Goal: Task Accomplishment & Management: Use online tool/utility

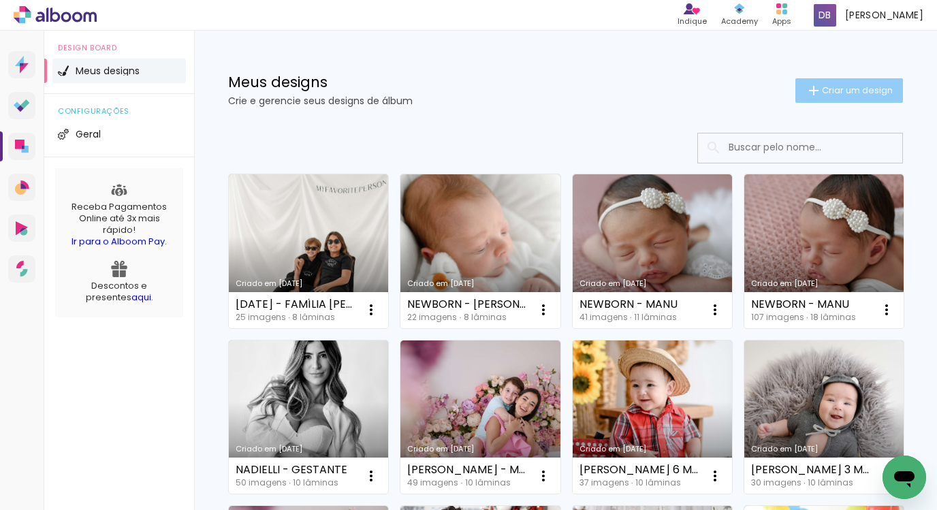
click at [806, 93] on iron-icon at bounding box center [814, 90] width 16 height 16
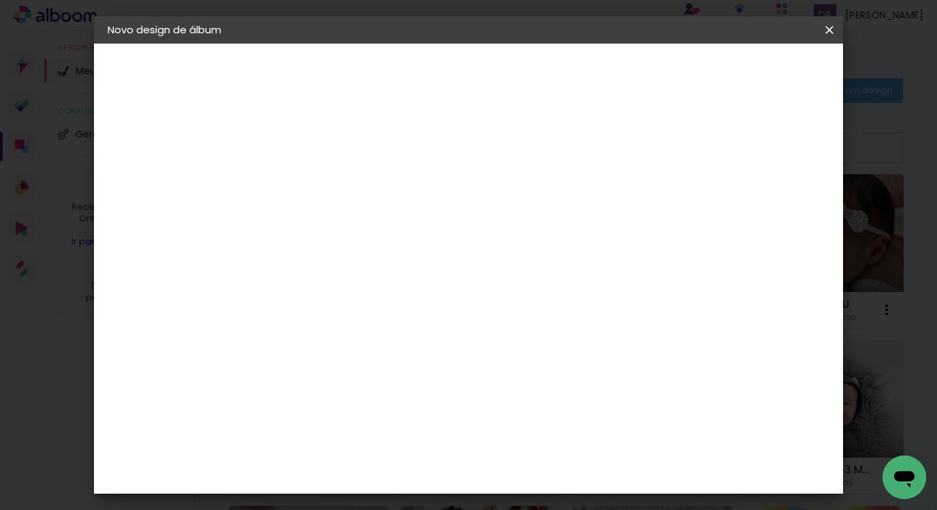
click at [330, 172] on input at bounding box center [330, 182] width 0 height 21
type input "Família [PERSON_NAME] - [DATE]"
type paper-input "Família [PERSON_NAME] - [DATE]"
drag, startPoint x: 768, startPoint y: 89, endPoint x: 772, endPoint y: 81, distance: 8.9
click at [390, 87] on header "Informações Dê um título ao seu álbum. Avançar" at bounding box center [330, 84] width 119 height 81
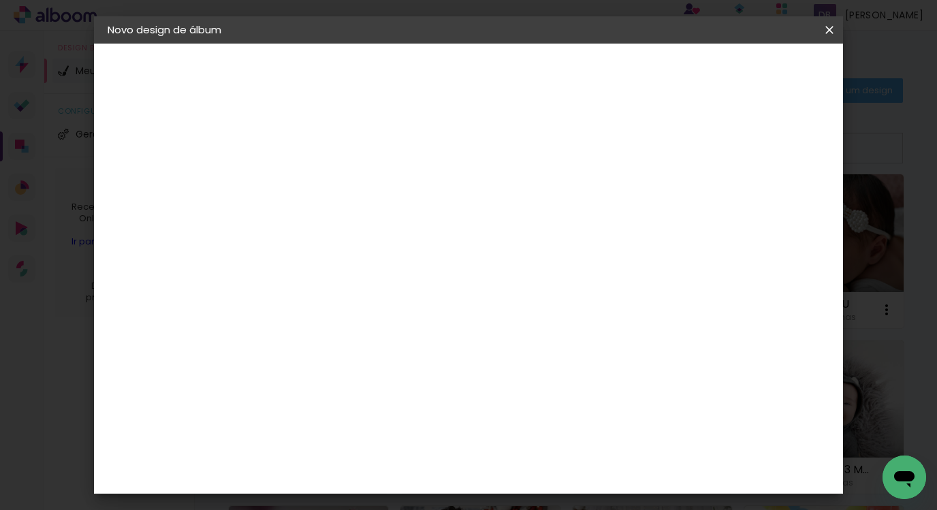
click at [470, 63] on paper-button "Avançar" at bounding box center [436, 72] width 67 height 23
click at [422, 389] on paper-item "Grupo Foto Sul" at bounding box center [365, 412] width 147 height 46
click at [0, 0] on slot "Avançar" at bounding box center [0, 0] width 0 height 0
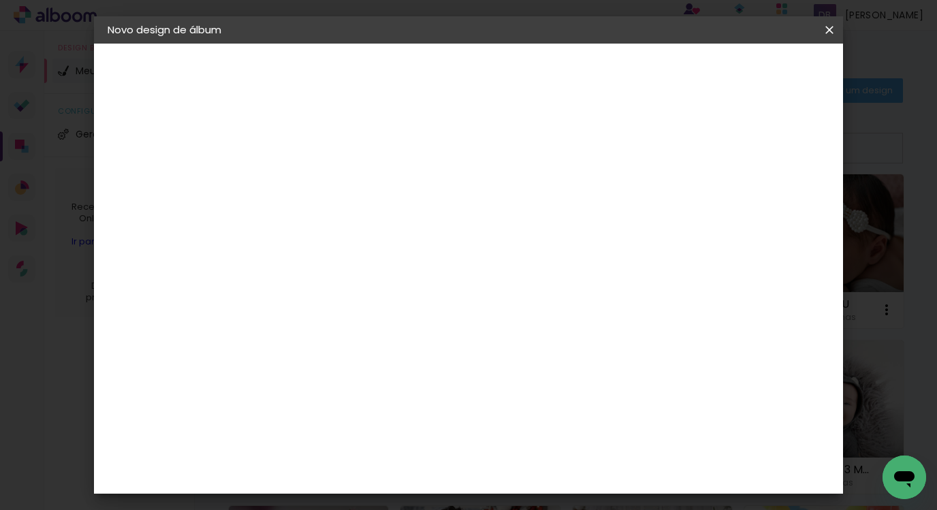
click at [573, 56] on header "Modelo Escolha o modelo do álbum. Voltar Avançar" at bounding box center [422, 84] width 302 height 81
click at [0, 0] on slot "Avançar" at bounding box center [0, 0] width 0 height 0
click at [744, 70] on span "Iniciar design" at bounding box center [713, 72] width 62 height 10
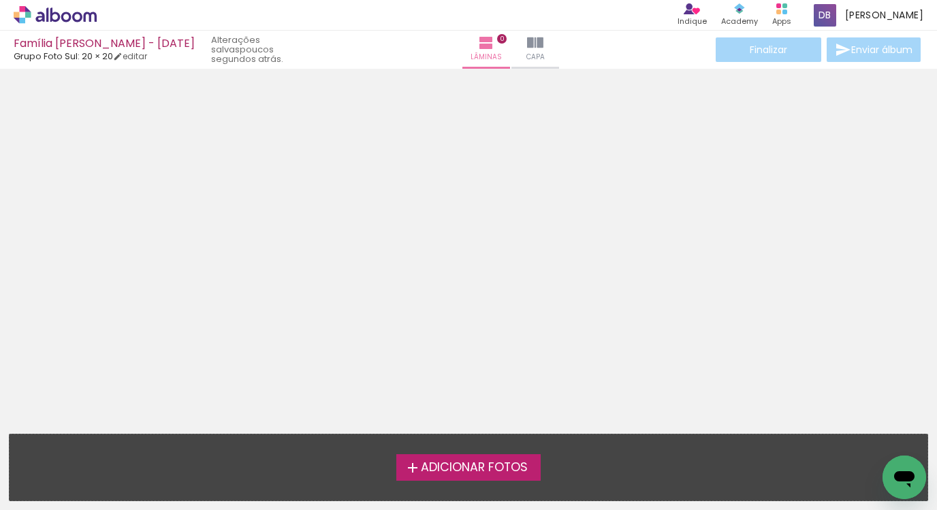
click at [505, 474] on span "Adicionar Fotos" at bounding box center [474, 468] width 107 height 12
click at [0, 0] on input "file" at bounding box center [0, 0] width 0 height 0
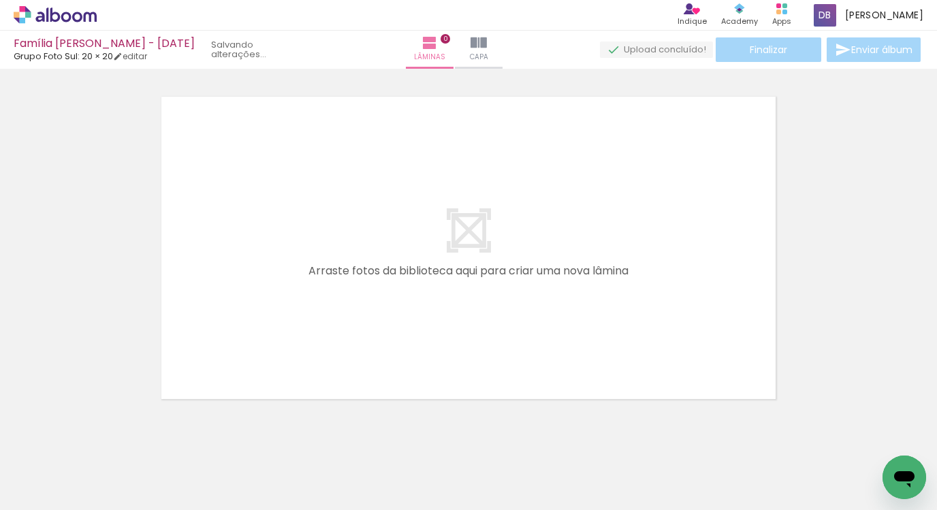
scroll to position [17, 0]
click at [478, 287] on quentale-layouter at bounding box center [469, 247] width 624 height 312
click at [458, 234] on quentale-layouter at bounding box center [469, 247] width 624 height 312
click at [162, 482] on quentale-thumb at bounding box center [136, 464] width 76 height 78
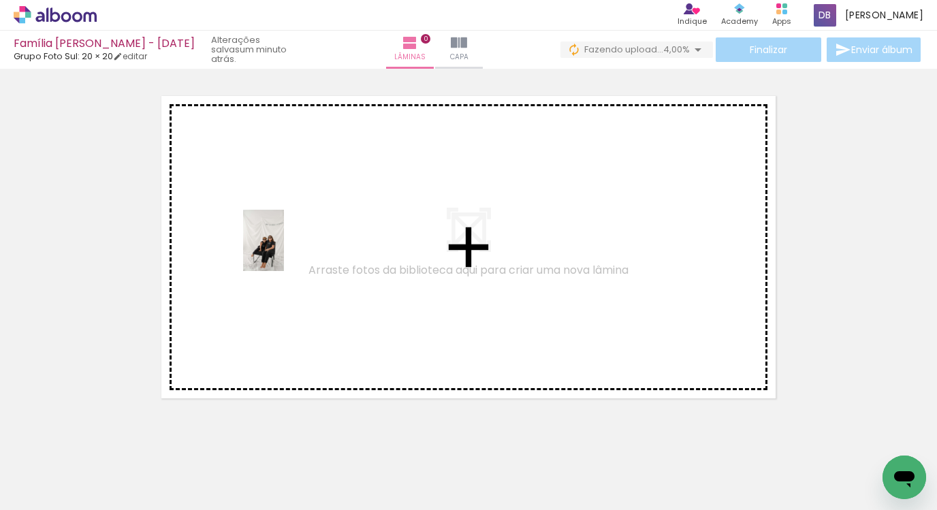
drag, startPoint x: 153, startPoint y: 470, endPoint x: 291, endPoint y: 268, distance: 244.6
click at [284, 251] on quentale-workspace at bounding box center [468, 255] width 937 height 510
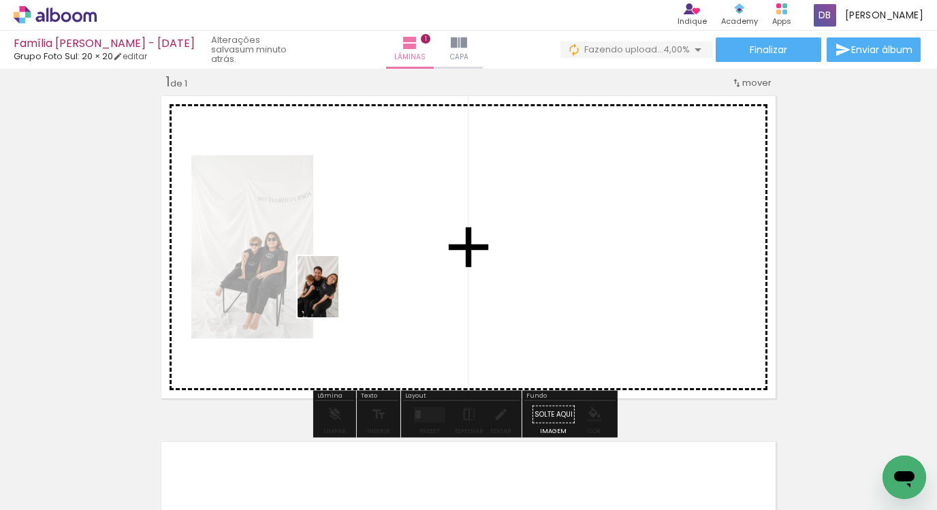
drag, startPoint x: 236, startPoint y: 476, endPoint x: 373, endPoint y: 276, distance: 242.6
click at [373, 276] on quentale-workspace at bounding box center [468, 255] width 937 height 510
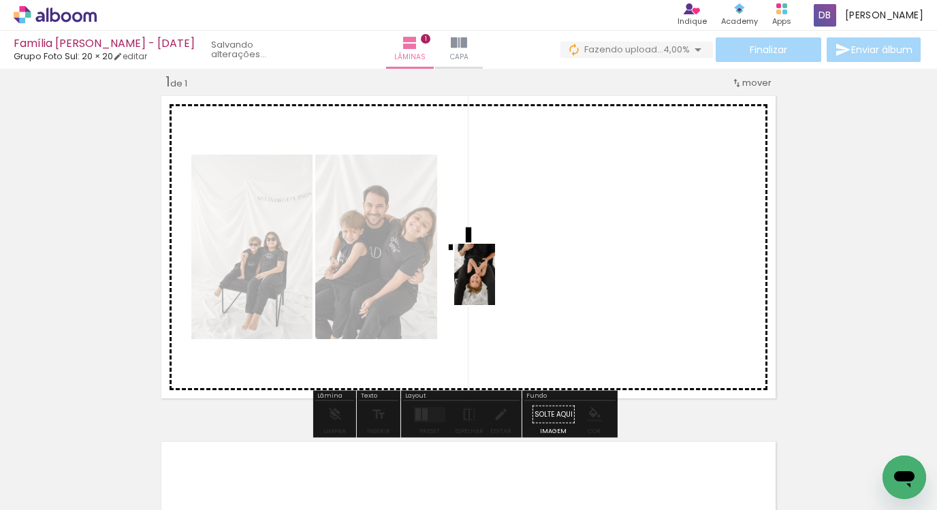
drag, startPoint x: 313, startPoint y: 460, endPoint x: 495, endPoint y: 285, distance: 253.4
click at [495, 285] on quentale-workspace at bounding box center [468, 255] width 937 height 510
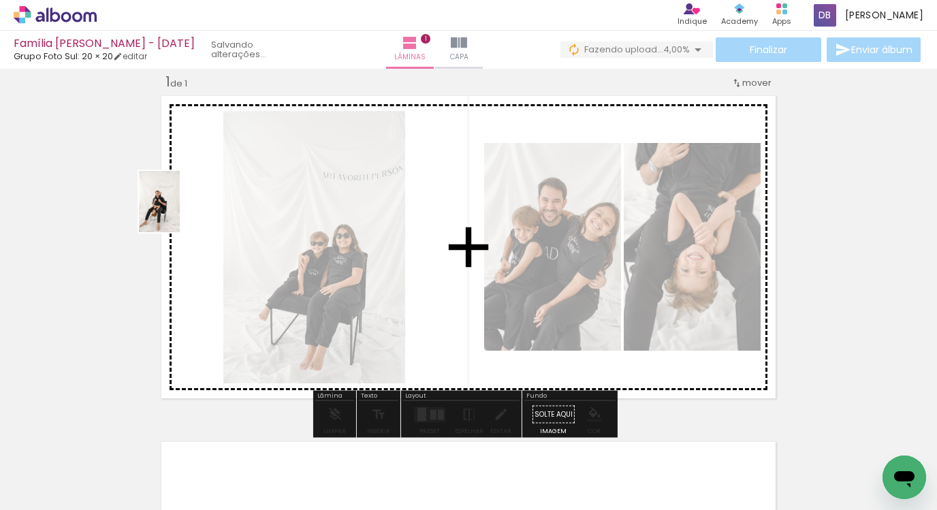
drag, startPoint x: 378, startPoint y: 462, endPoint x: 180, endPoint y: 212, distance: 319.1
click at [180, 212] on quentale-workspace at bounding box center [468, 255] width 937 height 510
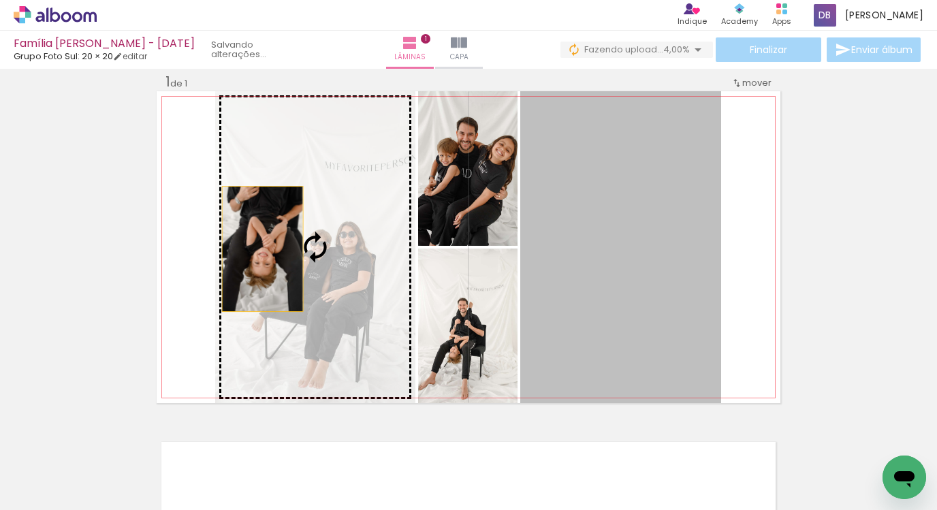
drag, startPoint x: 603, startPoint y: 249, endPoint x: 250, endPoint y: 247, distance: 352.8
click at [0, 0] on slot at bounding box center [0, 0] width 0 height 0
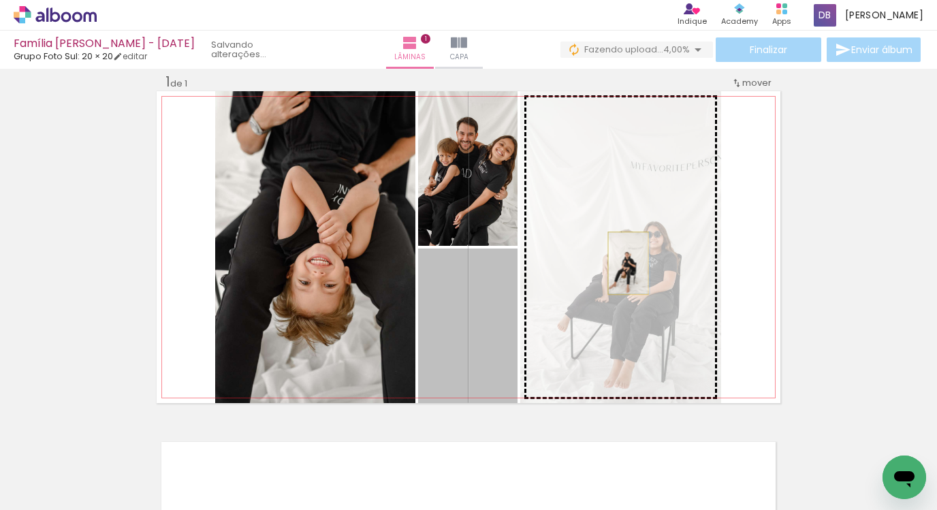
drag, startPoint x: 441, startPoint y: 309, endPoint x: 626, endPoint y: 264, distance: 190.8
click at [0, 0] on slot at bounding box center [0, 0] width 0 height 0
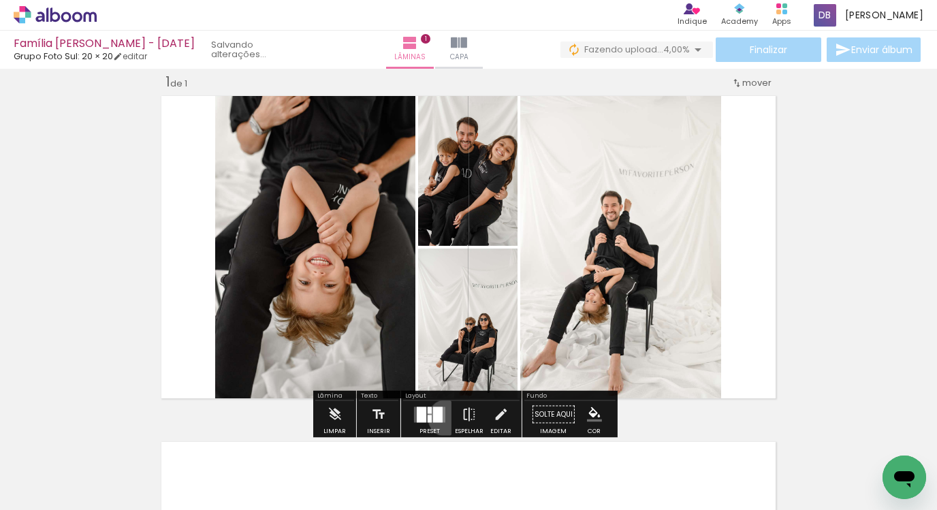
click at [442, 418] on div at bounding box center [429, 414] width 37 height 27
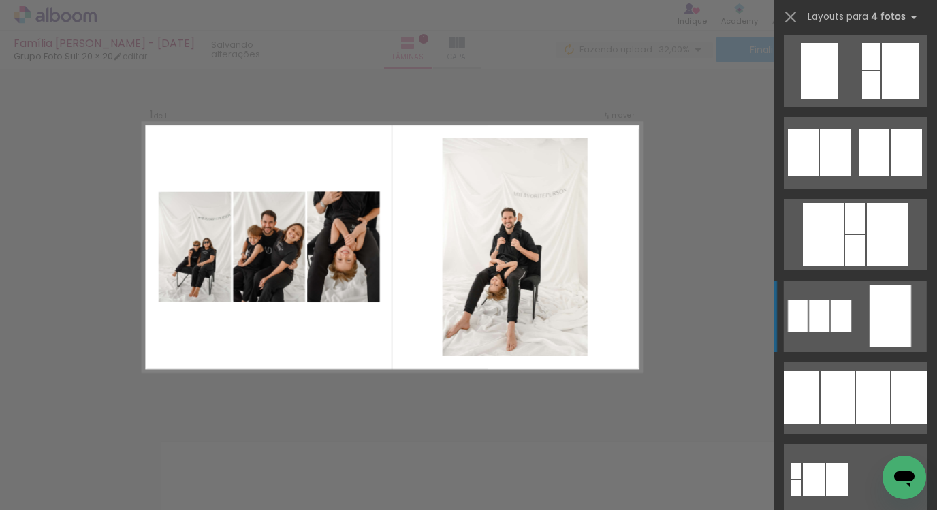
scroll to position [1162, 0]
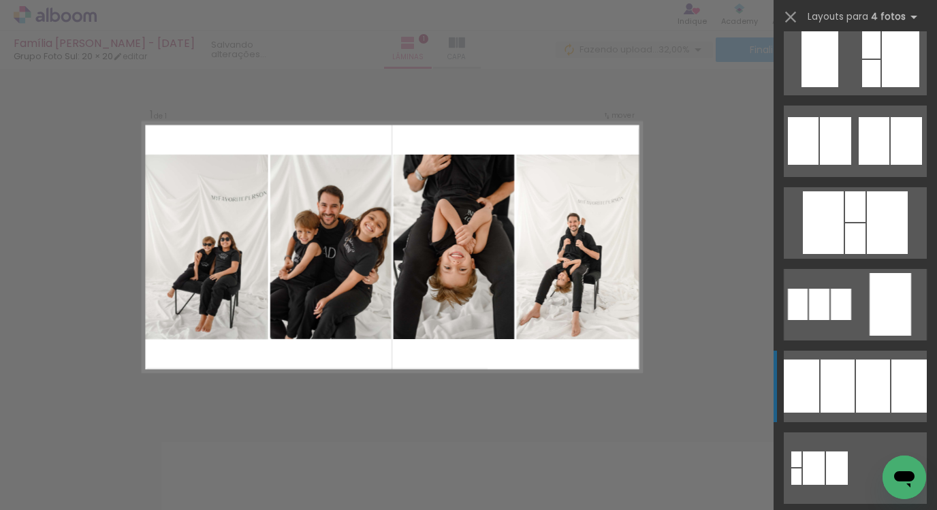
click at [874, 360] on div at bounding box center [873, 386] width 34 height 53
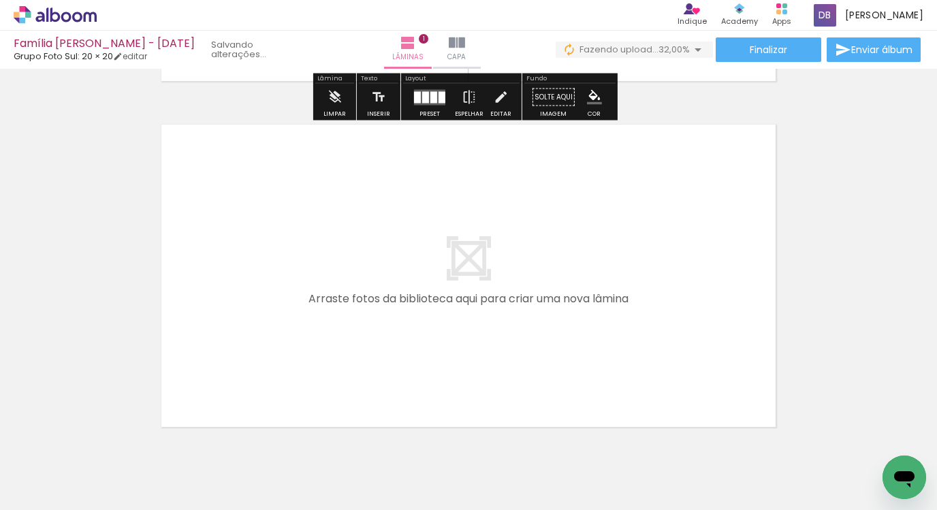
scroll to position [354, 0]
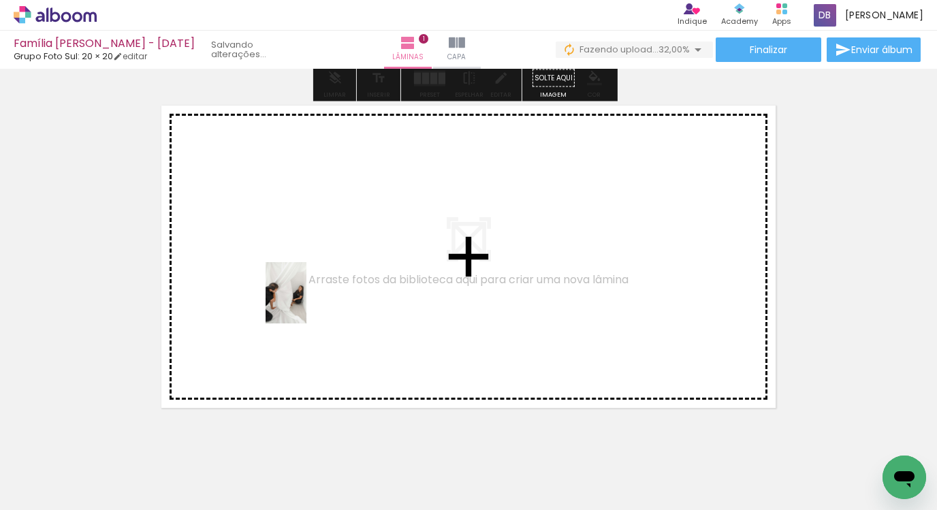
drag, startPoint x: 453, startPoint y: 469, endPoint x: 307, endPoint y: 303, distance: 221.0
click at [307, 303] on quentale-workspace at bounding box center [468, 255] width 937 height 510
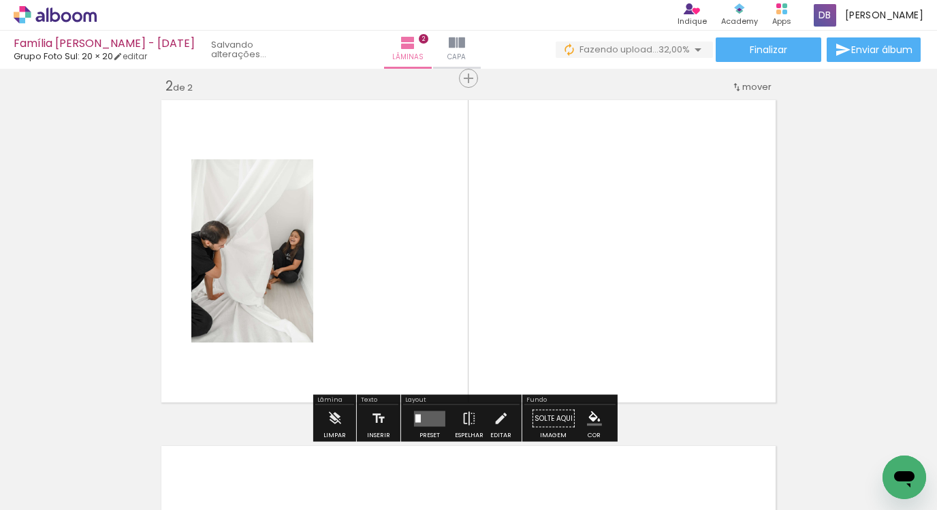
scroll to position [363, 0]
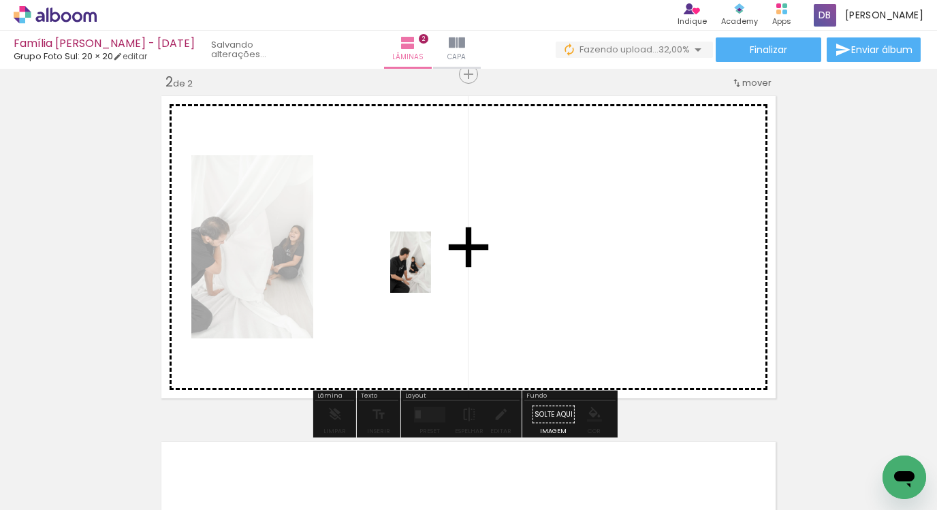
drag, startPoint x: 541, startPoint y: 468, endPoint x: 432, endPoint y: 271, distance: 225.3
click at [431, 270] on quentale-workspace at bounding box center [468, 255] width 937 height 510
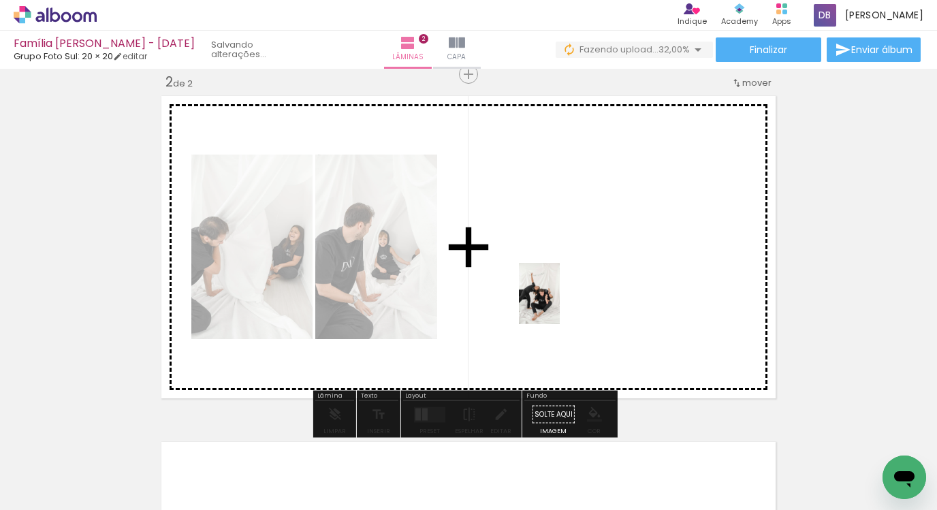
drag, startPoint x: 610, startPoint y: 477, endPoint x: 559, endPoint y: 287, distance: 196.8
click at [559, 287] on quentale-workspace at bounding box center [468, 255] width 937 height 510
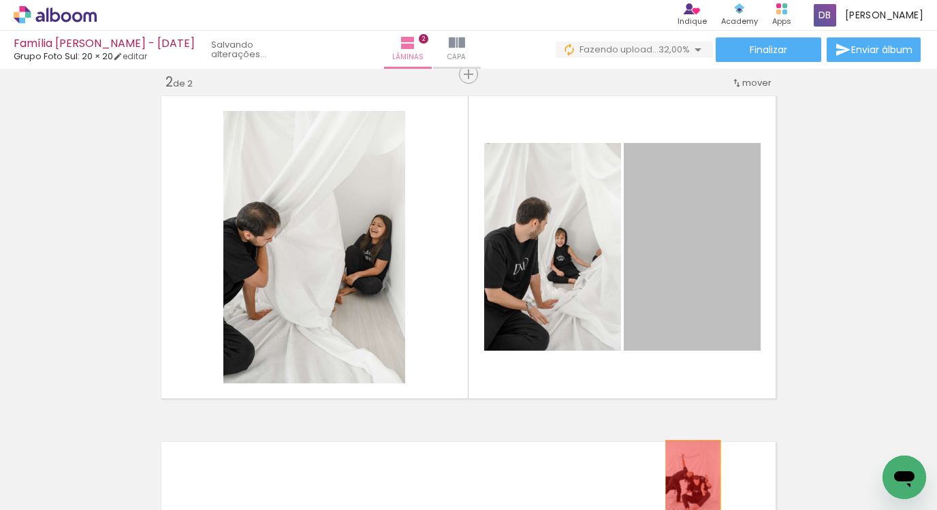
drag, startPoint x: 656, startPoint y: 270, endPoint x: 688, endPoint y: 482, distance: 214.2
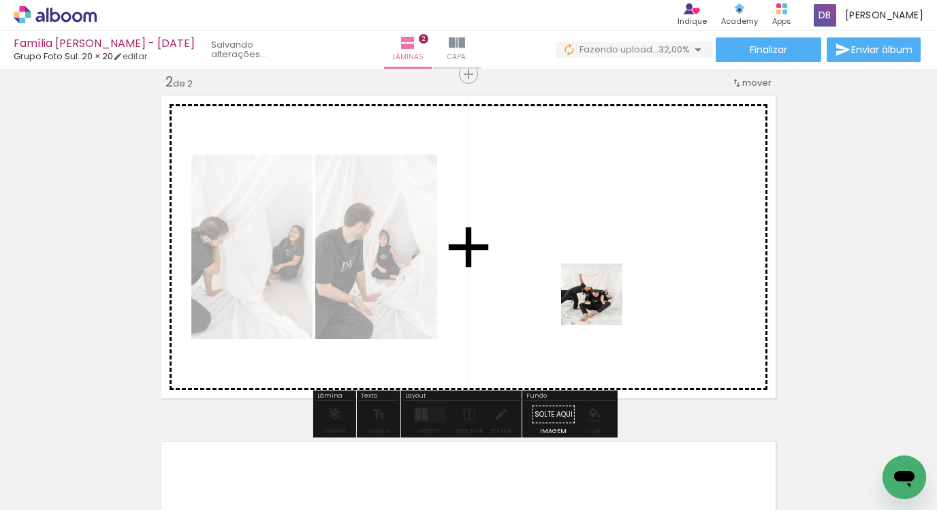
drag, startPoint x: 608, startPoint y: 473, endPoint x: 602, endPoint y: 304, distance: 169.0
click at [602, 304] on quentale-workspace at bounding box center [468, 255] width 937 height 510
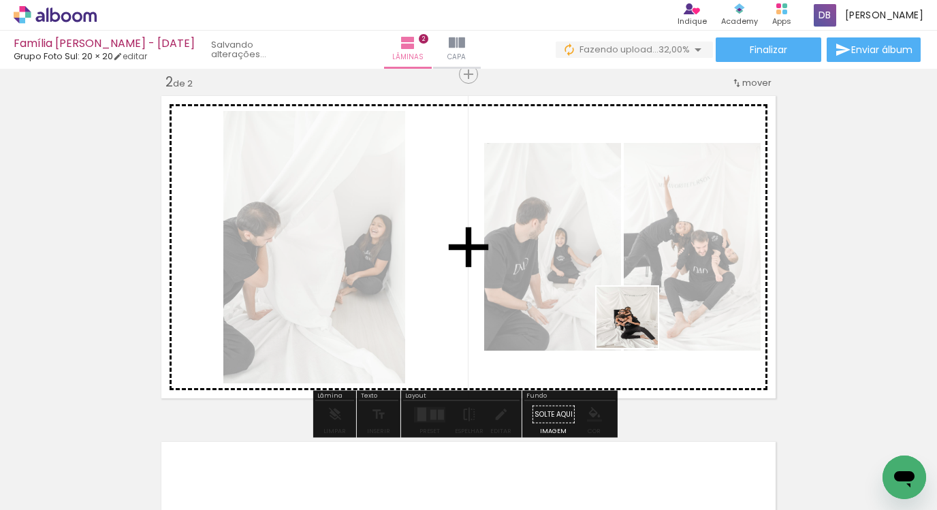
drag, startPoint x: 668, startPoint y: 475, endPoint x: 641, endPoint y: 315, distance: 162.4
click at [641, 315] on quentale-workspace at bounding box center [468, 255] width 937 height 510
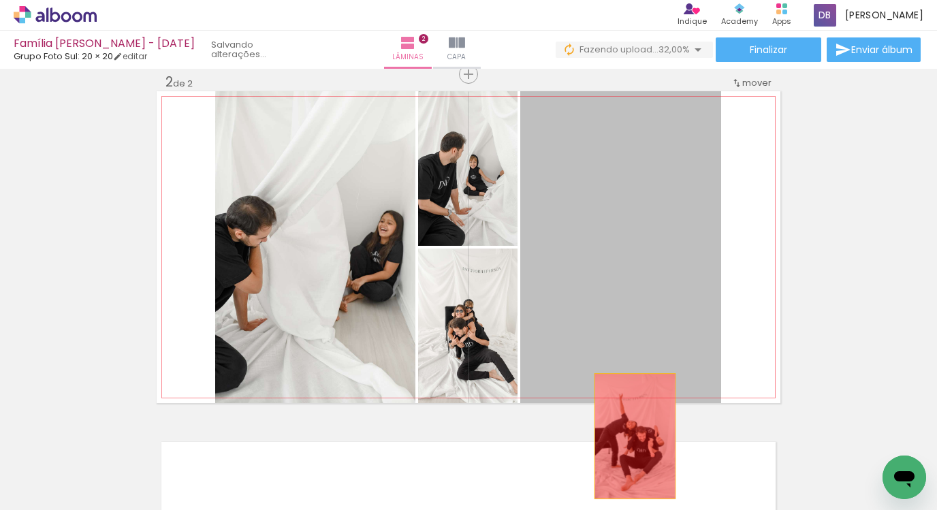
drag, startPoint x: 603, startPoint y: 304, endPoint x: 630, endPoint y: 458, distance: 156.3
click at [635, 467] on quentale-workspace at bounding box center [468, 255] width 937 height 510
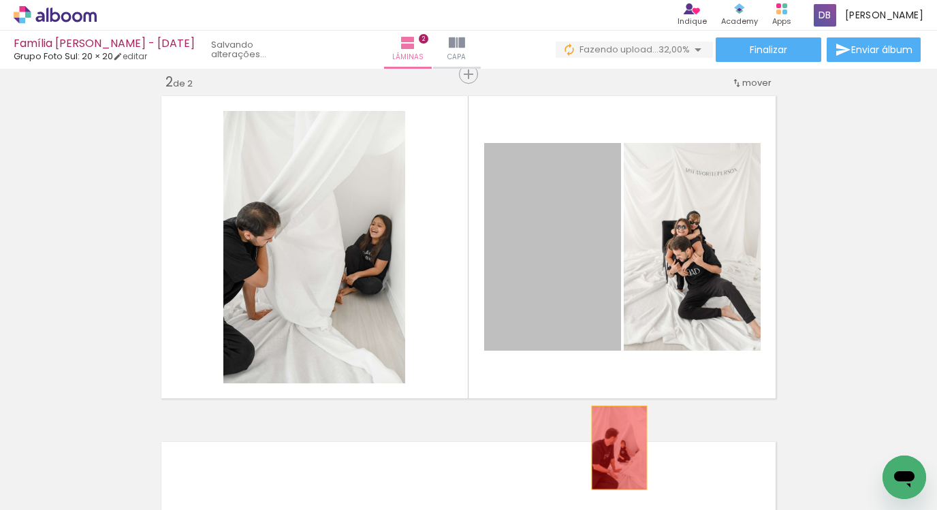
drag, startPoint x: 624, startPoint y: 368, endPoint x: 622, endPoint y: 410, distance: 42.3
click at [614, 447] on quentale-workspace at bounding box center [468, 255] width 937 height 510
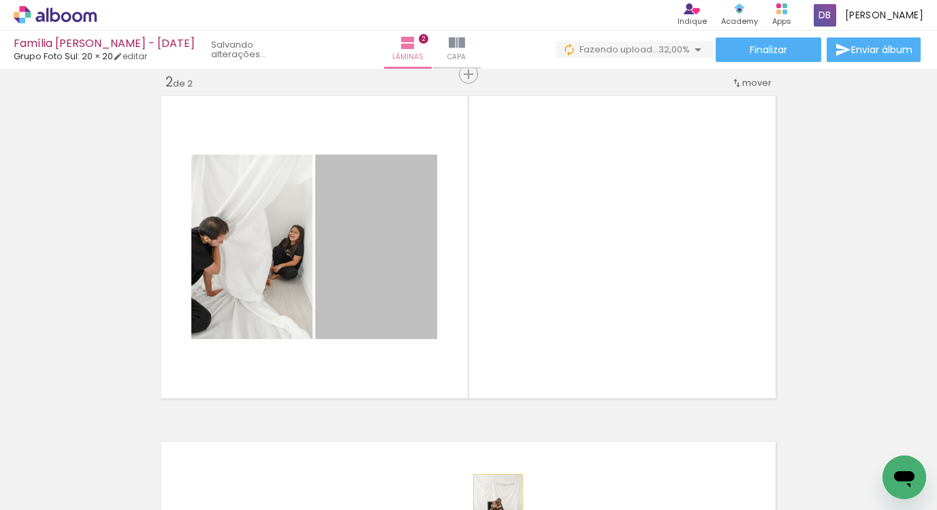
drag, startPoint x: 450, startPoint y: 426, endPoint x: 479, endPoint y: 479, distance: 59.7
click at [493, 509] on html "link( href="../../bower_components/polymer/polymer.html" rel="import" ) picture…" at bounding box center [468, 255] width 937 height 510
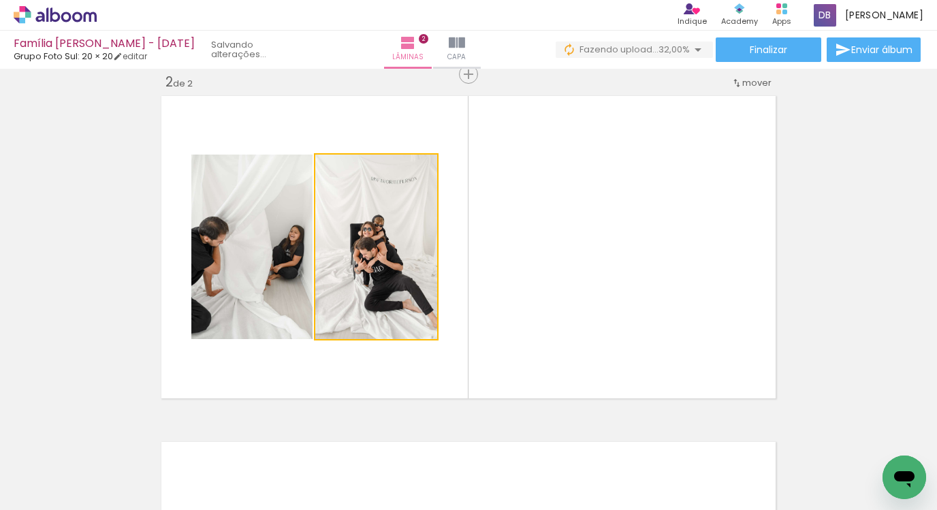
drag, startPoint x: 313, startPoint y: 264, endPoint x: 437, endPoint y: 479, distance: 247.8
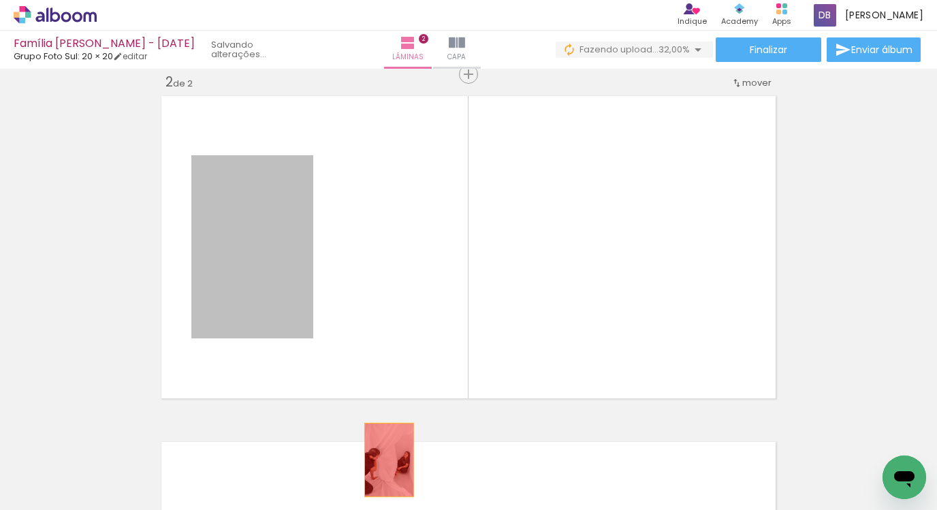
drag, startPoint x: 274, startPoint y: 259, endPoint x: 394, endPoint y: 442, distance: 219.3
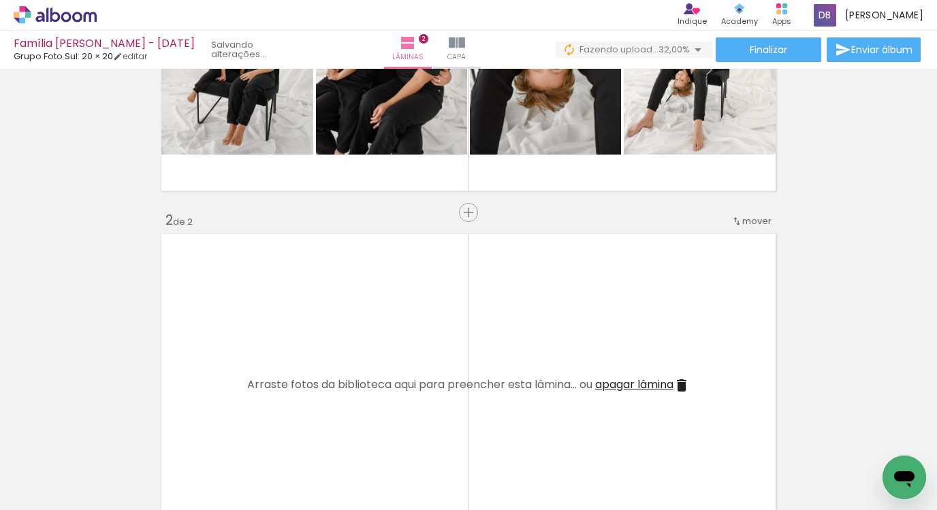
scroll to position [0, 0]
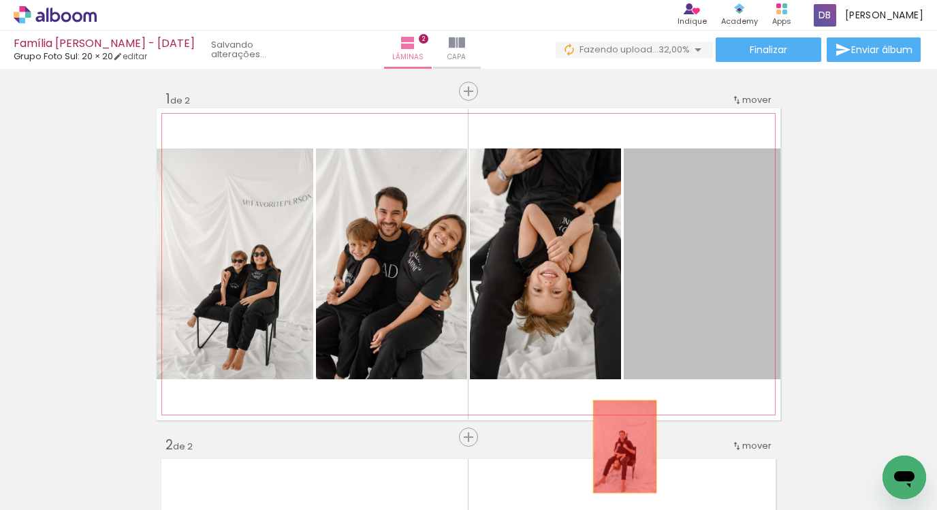
drag, startPoint x: 649, startPoint y: 301, endPoint x: 603, endPoint y: 375, distance: 87.5
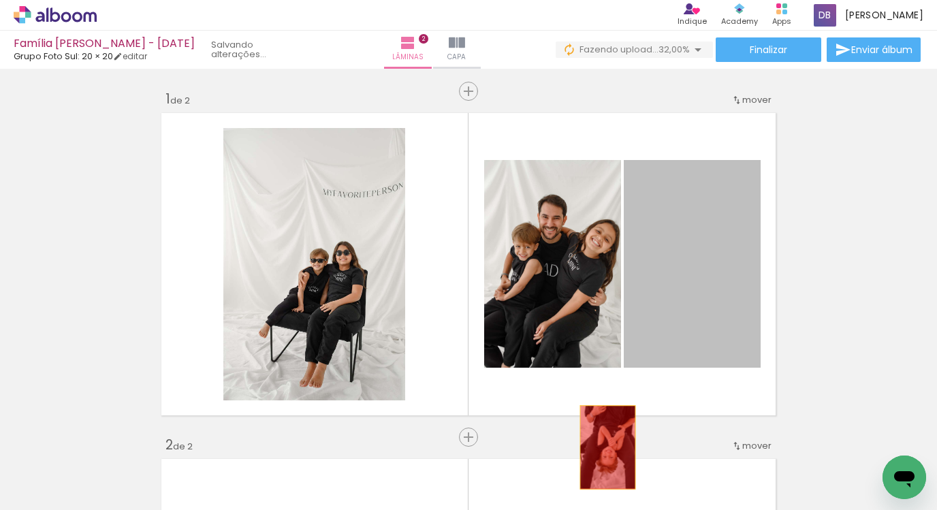
drag, startPoint x: 702, startPoint y: 306, endPoint x: 603, endPoint y: 447, distance: 172.7
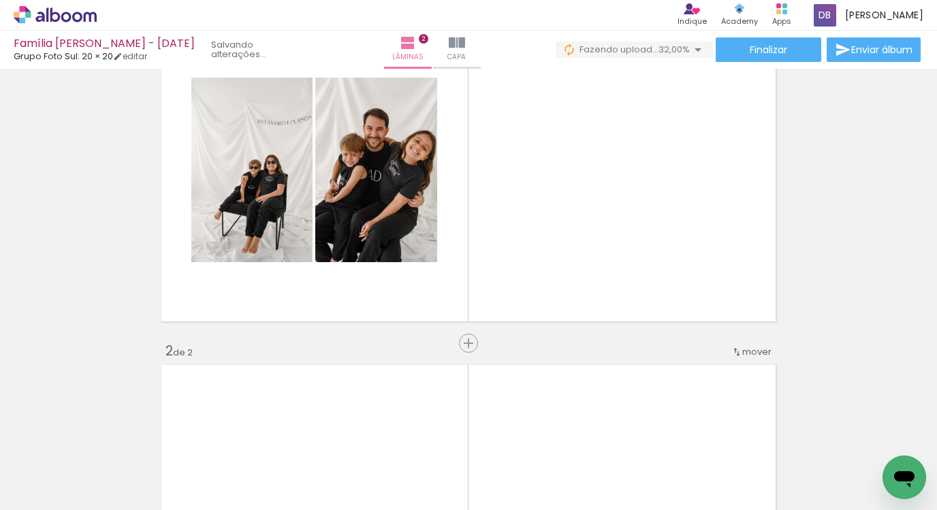
scroll to position [105, 0]
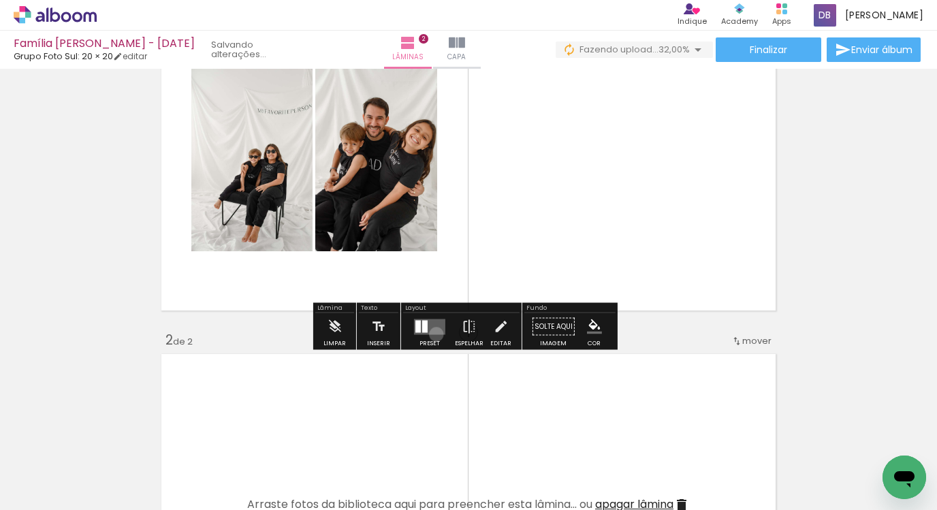
click at [433, 334] on quentale-layouter at bounding box center [429, 327] width 31 height 16
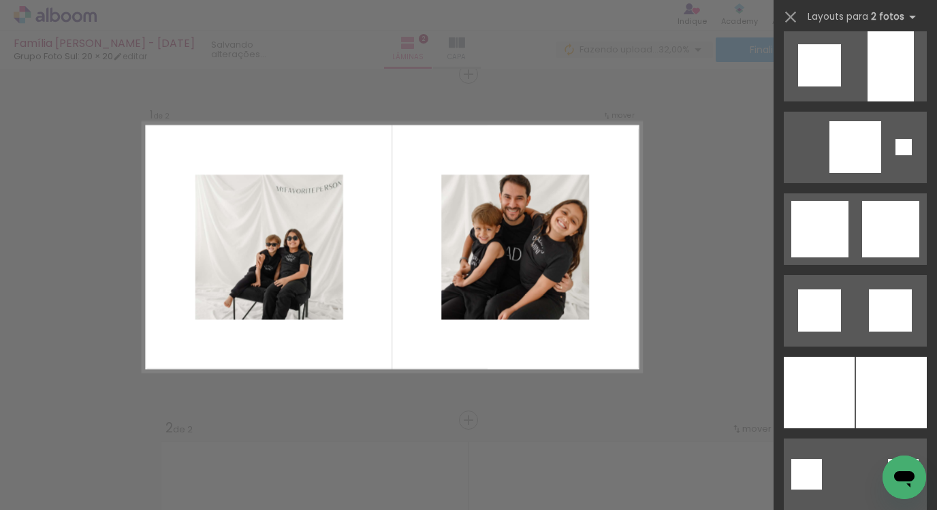
scroll to position [1609, 0]
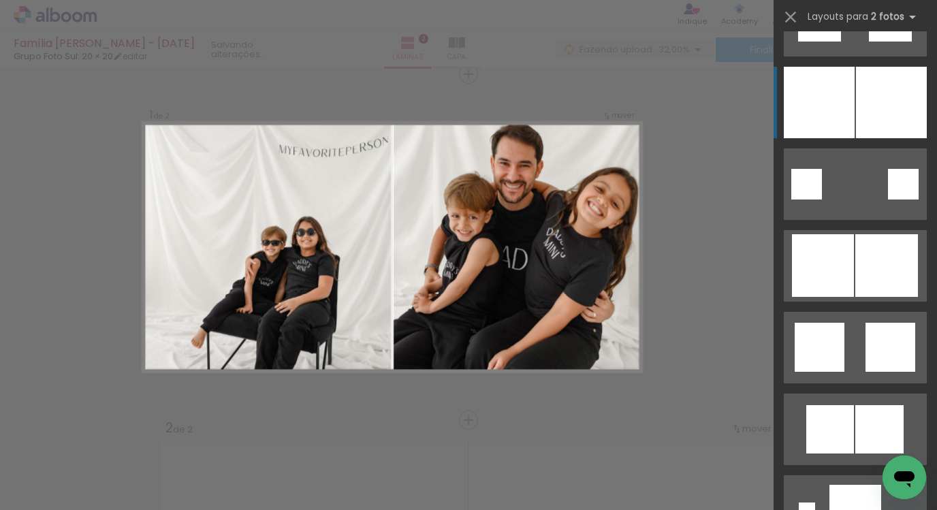
click at [811, 103] on div at bounding box center [819, 103] width 71 height 72
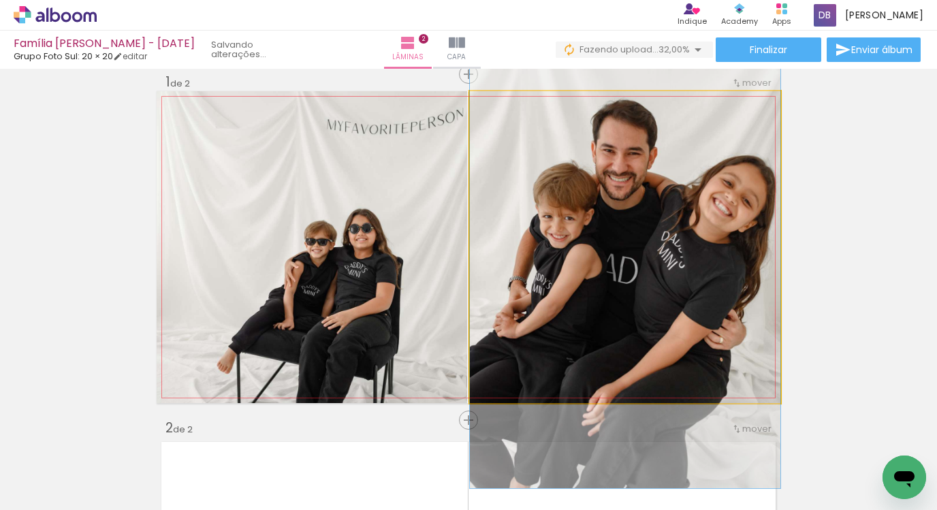
drag, startPoint x: 749, startPoint y: 180, endPoint x: 735, endPoint y: 188, distance: 16.5
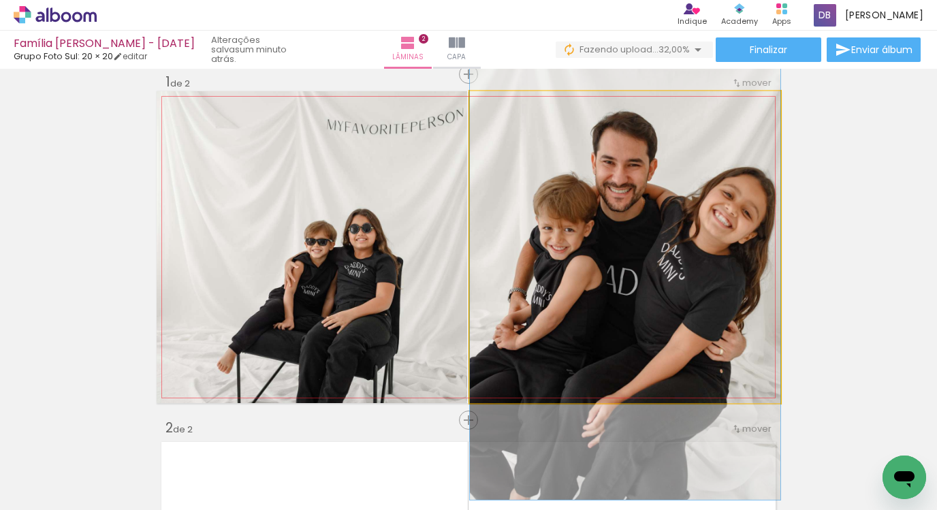
drag, startPoint x: 539, startPoint y: 172, endPoint x: 542, endPoint y: 184, distance: 11.9
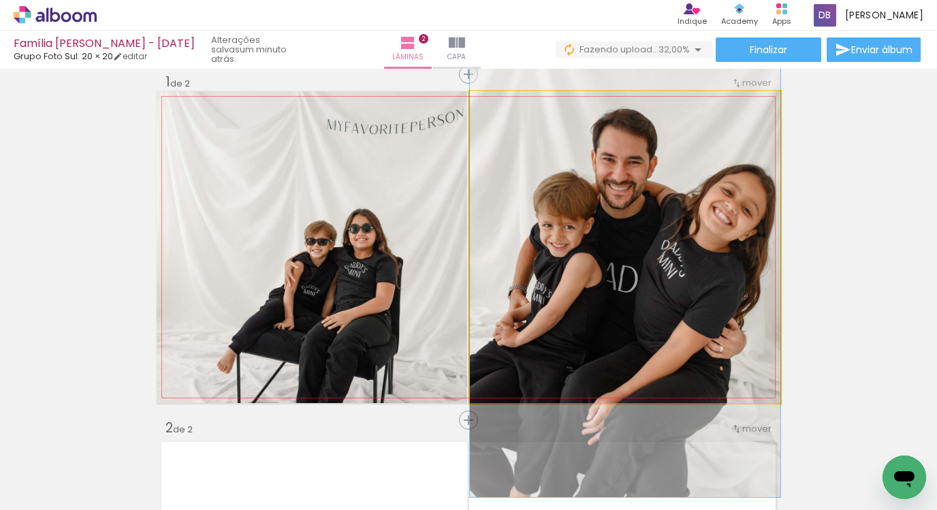
drag, startPoint x: 678, startPoint y: 242, endPoint x: 642, endPoint y: 237, distance: 37.2
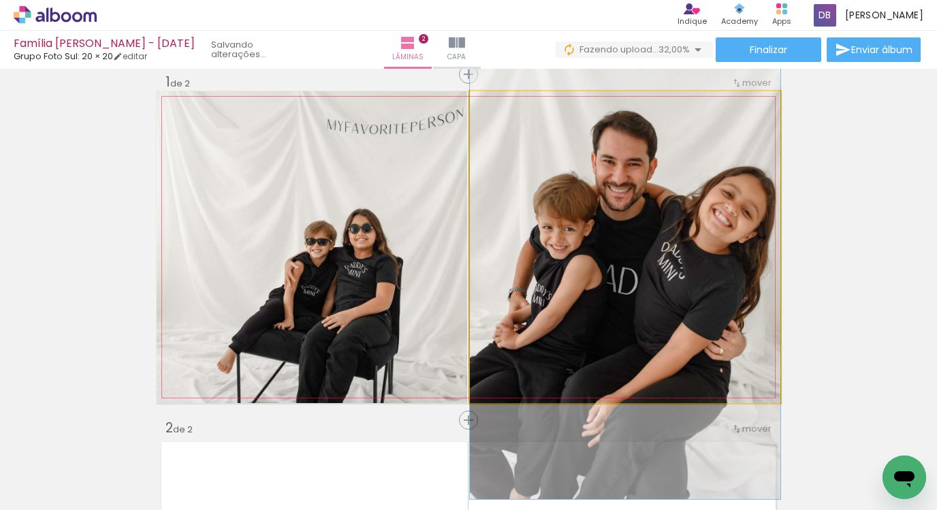
drag, startPoint x: 612, startPoint y: 236, endPoint x: 590, endPoint y: 235, distance: 21.8
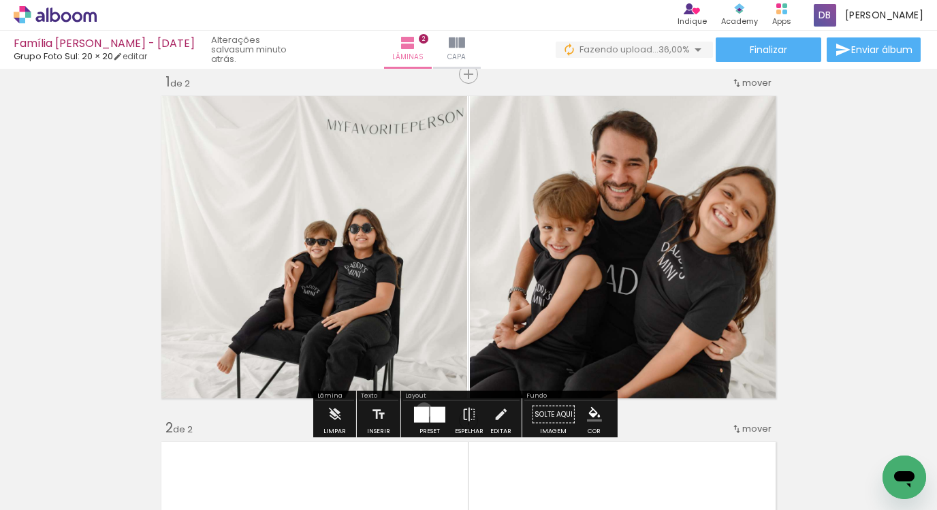
click at [421, 411] on div at bounding box center [421, 415] width 15 height 16
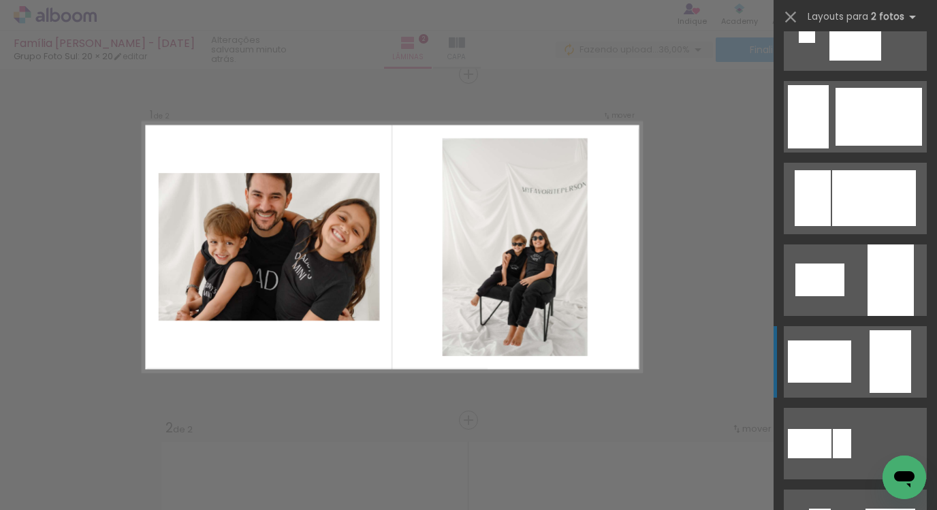
scroll to position [2545, 0]
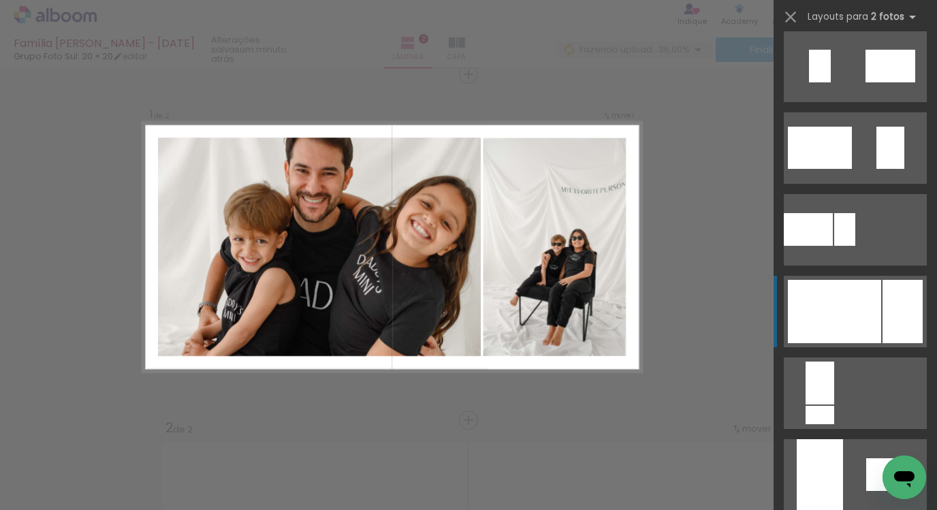
click at [855, 319] on div at bounding box center [834, 311] width 93 height 63
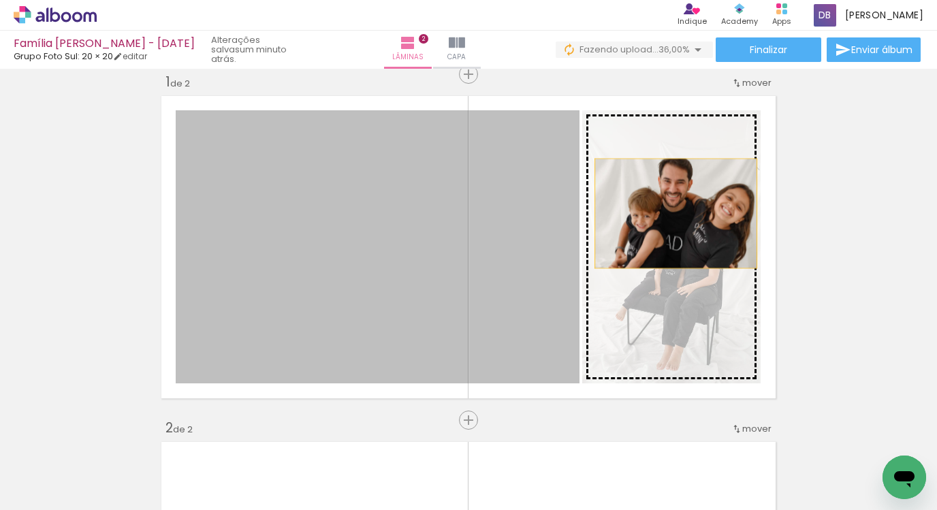
drag, startPoint x: 402, startPoint y: 188, endPoint x: 671, endPoint y: 213, distance: 270.2
click at [0, 0] on slot at bounding box center [0, 0] width 0 height 0
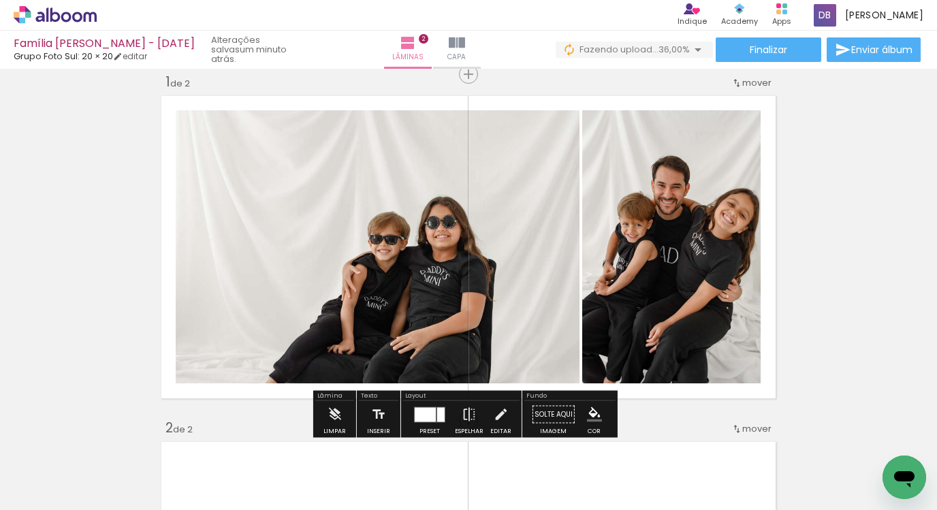
drag, startPoint x: 426, startPoint y: 407, endPoint x: 457, endPoint y: 388, distance: 36.1
click at [426, 408] on div at bounding box center [425, 414] width 21 height 14
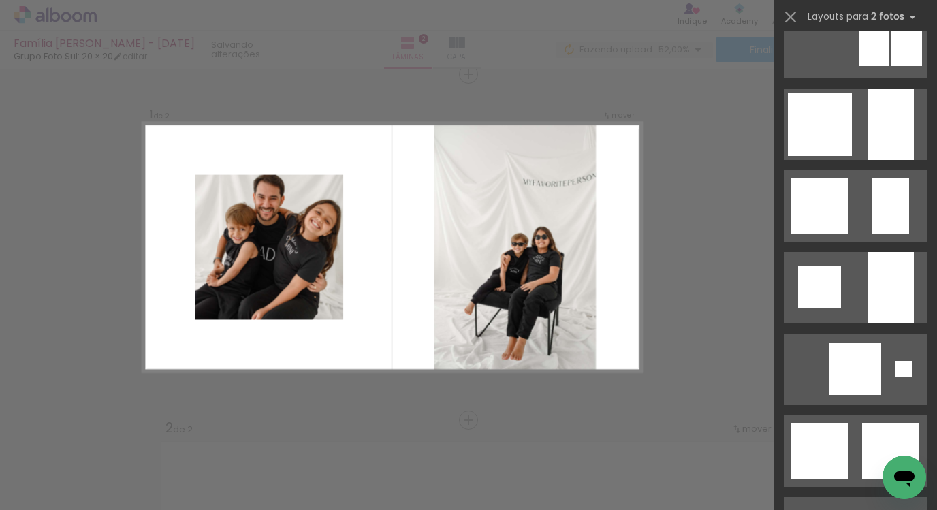
scroll to position [1115, 0]
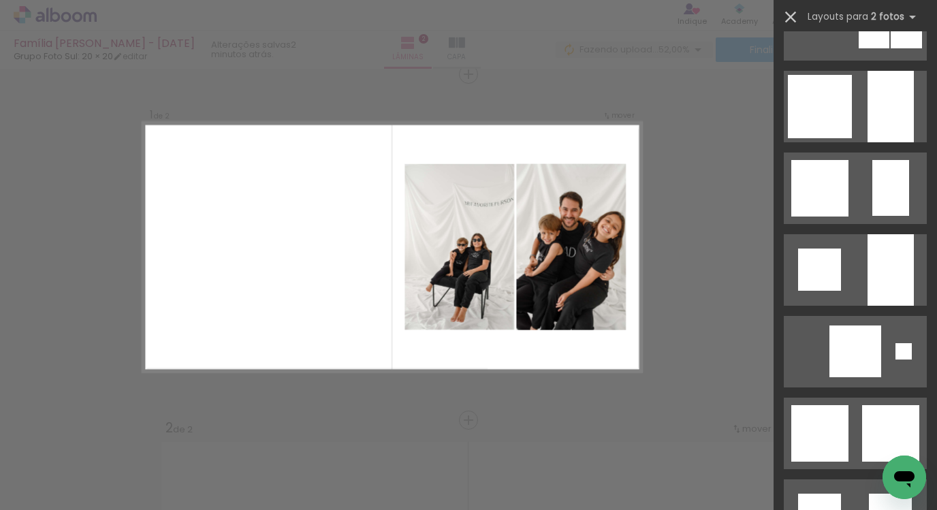
click at [786, 22] on iron-icon at bounding box center [790, 16] width 19 height 19
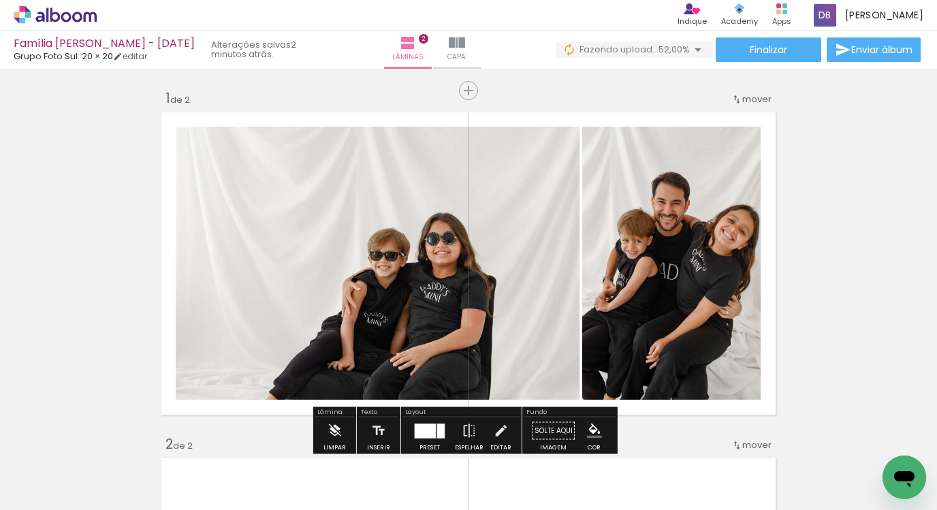
scroll to position [0, 0]
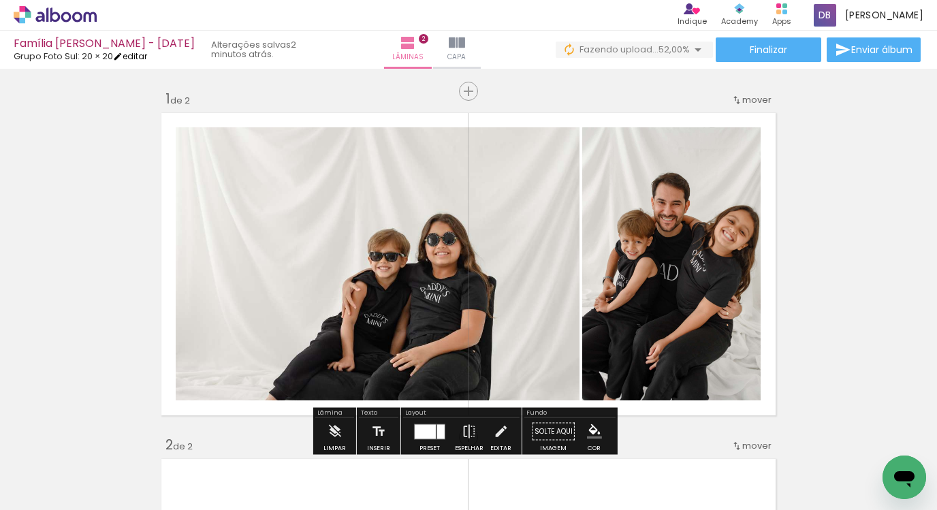
drag, startPoint x: 146, startPoint y: 63, endPoint x: 140, endPoint y: 57, distance: 8.2
click at [146, 63] on div "Família Rodrigues - DIA DOS PAIS Grupo Foto Sul: 20 × 20 editar 2 minutos atrás." at bounding box center [162, 50] width 296 height 30
click at [139, 54] on link "editar" at bounding box center [130, 56] width 34 height 12
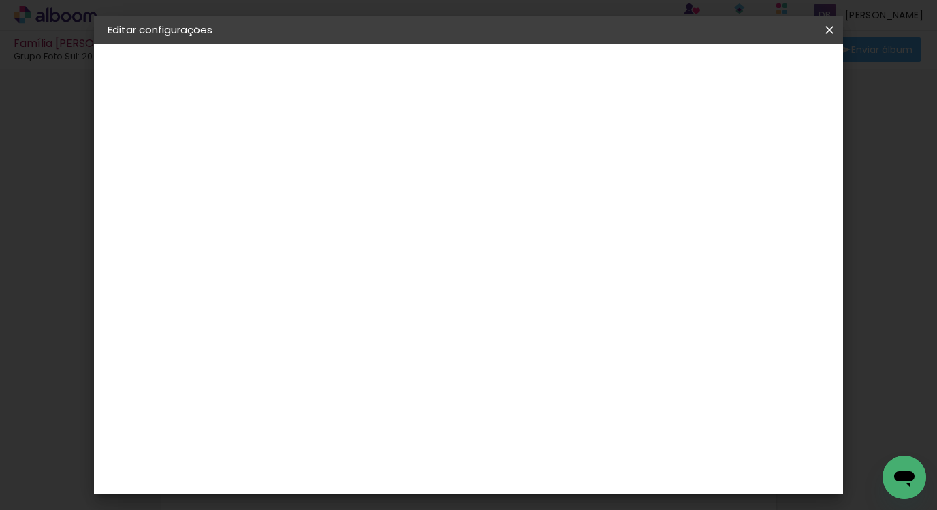
click at [0, 0] on slot "Voltar" at bounding box center [0, 0] width 0 height 0
click at [405, 221] on div "Escolha o tamanho" at bounding box center [365, 252] width 79 height 63
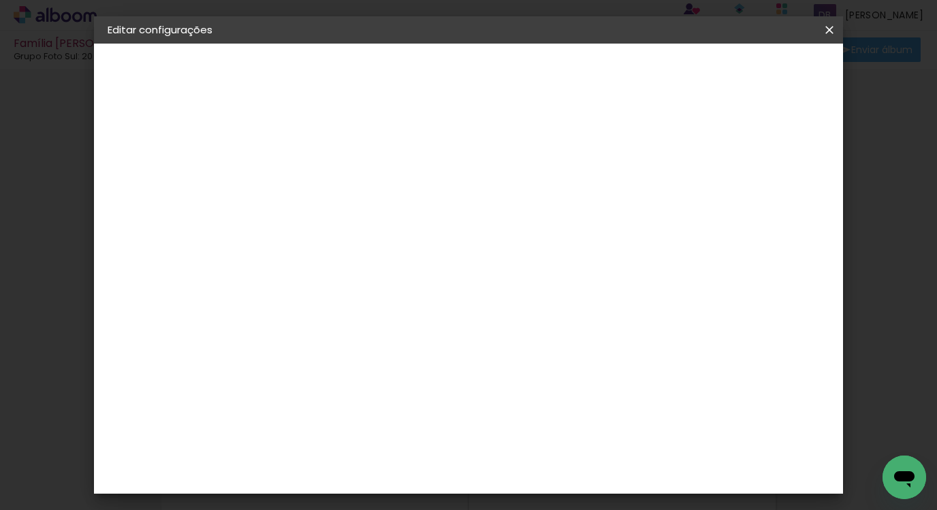
drag, startPoint x: 447, startPoint y: 191, endPoint x: 465, endPoint y: 178, distance: 21.5
click at [439, 189] on div "Opções disponíveis Tamanho Escolha o tamanho" at bounding box center [365, 230] width 147 height 196
drag, startPoint x: 466, startPoint y: 178, endPoint x: 484, endPoint y: 208, distance: 35.2
click at [439, 197] on div "Opções disponíveis Tamanho Escolha o tamanho" at bounding box center [365, 230] width 147 height 196
click at [405, 222] on div "Escolha o tamanho" at bounding box center [365, 252] width 79 height 63
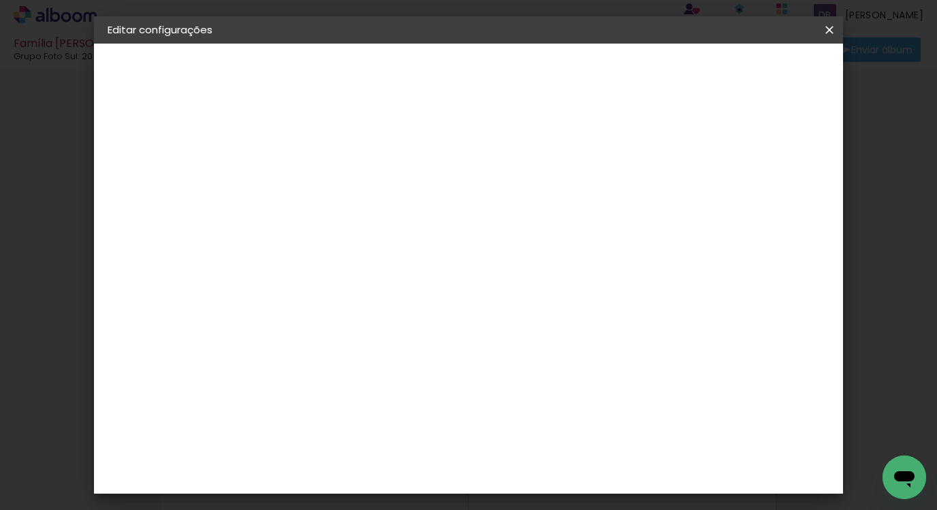
click at [0, 0] on slot "Voltar" at bounding box center [0, 0] width 0 height 0
click at [355, 411] on div "Grupo Foto Sul" at bounding box center [338, 427] width 34 height 33
click at [606, 92] on header "Fornecedor Escolha um fornecedor ou avance com o tamanho livre. Voltar Avançar" at bounding box center [438, 84] width 334 height 81
click at [606, 86] on header "Fornecedor Escolha um fornecedor ou avance com o tamanho livre. Voltar Avançar" at bounding box center [438, 84] width 334 height 81
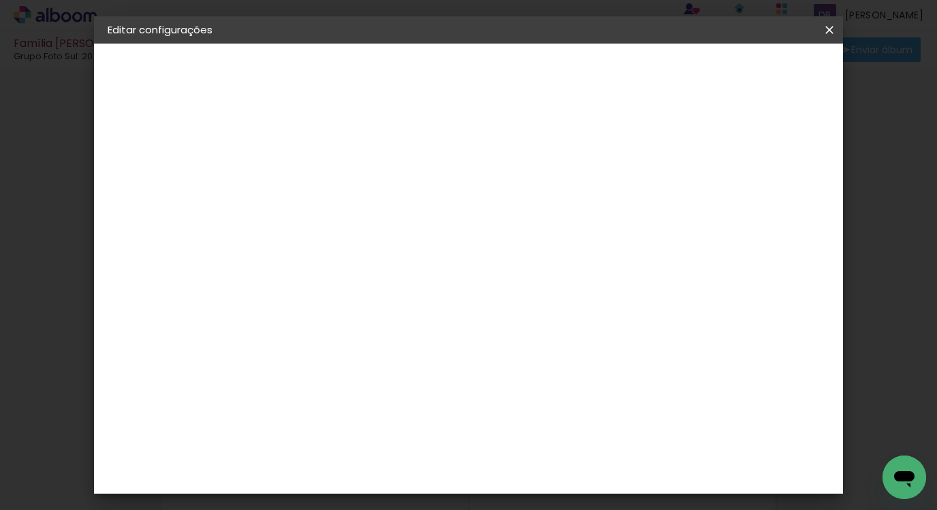
click at [585, 78] on paper-button "Avançar" at bounding box center [551, 72] width 67 height 23
click at [473, 329] on span "20 × 30 cm" at bounding box center [447, 347] width 50 height 36
click at [0, 0] on slot "Avançar" at bounding box center [0, 0] width 0 height 0
click at [744, 77] on span "Salvar configurações" at bounding box center [694, 72] width 101 height 10
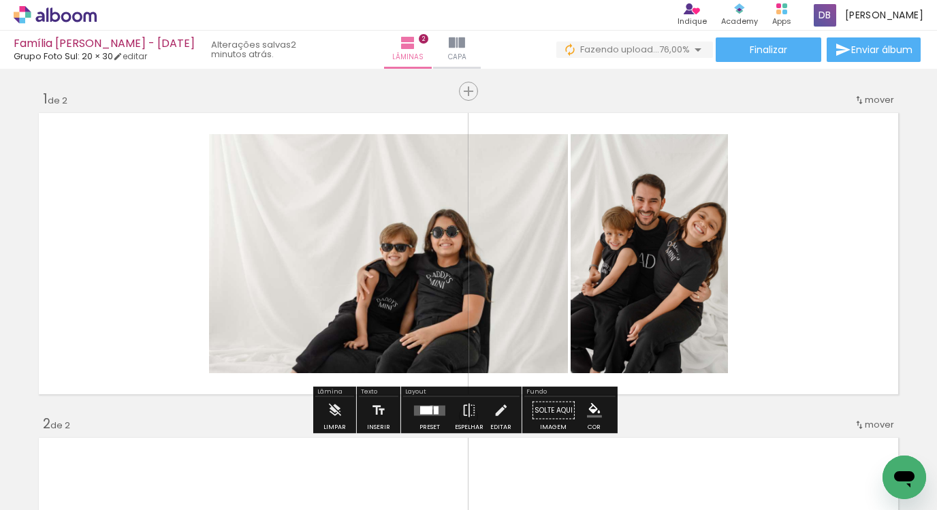
click at [428, 407] on div at bounding box center [426, 410] width 12 height 8
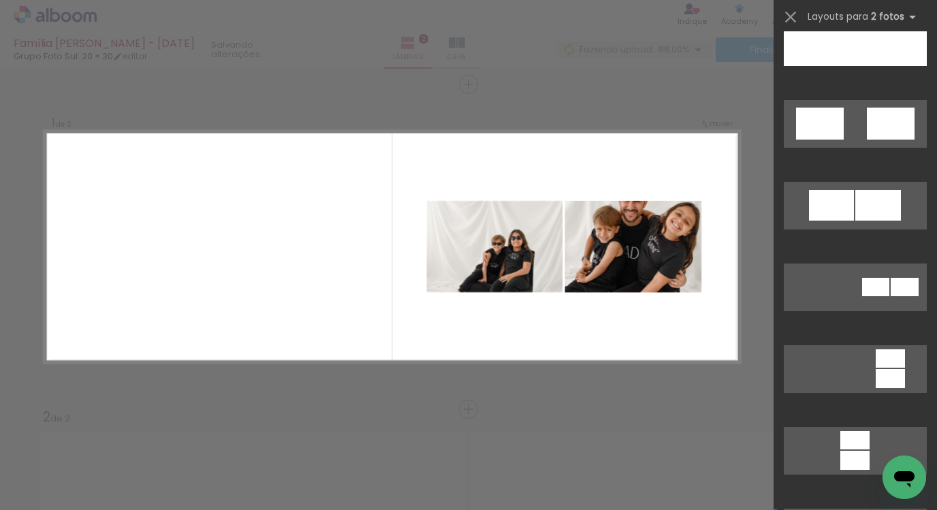
scroll to position [4442, 0]
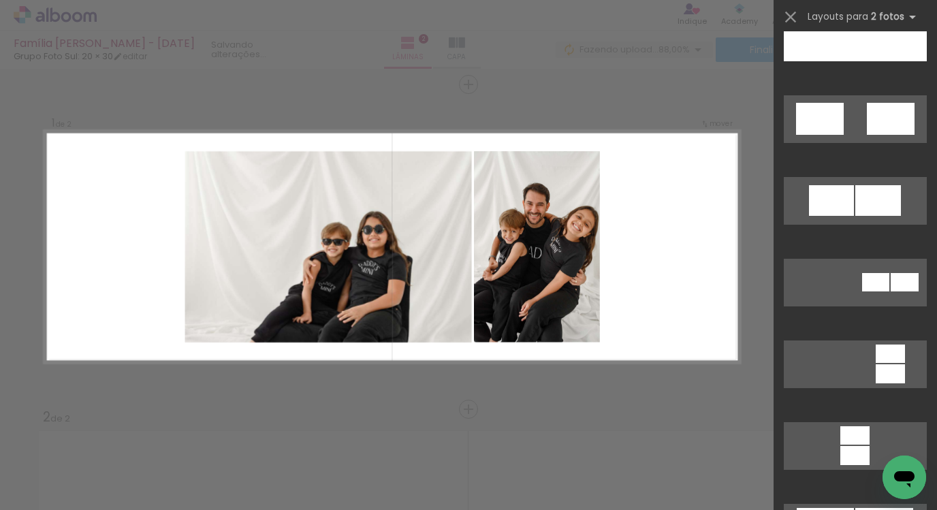
click at [774, 7] on div "Layouts para 2 fotos Procurando layouts para mais de 2 fotos? É só colocar mais…" at bounding box center [855, 17] width 163 height 34
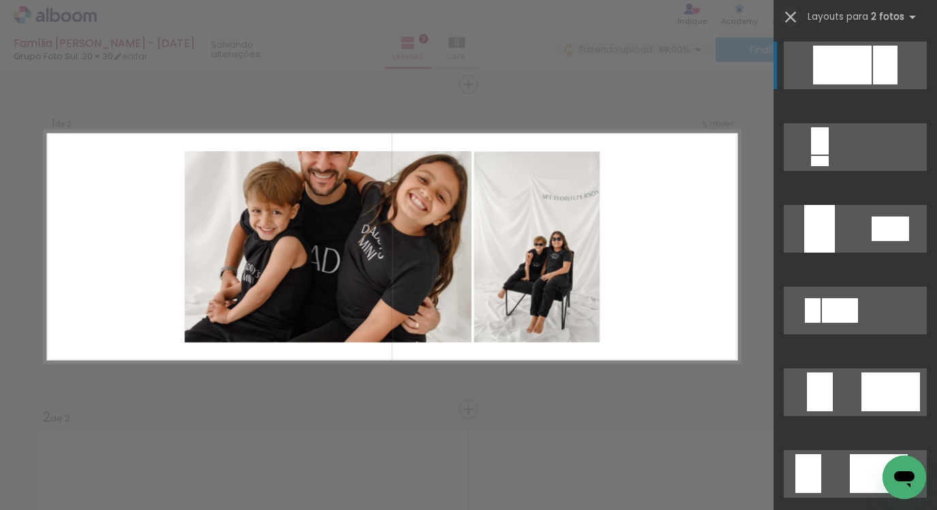
click at [783, 7] on paper-icon-button at bounding box center [791, 17] width 20 height 20
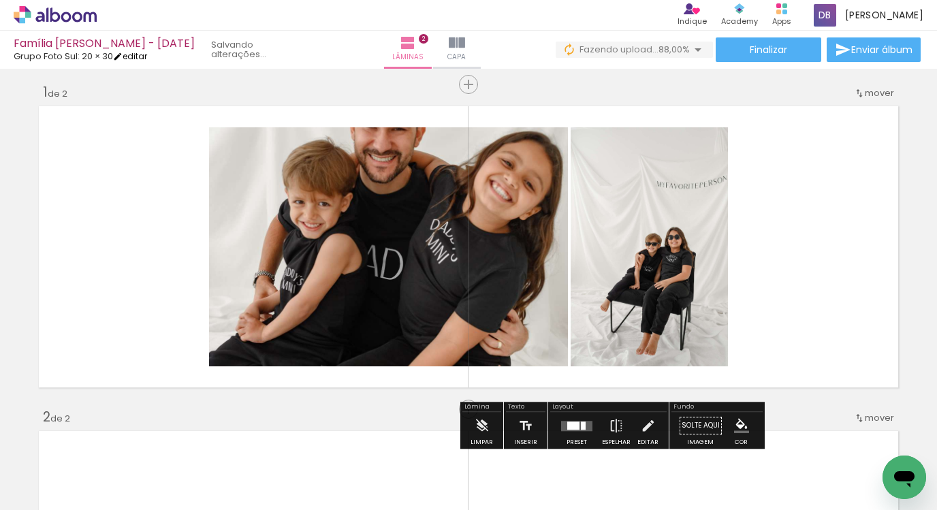
click at [131, 61] on link "editar" at bounding box center [130, 56] width 34 height 12
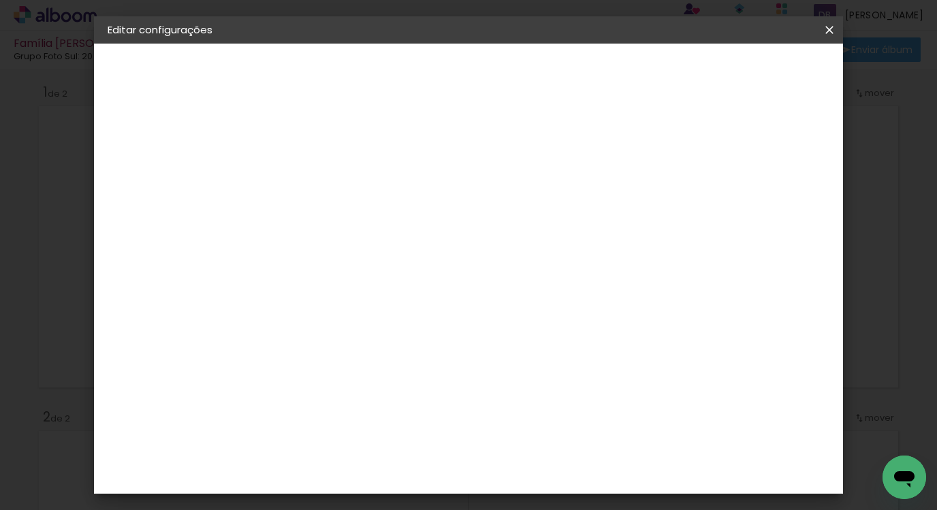
click at [623, 74] on paper-button "Voltar" at bounding box center [595, 72] width 55 height 23
click at [0, 0] on slot "Avançar" at bounding box center [0, 0] width 0 height 0
click at [758, 79] on paper-button "Salvar configurações" at bounding box center [694, 72] width 128 height 23
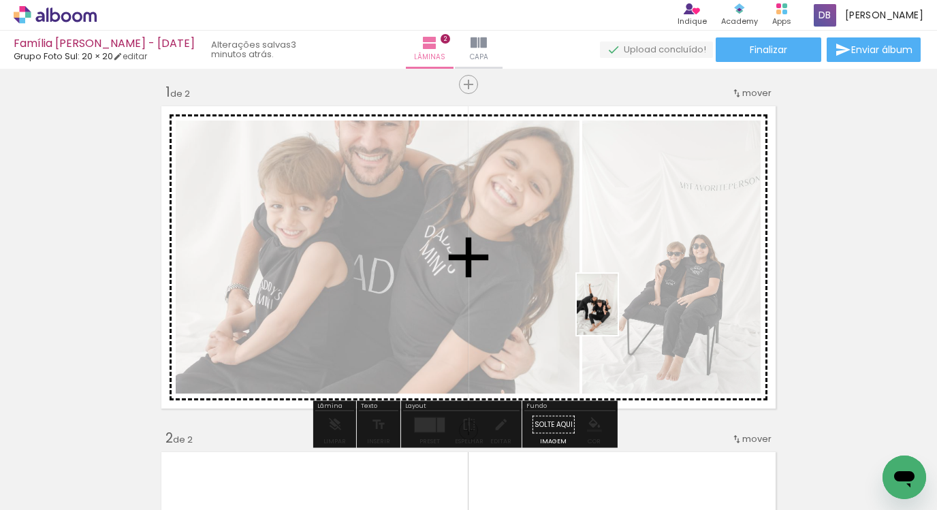
drag, startPoint x: 602, startPoint y: 475, endPoint x: 618, endPoint y: 315, distance: 161.6
click at [618, 315] on quentale-workspace at bounding box center [468, 255] width 937 height 510
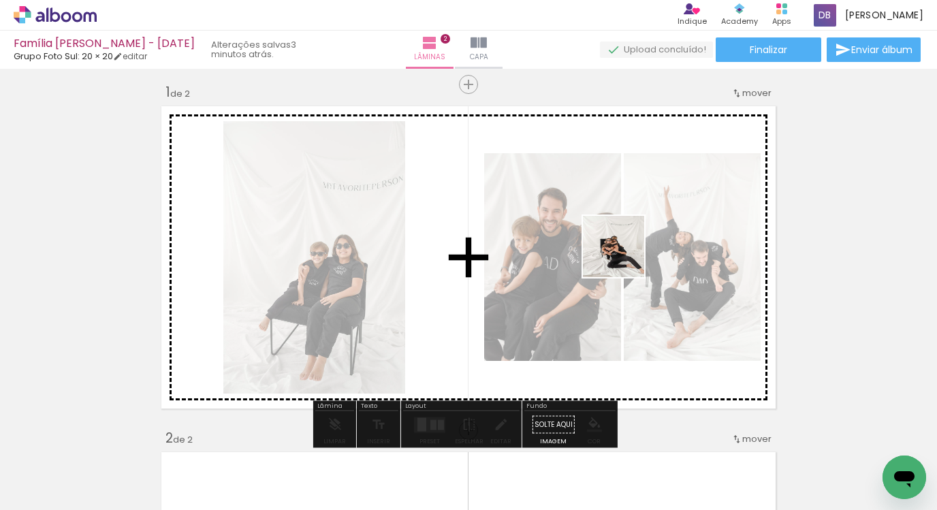
drag, startPoint x: 682, startPoint y: 471, endPoint x: 624, endPoint y: 257, distance: 221.6
click at [624, 257] on quentale-workspace at bounding box center [468, 255] width 937 height 510
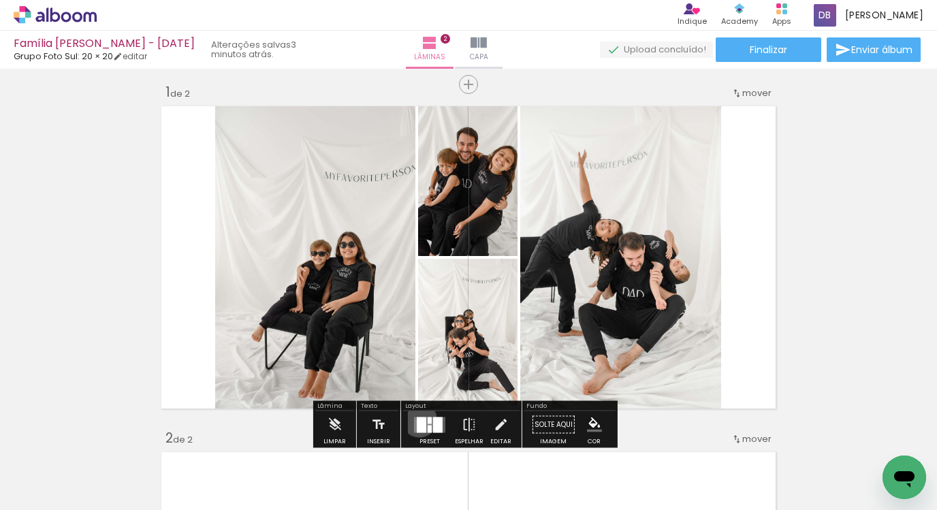
click at [417, 420] on div at bounding box center [422, 425] width 10 height 16
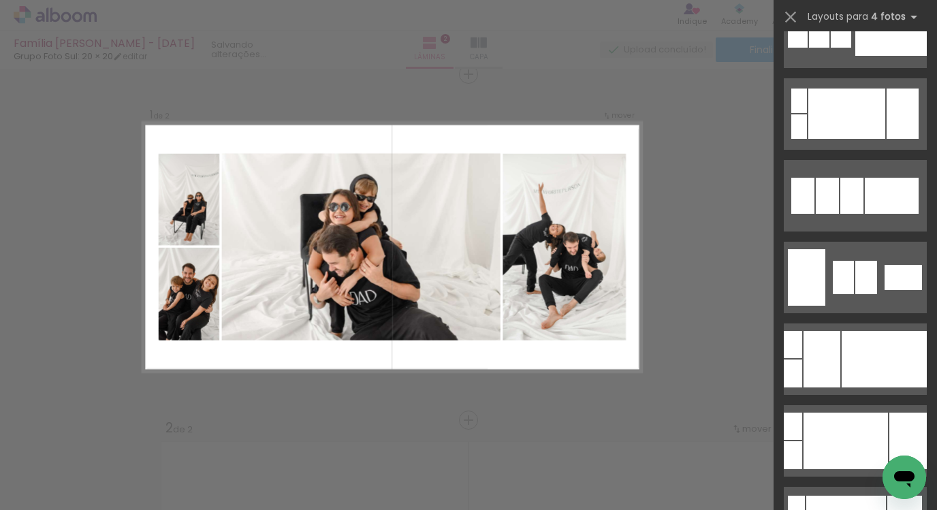
scroll to position [4473, 0]
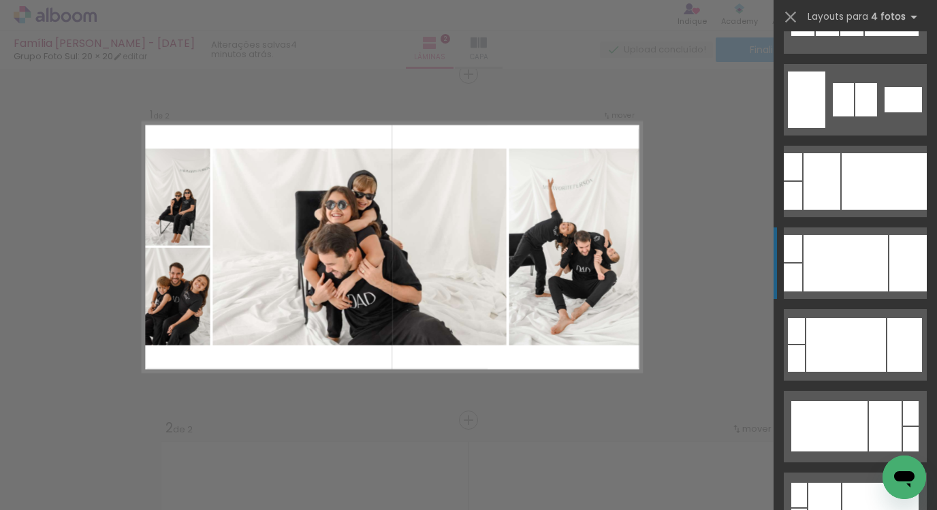
click at [864, 281] on div at bounding box center [846, 263] width 84 height 57
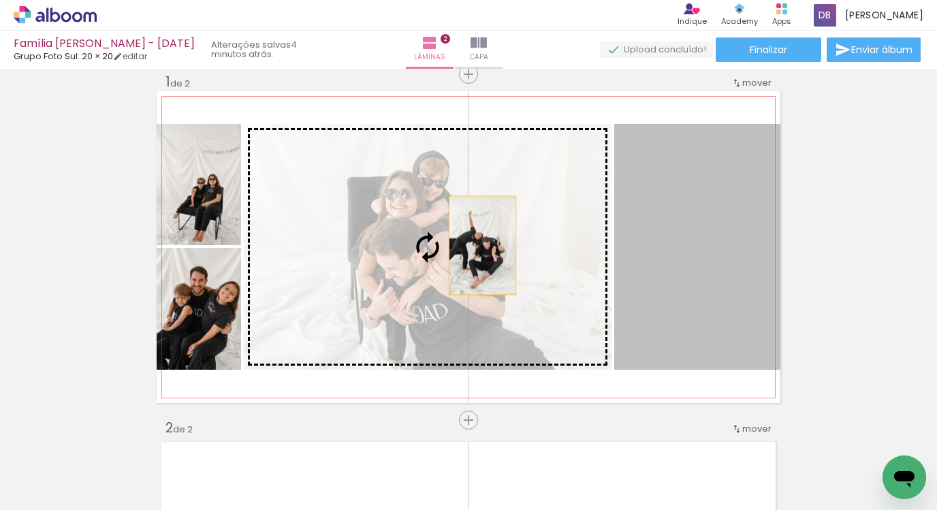
drag, startPoint x: 700, startPoint y: 289, endPoint x: 480, endPoint y: 246, distance: 224.9
click at [0, 0] on slot at bounding box center [0, 0] width 0 height 0
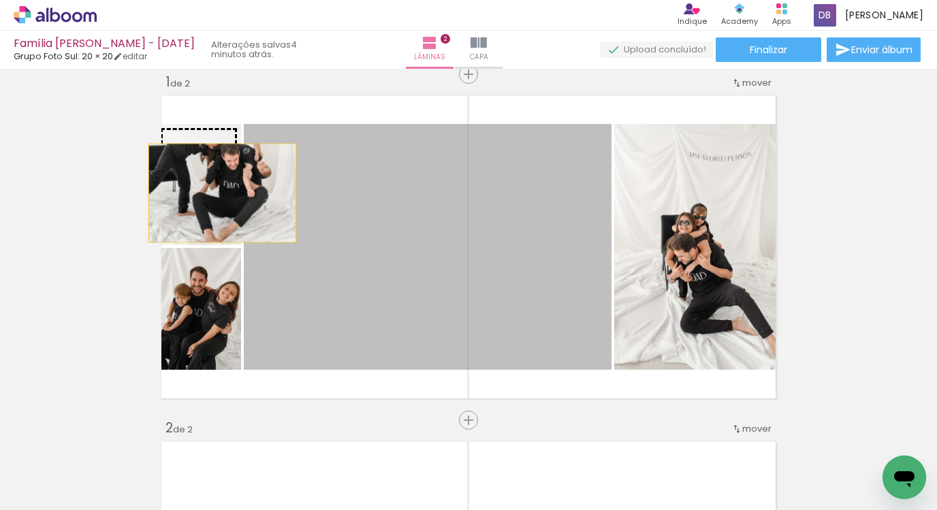
drag, startPoint x: 524, startPoint y: 279, endPoint x: 217, endPoint y: 193, distance: 318.9
click at [0, 0] on slot at bounding box center [0, 0] width 0 height 0
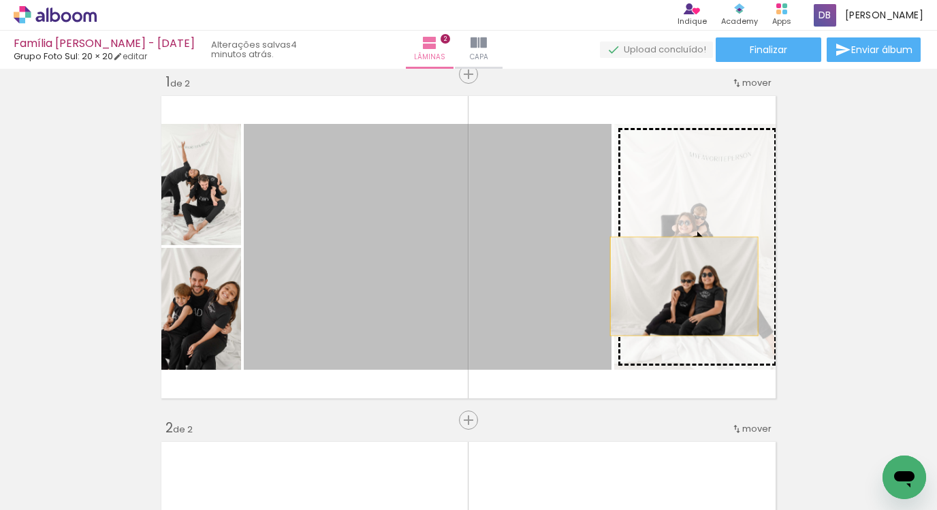
drag, startPoint x: 535, startPoint y: 307, endPoint x: 679, endPoint y: 286, distance: 145.3
click at [0, 0] on slot at bounding box center [0, 0] width 0 height 0
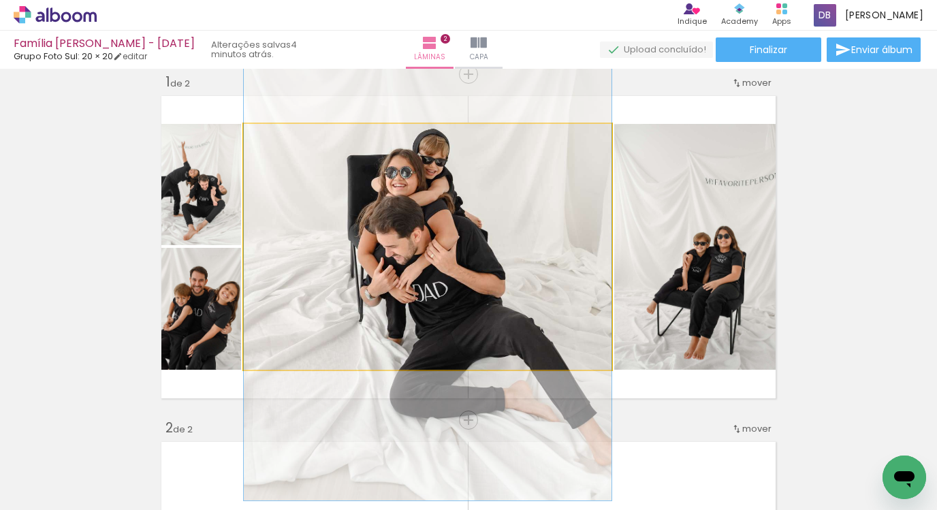
drag, startPoint x: 570, startPoint y: 269, endPoint x: 569, endPoint y: 247, distance: 21.8
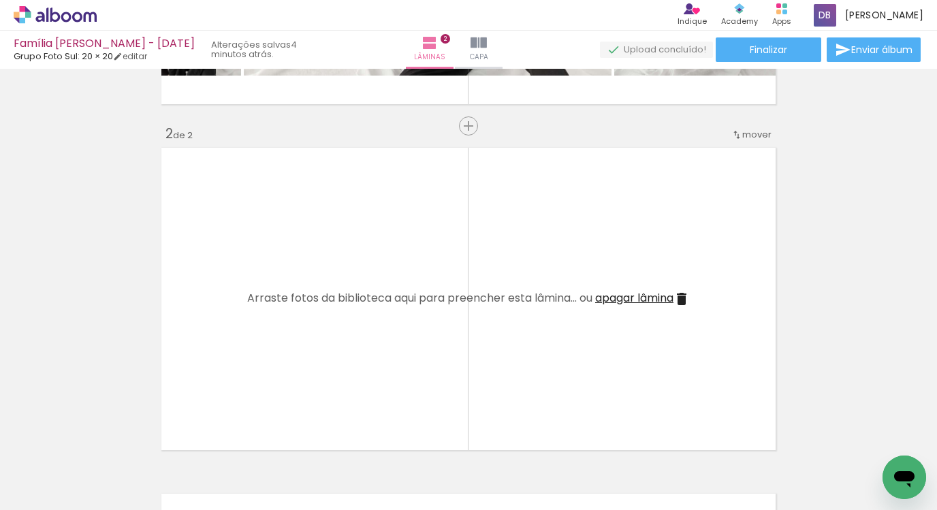
scroll to position [309, 0]
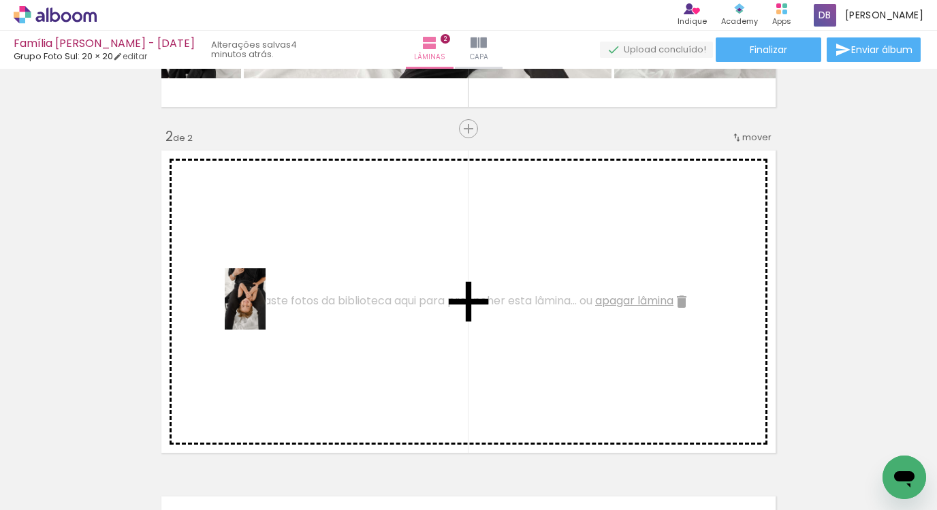
drag, startPoint x: 292, startPoint y: 468, endPoint x: 266, endPoint y: 309, distance: 160.9
click at [266, 309] on quentale-workspace at bounding box center [468, 255] width 937 height 510
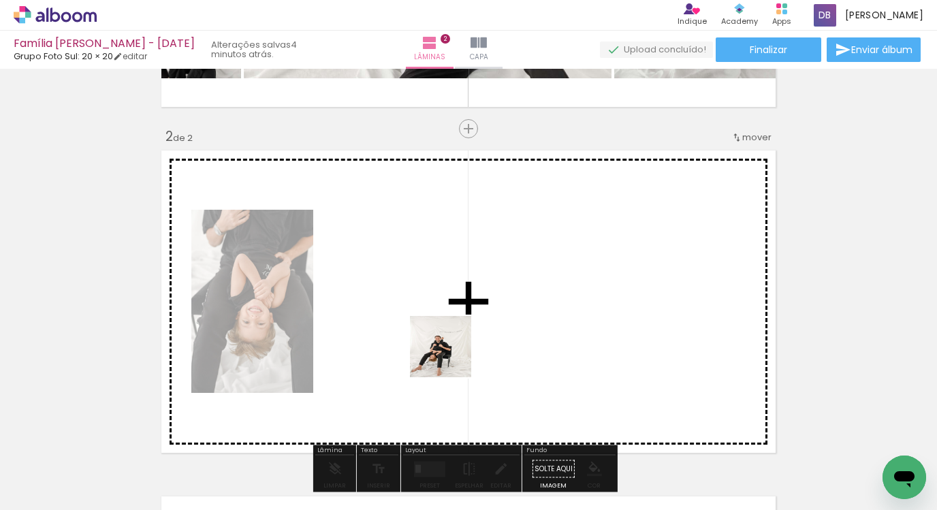
drag, startPoint x: 383, startPoint y: 477, endPoint x: 473, endPoint y: 339, distance: 164.9
click at [473, 339] on quentale-workspace at bounding box center [468, 255] width 937 height 510
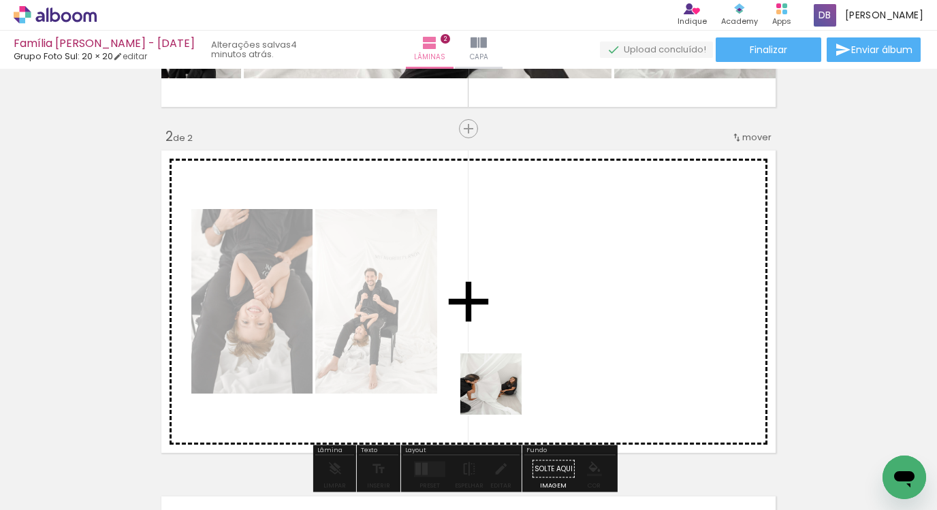
drag, startPoint x: 452, startPoint y: 469, endPoint x: 514, endPoint y: 373, distance: 114.7
click at [514, 372] on quentale-workspace at bounding box center [468, 255] width 937 height 510
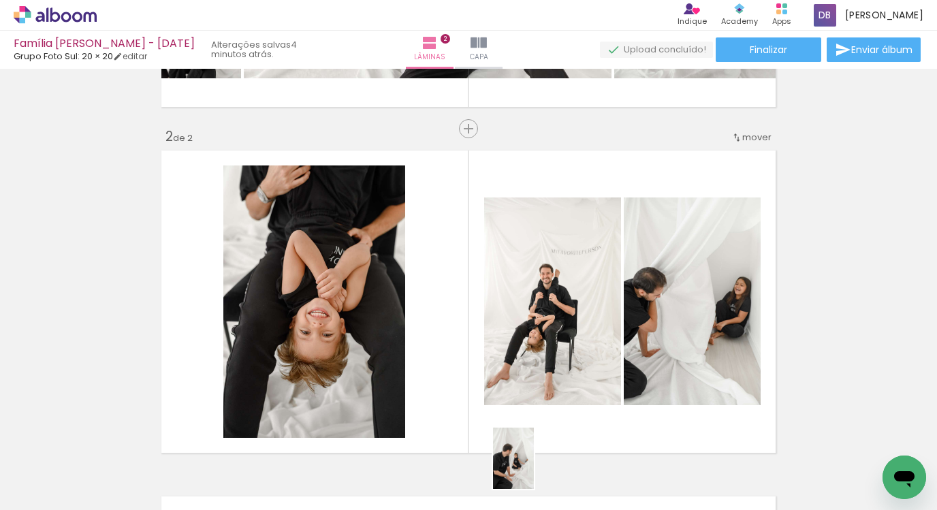
drag, startPoint x: 527, startPoint y: 476, endPoint x: 534, endPoint y: 469, distance: 10.6
click at [534, 469] on div at bounding box center [517, 463] width 45 height 67
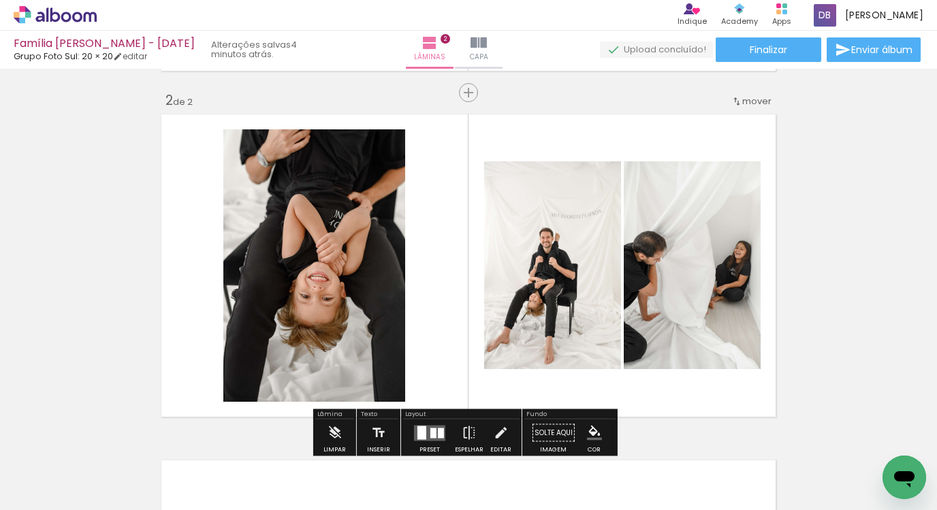
scroll to position [354, 0]
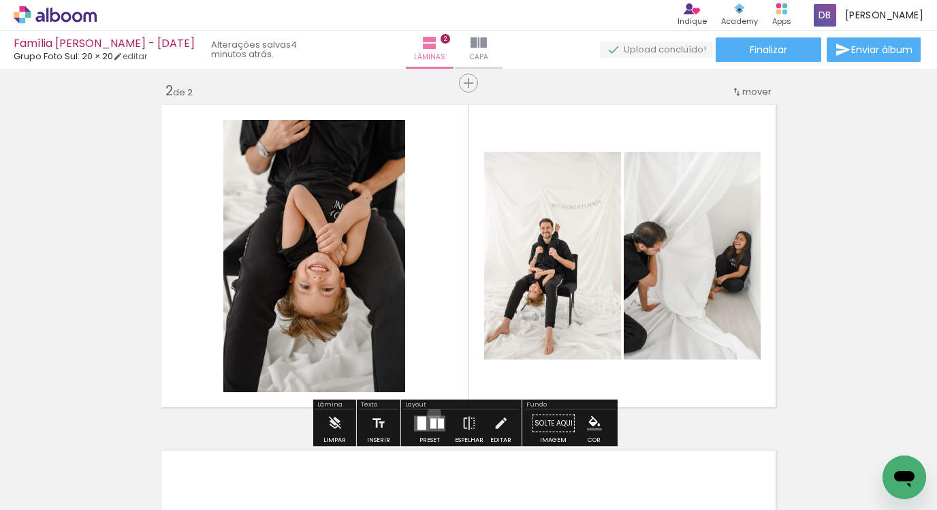
click at [431, 413] on div at bounding box center [429, 423] width 37 height 27
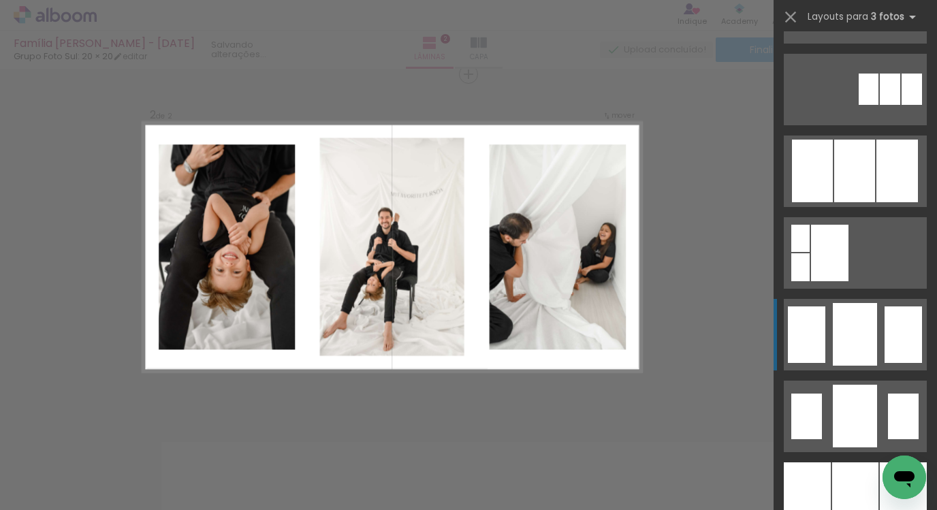
scroll to position [1005, 0]
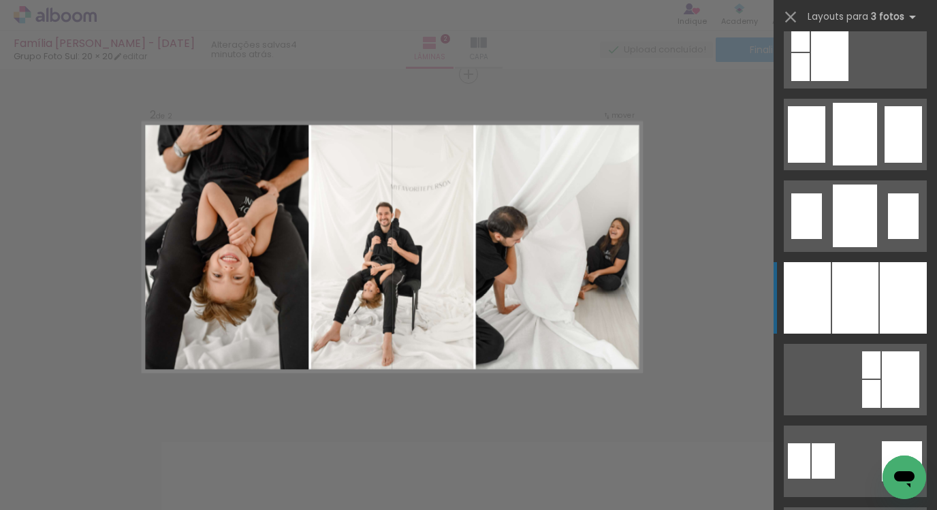
click at [852, 265] on div at bounding box center [855, 298] width 46 height 72
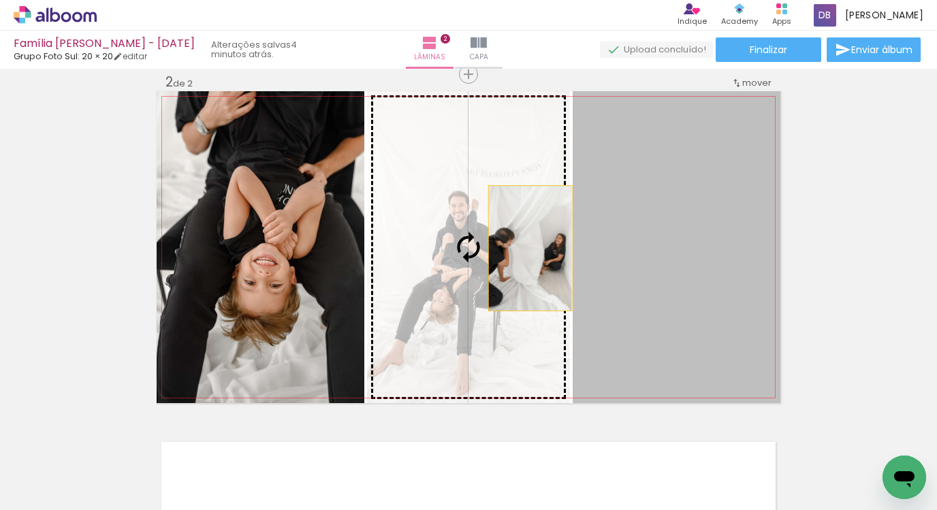
drag, startPoint x: 758, startPoint y: 243, endPoint x: 524, endPoint y: 249, distance: 234.4
click at [0, 0] on slot at bounding box center [0, 0] width 0 height 0
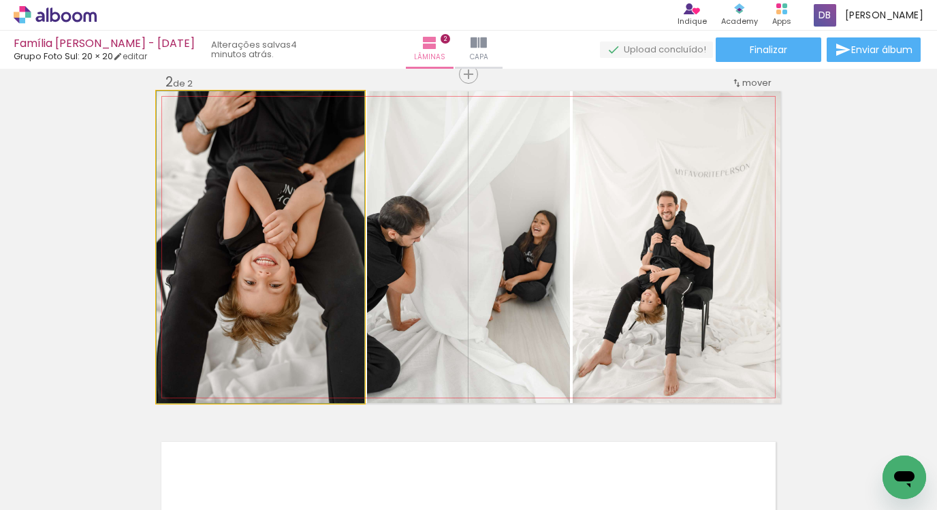
drag, startPoint x: 288, startPoint y: 255, endPoint x: 282, endPoint y: 272, distance: 18.7
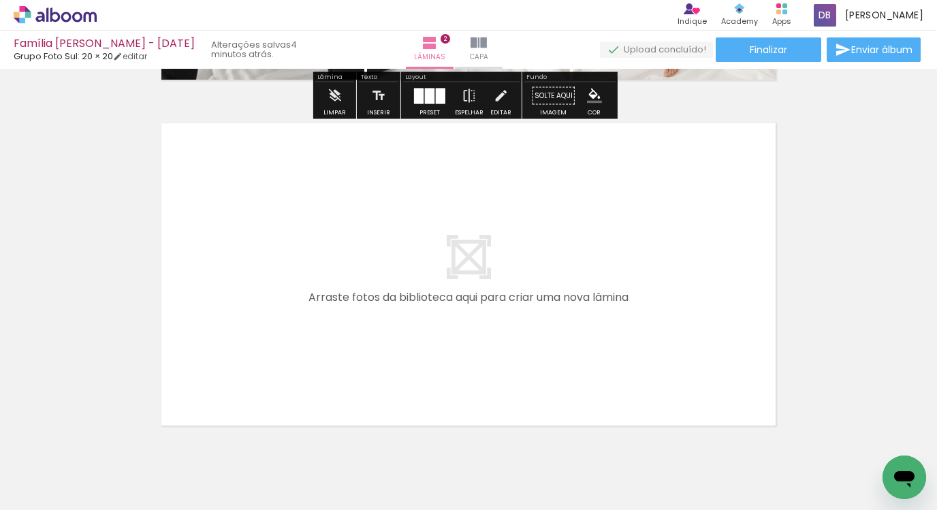
scroll to position [685, 0]
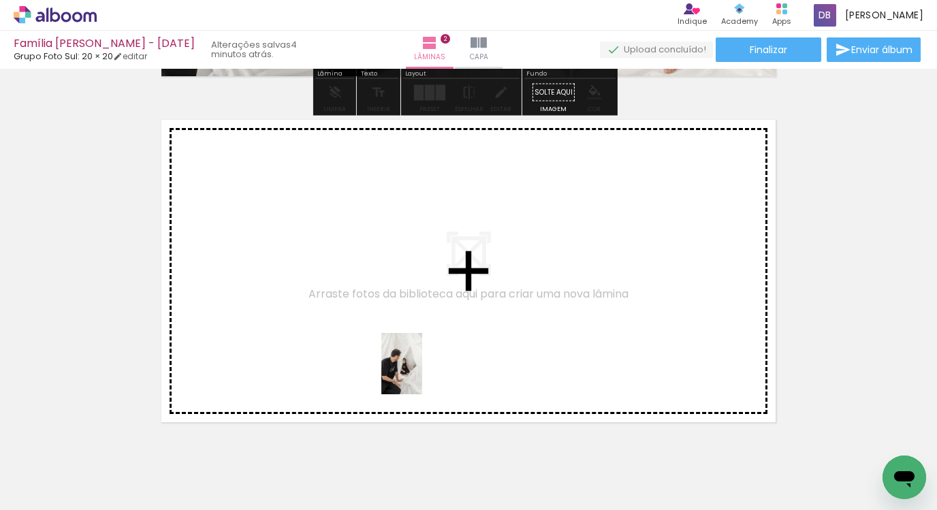
drag, startPoint x: 527, startPoint y: 479, endPoint x: 422, endPoint y: 359, distance: 158.8
click at [422, 359] on quentale-workspace at bounding box center [468, 255] width 937 height 510
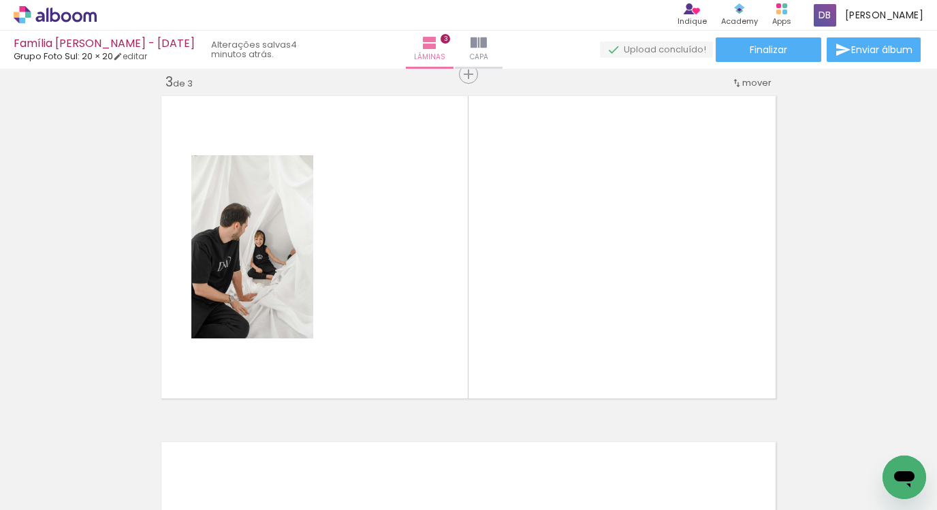
scroll to position [0, 287]
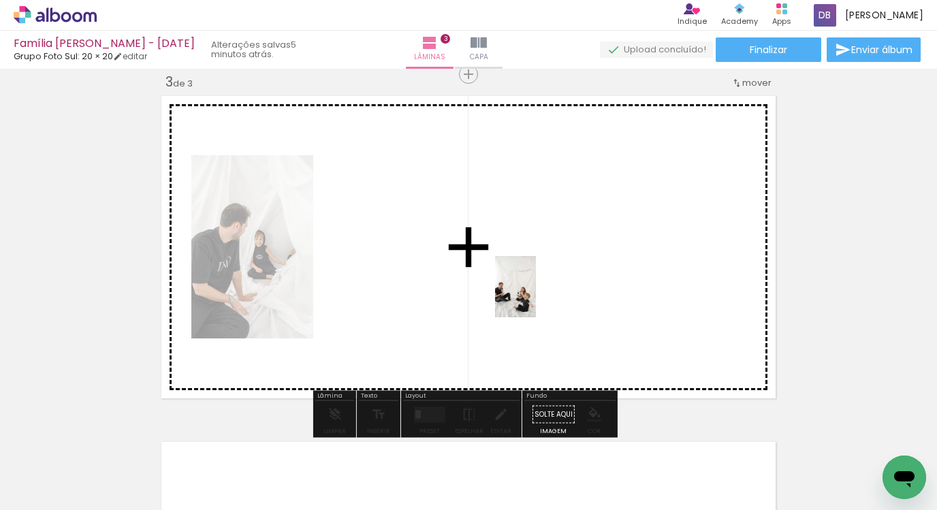
drag, startPoint x: 541, startPoint y: 485, endPoint x: 536, endPoint y: 297, distance: 188.0
click at [536, 297] on quentale-workspace at bounding box center [468, 255] width 937 height 510
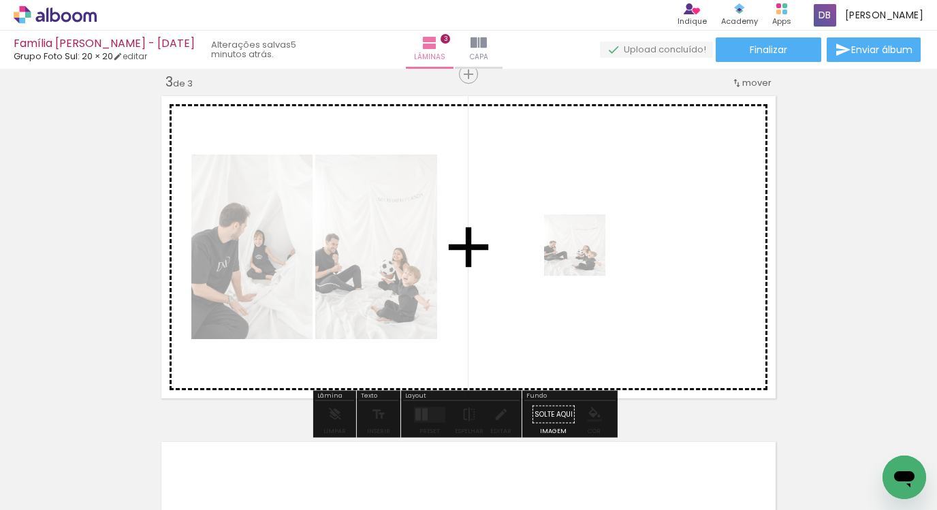
drag, startPoint x: 554, startPoint y: 477, endPoint x: 587, endPoint y: 251, distance: 229.3
click at [587, 251] on quentale-workspace at bounding box center [468, 255] width 937 height 510
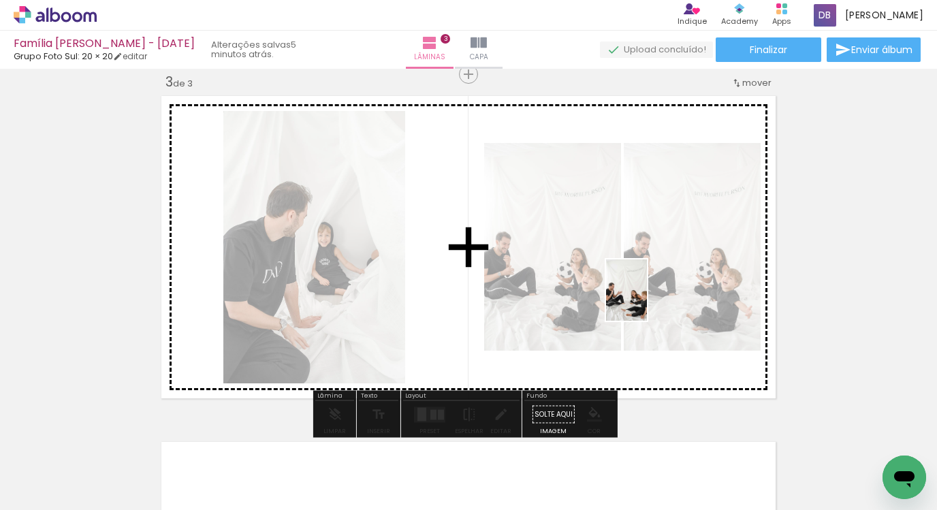
drag, startPoint x: 624, startPoint y: 471, endPoint x: 642, endPoint y: 306, distance: 166.5
click at [647, 300] on quentale-workspace at bounding box center [468, 255] width 937 height 510
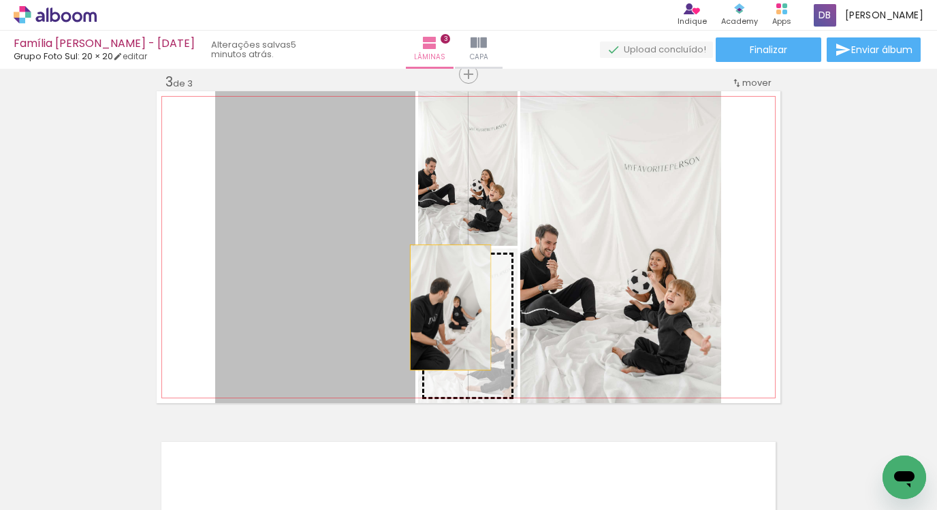
drag, startPoint x: 363, startPoint y: 315, endPoint x: 447, endPoint y: 307, distance: 84.8
click at [0, 0] on slot at bounding box center [0, 0] width 0 height 0
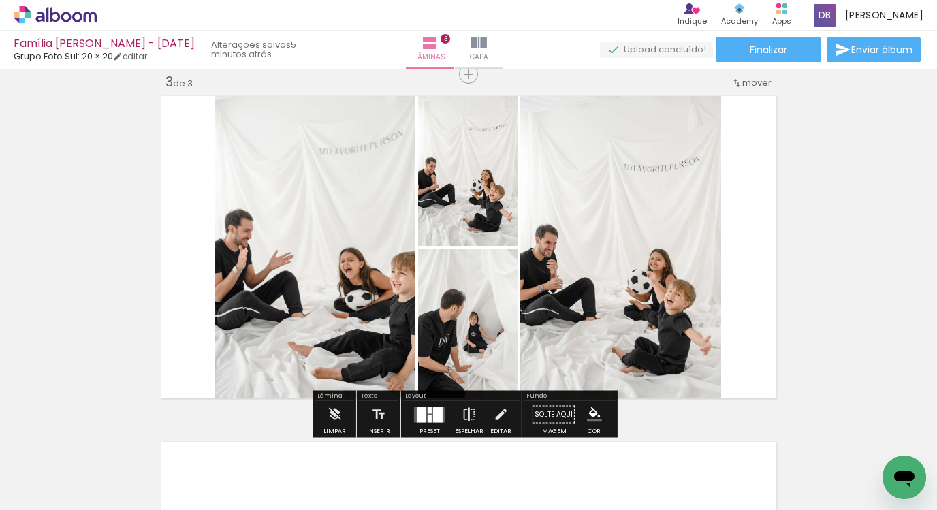
click at [439, 411] on quentale-layouter at bounding box center [429, 415] width 31 height 16
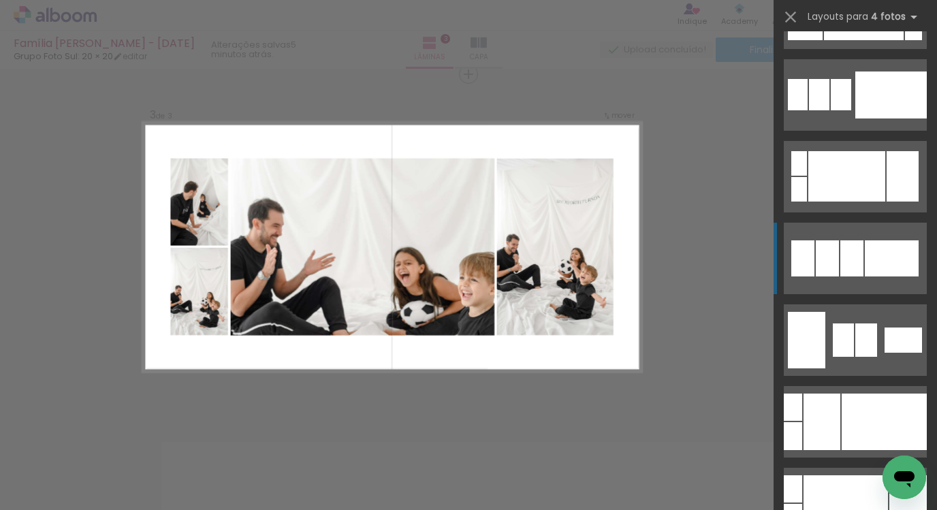
scroll to position [4373, 0]
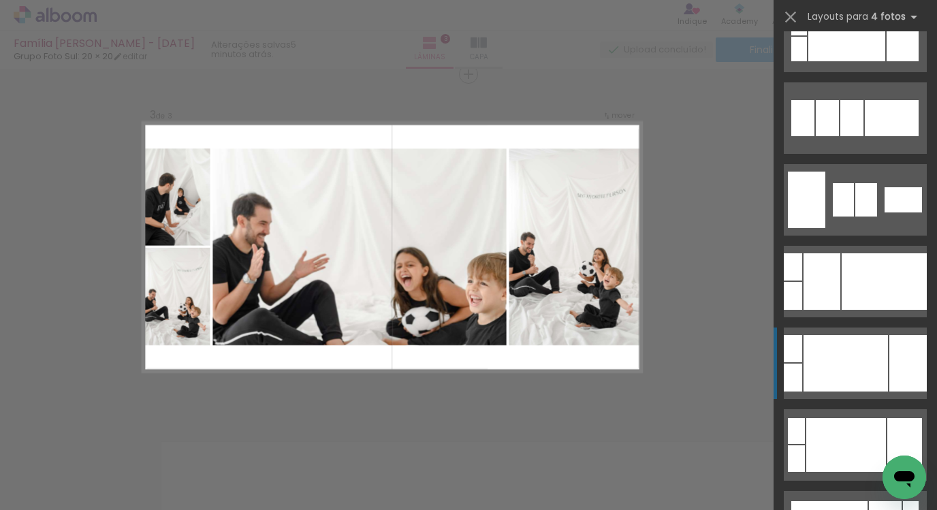
click at [816, 349] on div at bounding box center [846, 363] width 84 height 57
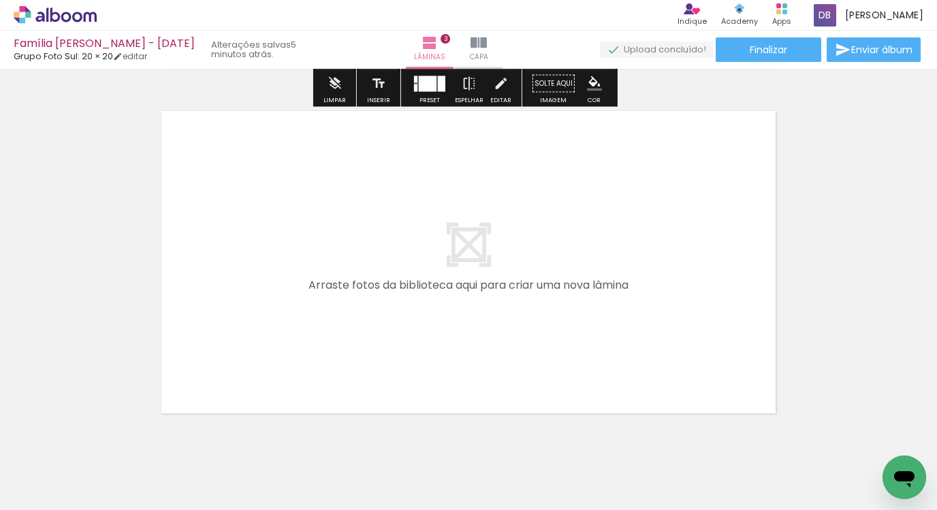
scroll to position [1047, 0]
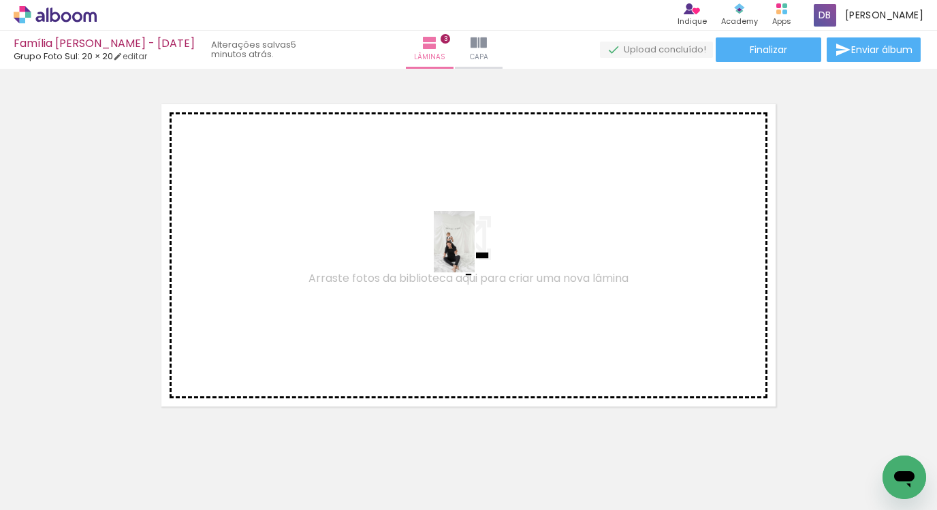
drag, startPoint x: 699, startPoint y: 471, endPoint x: 474, endPoint y: 251, distance: 314.5
click at [474, 251] on quentale-workspace at bounding box center [468, 255] width 937 height 510
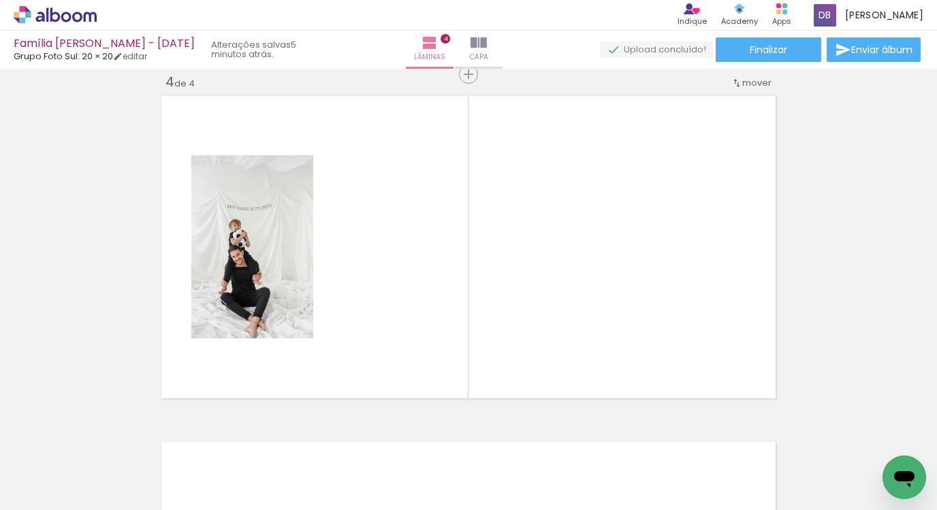
scroll to position [0, 781]
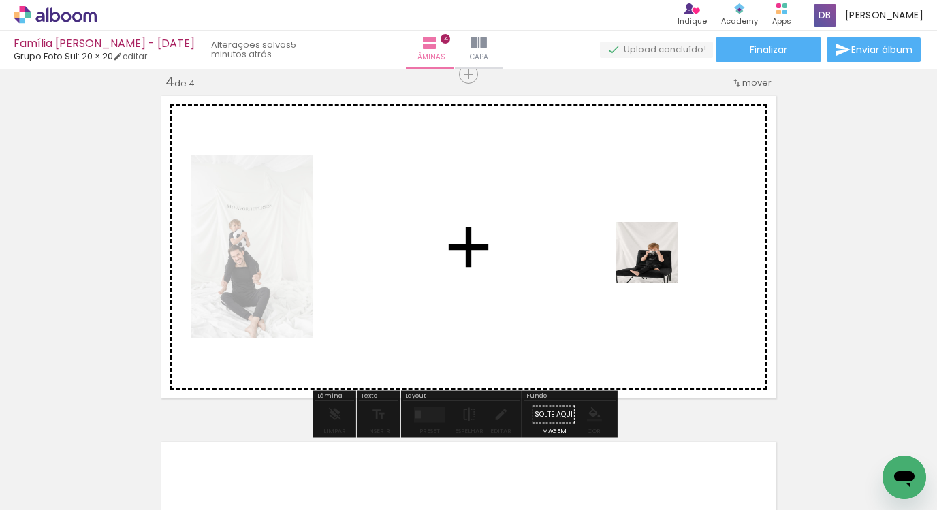
drag, startPoint x: 747, startPoint y: 474, endPoint x: 657, endPoint y: 263, distance: 229.5
click at [657, 263] on quentale-workspace at bounding box center [468, 255] width 937 height 510
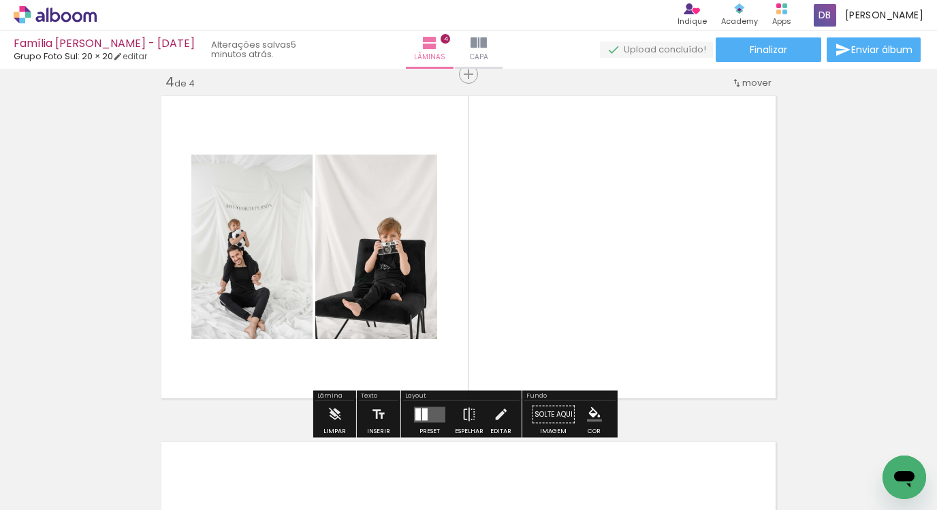
click at [437, 415] on quentale-layouter at bounding box center [429, 415] width 31 height 16
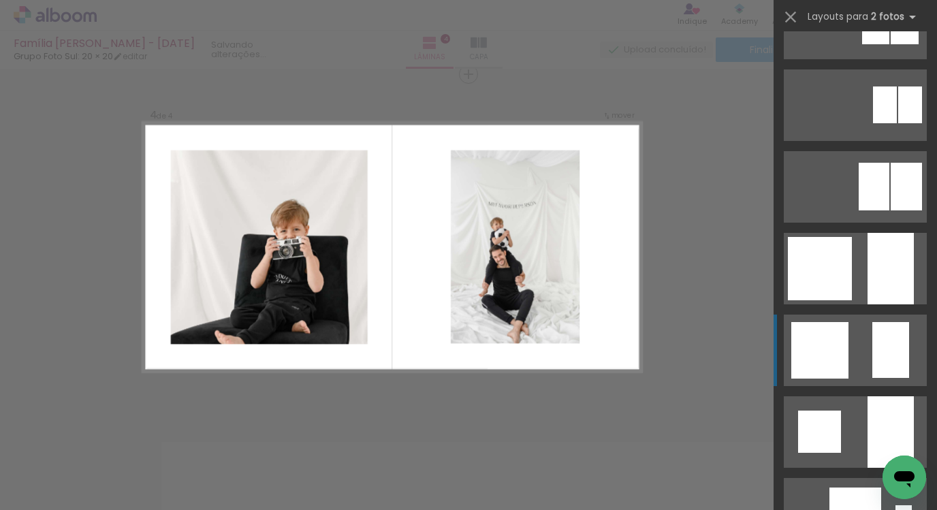
scroll to position [956, 0]
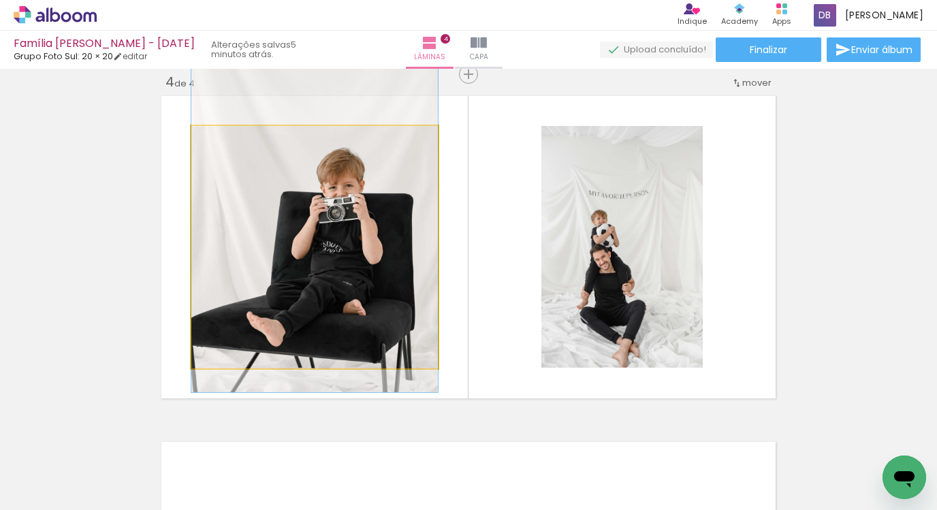
drag, startPoint x: 336, startPoint y: 249, endPoint x: 337, endPoint y: 210, distance: 39.5
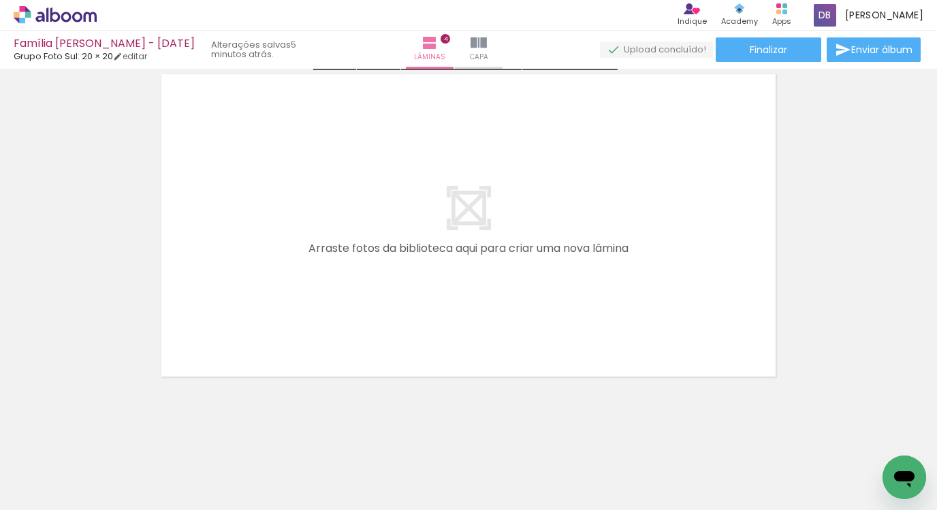
scroll to position [1427, 0]
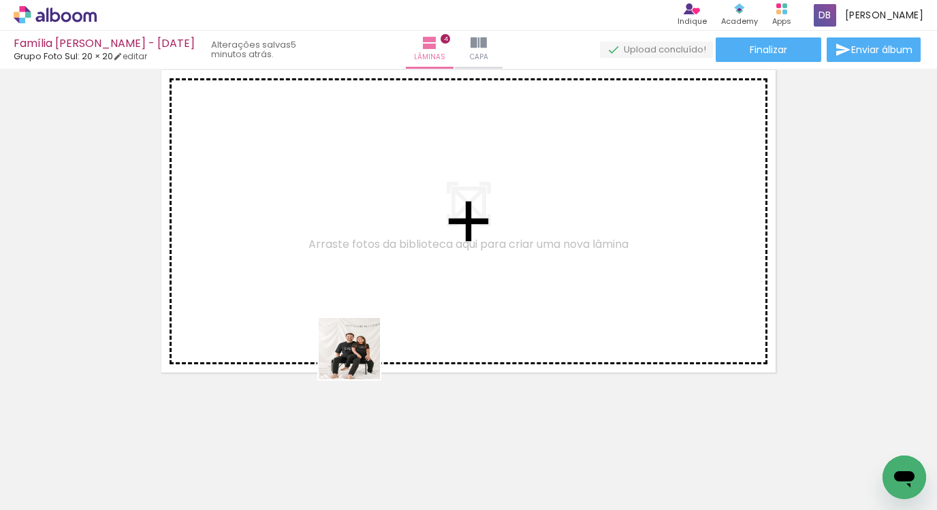
drag, startPoint x: 368, startPoint y: 460, endPoint x: 354, endPoint y: 201, distance: 259.9
click at [354, 201] on quentale-workspace at bounding box center [468, 255] width 937 height 510
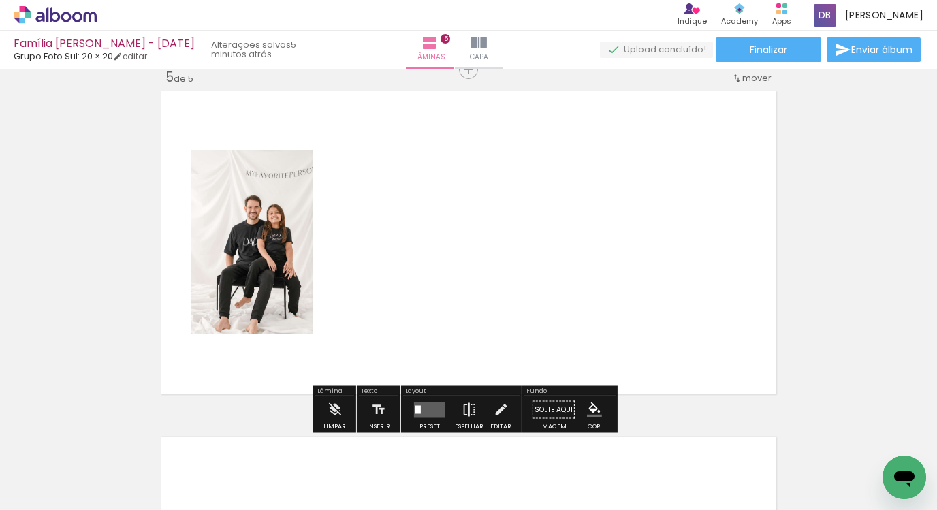
scroll to position [1401, 0]
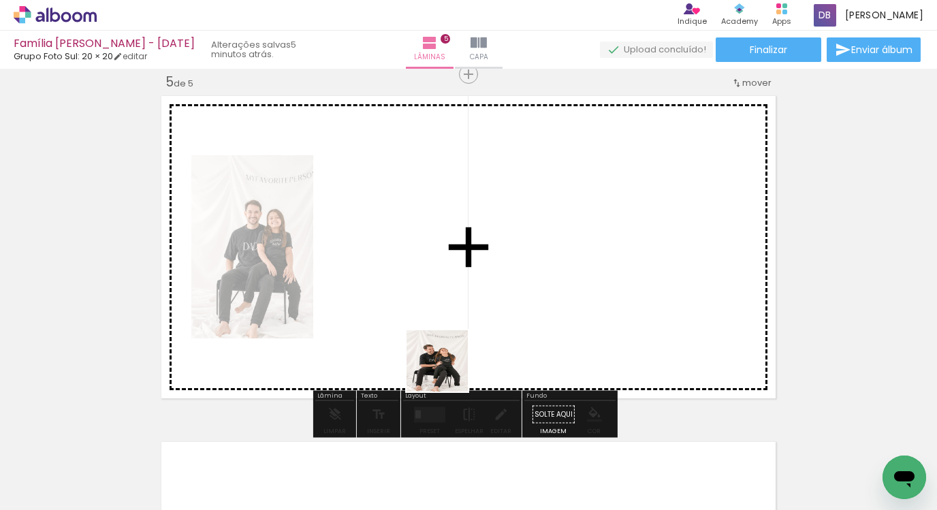
drag, startPoint x: 439, startPoint y: 393, endPoint x: 470, endPoint y: 324, distance: 76.2
click at [468, 325] on quentale-workspace at bounding box center [468, 255] width 937 height 510
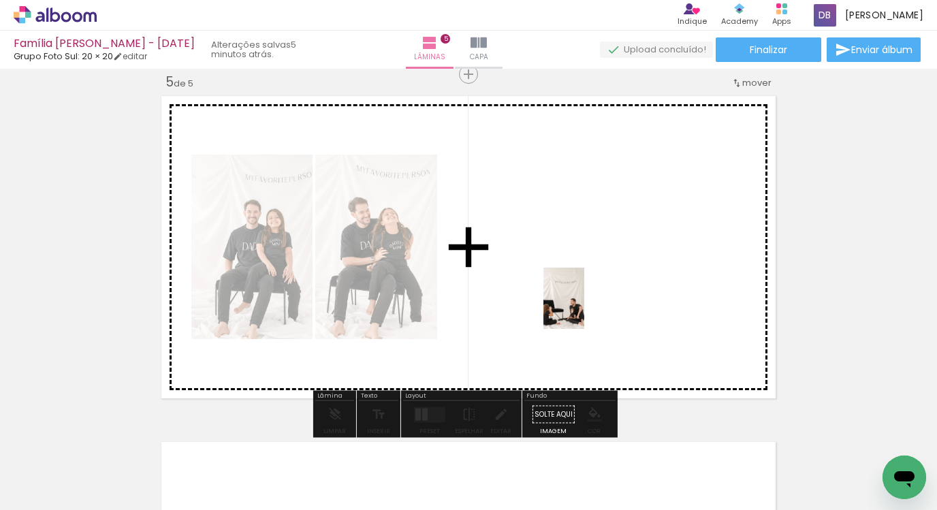
drag, startPoint x: 527, startPoint y: 462, endPoint x: 588, endPoint y: 302, distance: 170.8
click at [588, 302] on quentale-workspace at bounding box center [468, 255] width 937 height 510
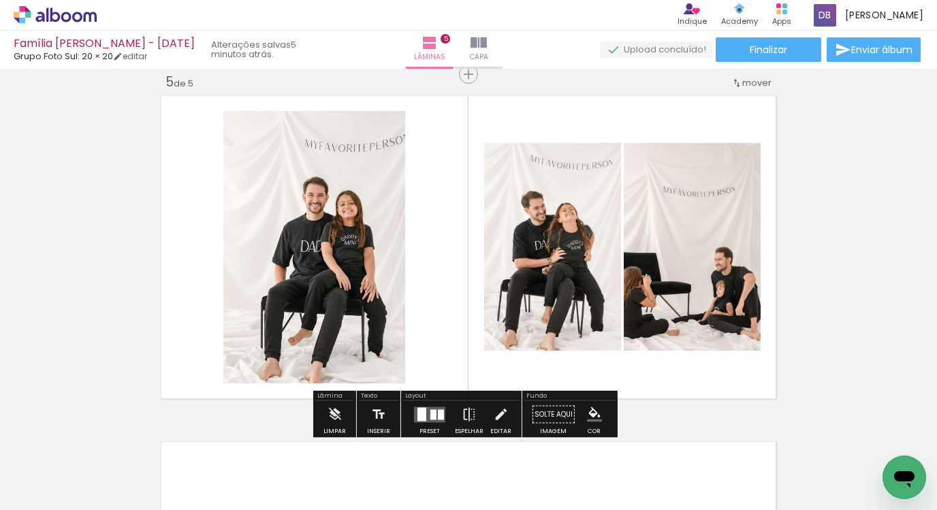
drag, startPoint x: 414, startPoint y: 412, endPoint x: 429, endPoint y: 403, distance: 17.4
click at [418, 412] on div at bounding box center [422, 414] width 9 height 14
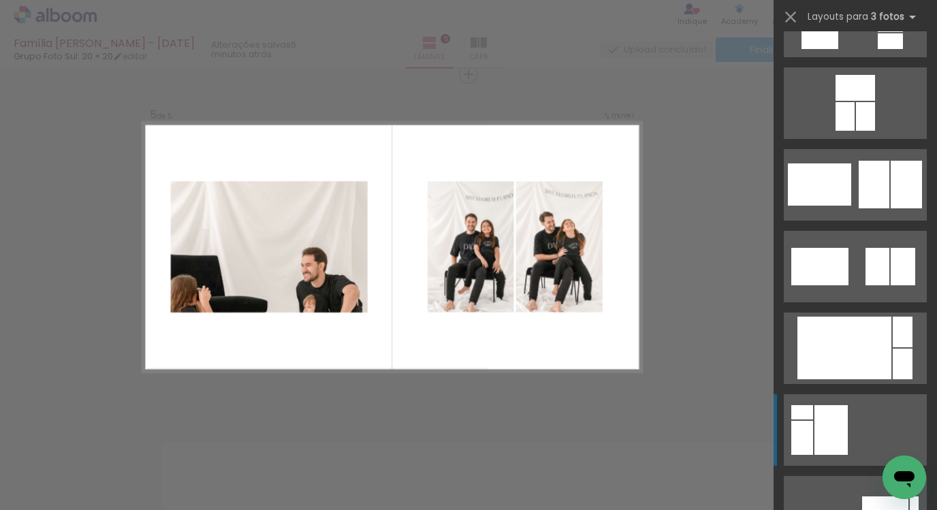
scroll to position [4374, 0]
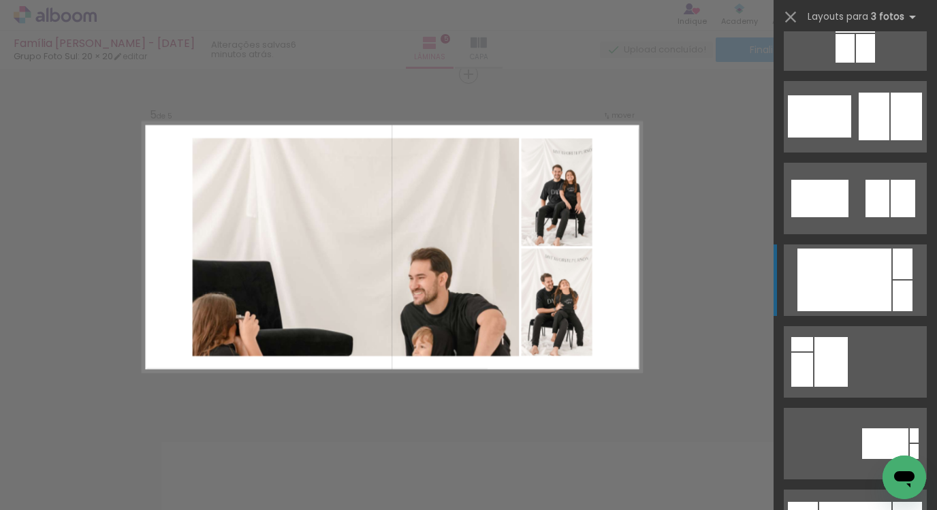
click at [848, 310] on div at bounding box center [845, 280] width 94 height 63
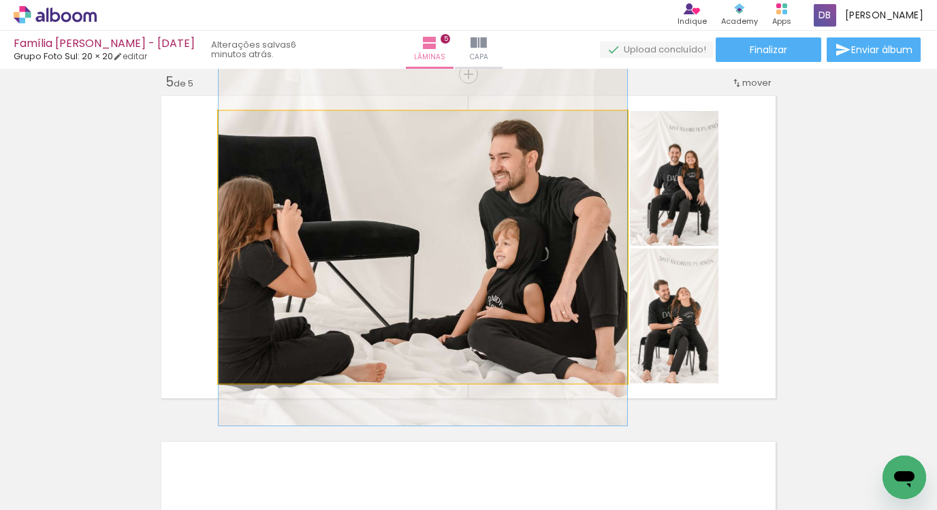
drag, startPoint x: 554, startPoint y: 300, endPoint x: 553, endPoint y: 172, distance: 127.4
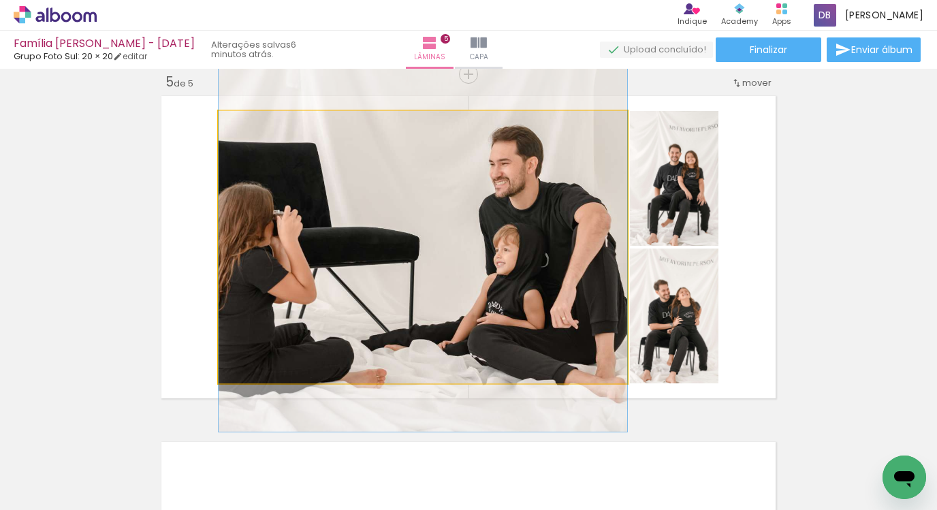
drag, startPoint x: 573, startPoint y: 228, endPoint x: 572, endPoint y: 235, distance: 6.8
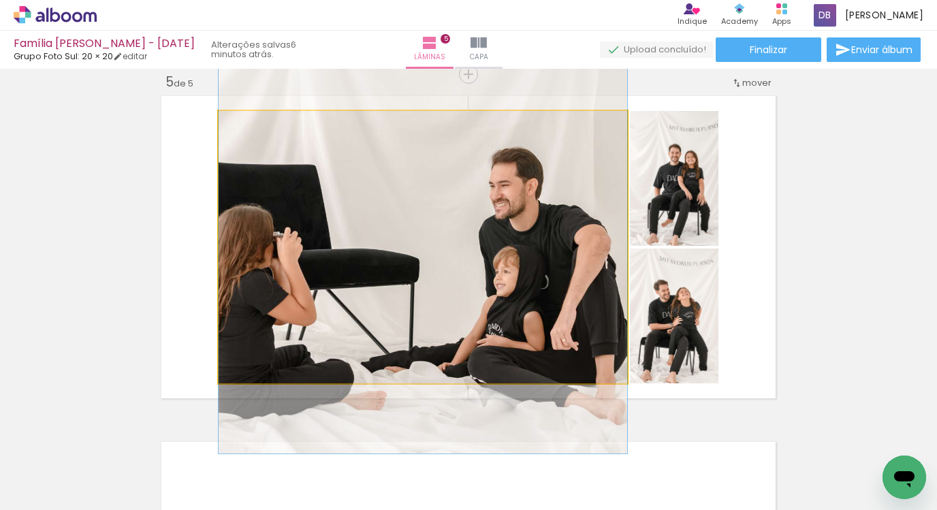
drag, startPoint x: 597, startPoint y: 265, endPoint x: 614, endPoint y: 286, distance: 27.1
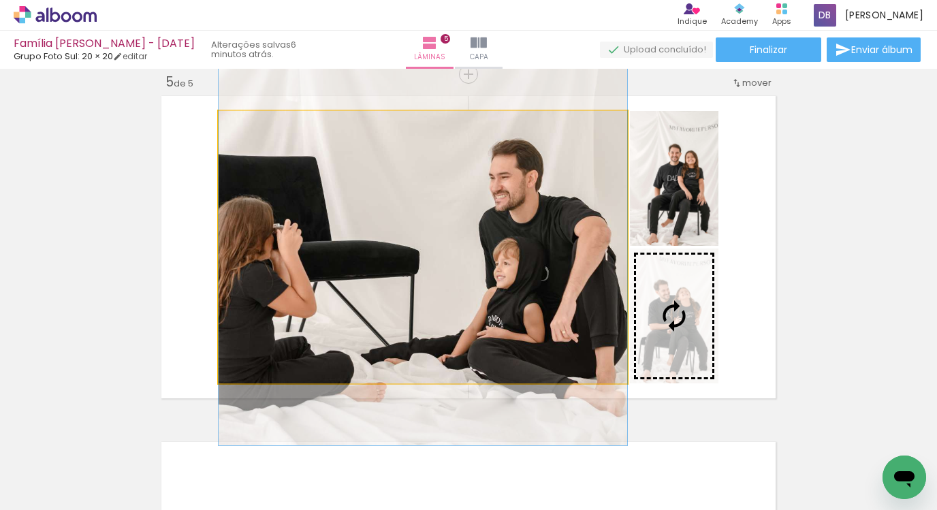
drag, startPoint x: 620, startPoint y: 302, endPoint x: 625, endPoint y: 294, distance: 9.8
click at [0, 0] on slot at bounding box center [0, 0] width 0 height 0
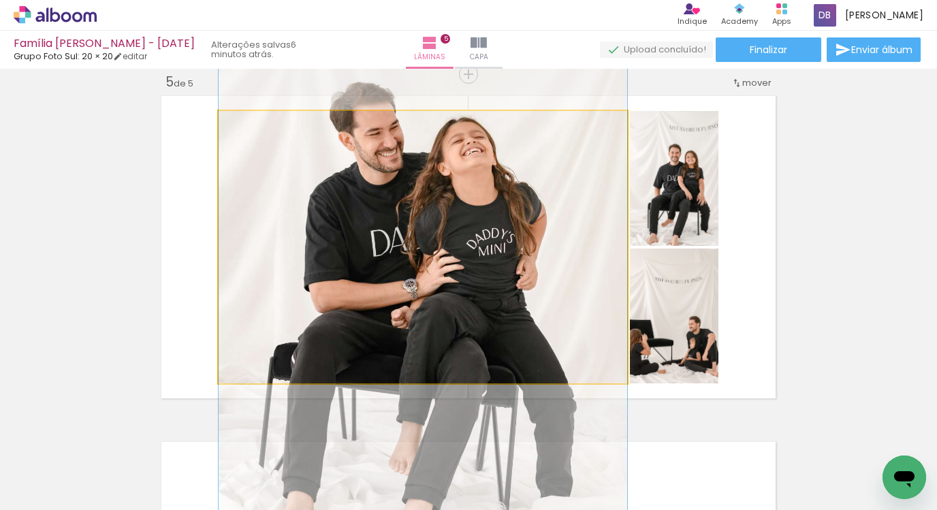
drag, startPoint x: 537, startPoint y: 281, endPoint x: 669, endPoint y: 294, distance: 132.2
click at [0, 0] on slot at bounding box center [0, 0] width 0 height 0
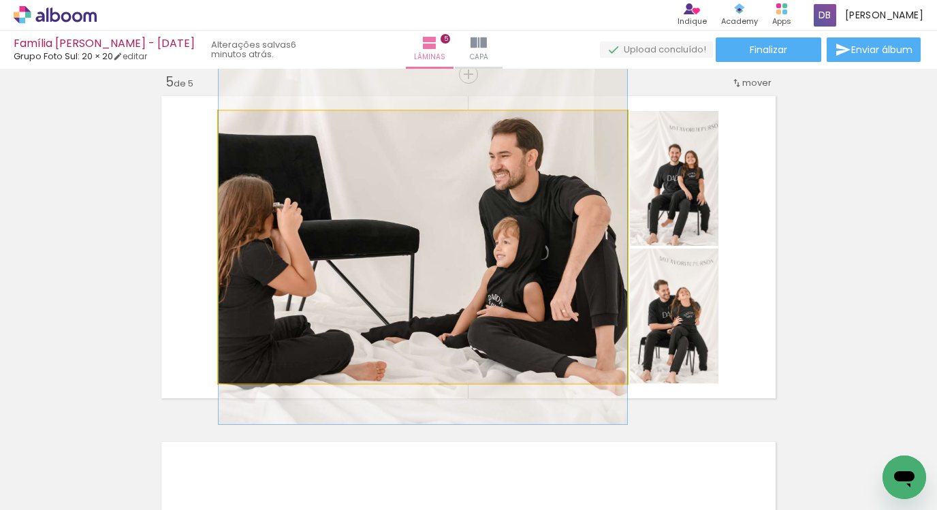
drag, startPoint x: 584, startPoint y: 296, endPoint x: 612, endPoint y: 167, distance: 132.2
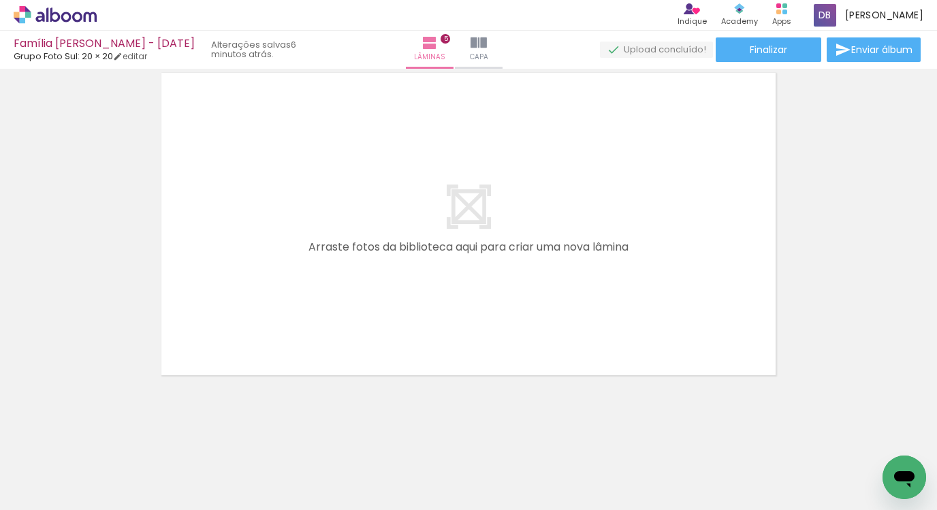
scroll to position [1773, 0]
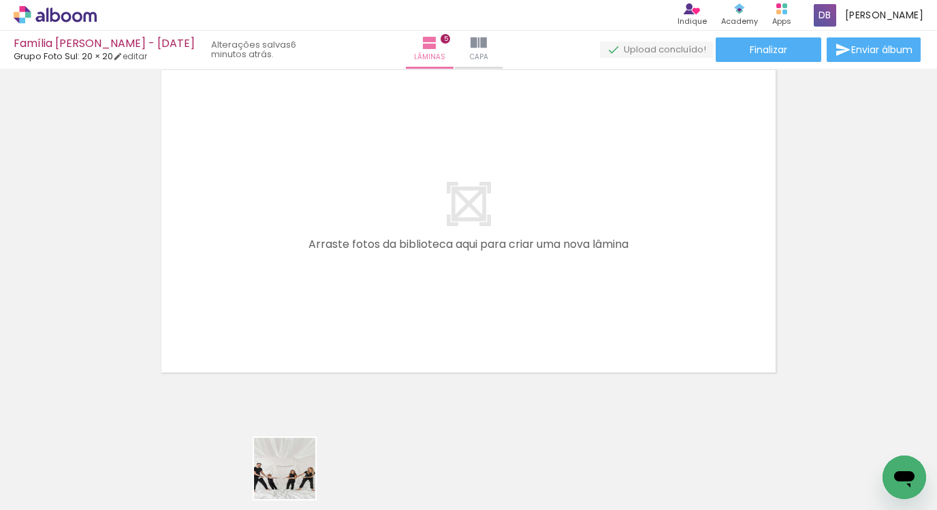
click at [294, 478] on div at bounding box center [271, 463] width 45 height 67
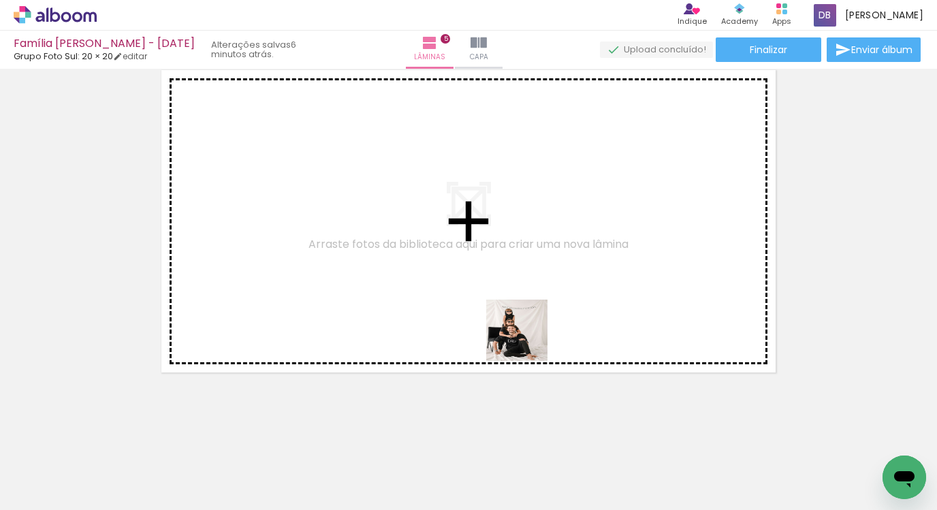
drag, startPoint x: 595, startPoint y: 476, endPoint x: 490, endPoint y: 292, distance: 212.1
click at [490, 292] on quentale-workspace at bounding box center [468, 255] width 937 height 510
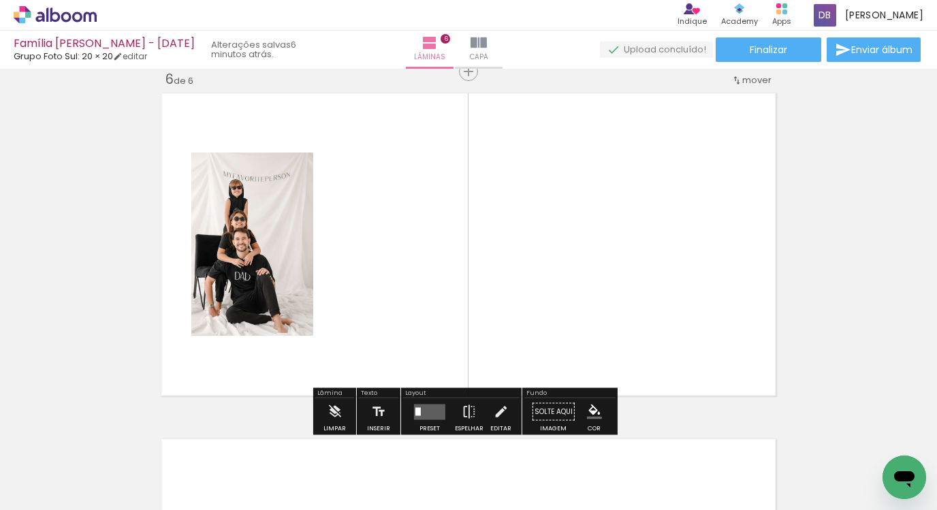
scroll to position [1747, 0]
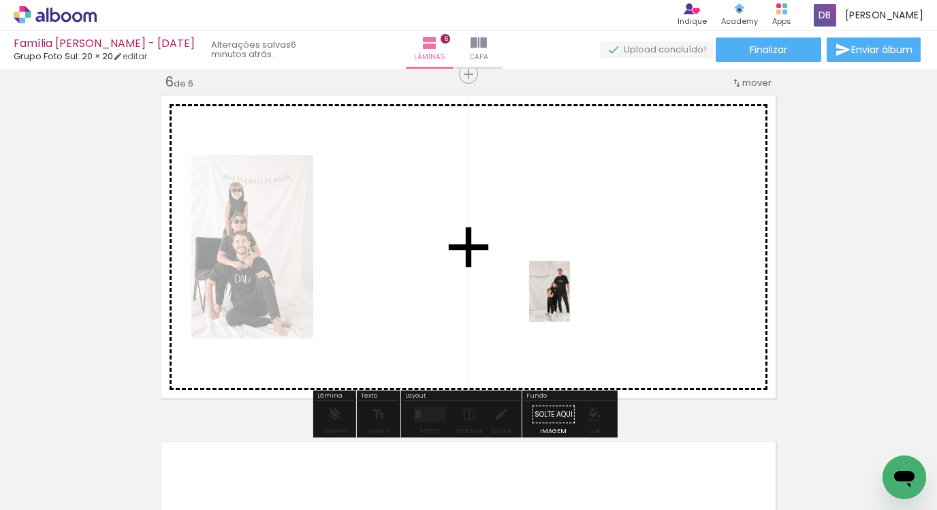
drag, startPoint x: 667, startPoint y: 478, endPoint x: 570, endPoint y: 302, distance: 201.2
click at [569, 301] on quentale-workspace at bounding box center [468, 255] width 937 height 510
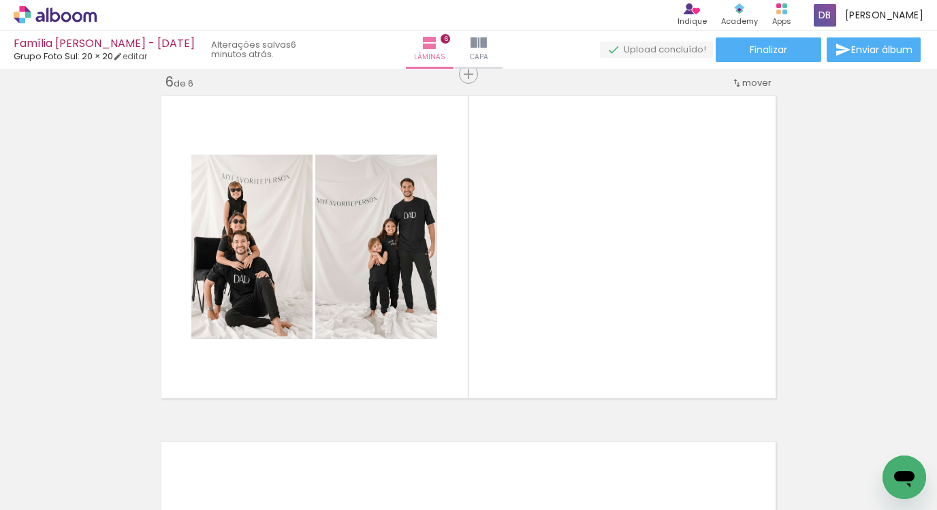
scroll to position [0, 1086]
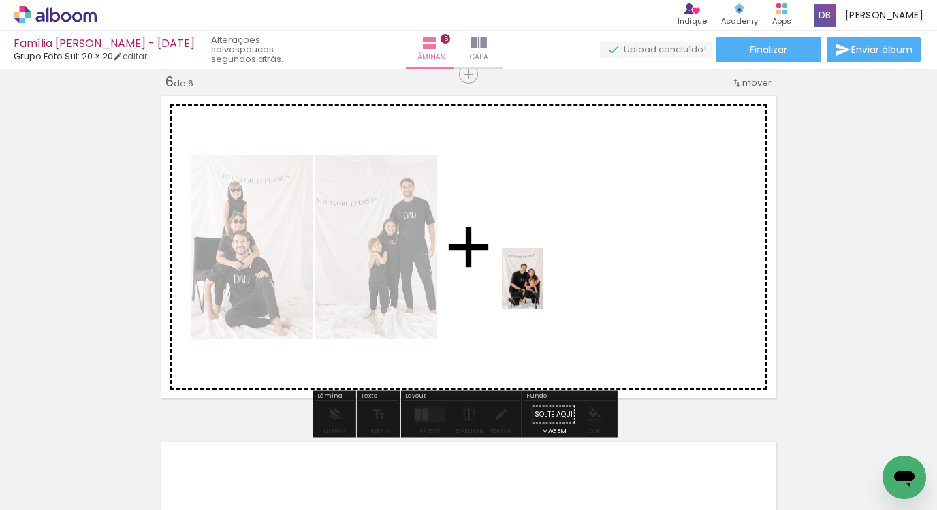
drag, startPoint x: 537, startPoint y: 444, endPoint x: 555, endPoint y: 306, distance: 139.5
click at [543, 288] on quentale-workspace at bounding box center [468, 255] width 937 height 510
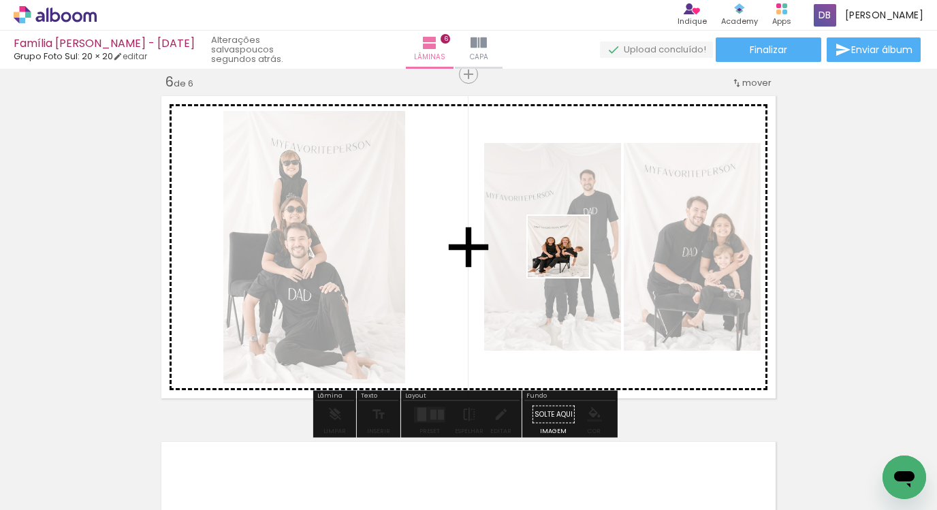
drag, startPoint x: 576, startPoint y: 462, endPoint x: 563, endPoint y: 247, distance: 216.3
click at [563, 247] on quentale-workspace at bounding box center [468, 255] width 937 height 510
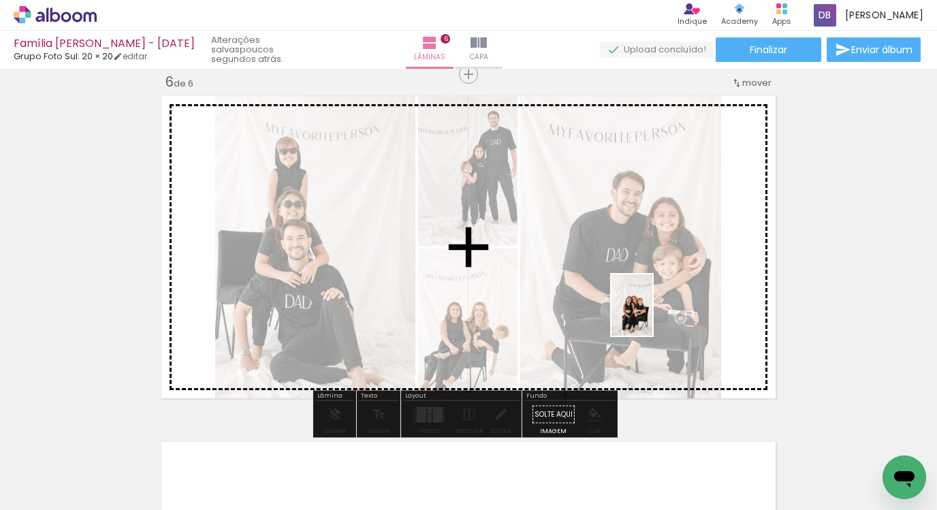
drag, startPoint x: 655, startPoint y: 460, endPoint x: 656, endPoint y: 294, distance: 166.2
click at [656, 292] on quentale-workspace at bounding box center [468, 255] width 937 height 510
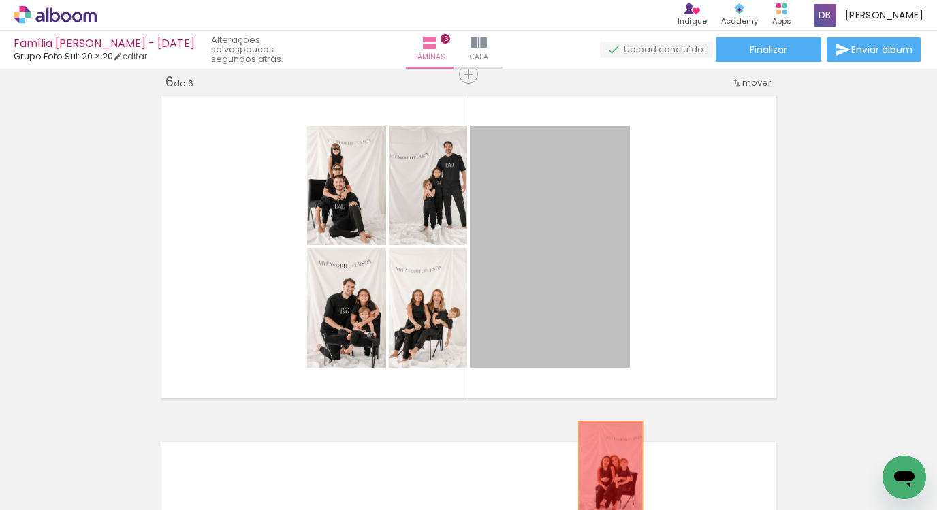
drag, startPoint x: 554, startPoint y: 232, endPoint x: 606, endPoint y: 469, distance: 243.1
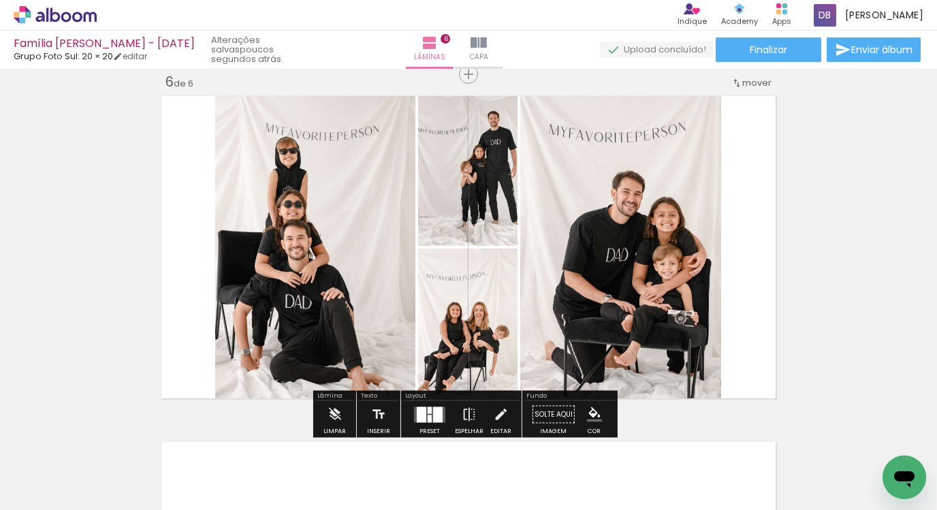
click at [426, 413] on quentale-layouter at bounding box center [429, 415] width 31 height 16
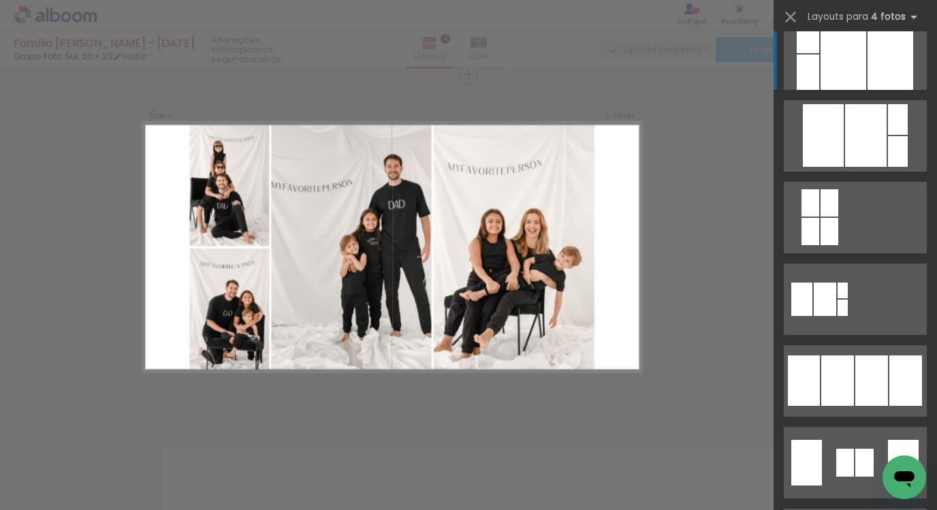
scroll to position [693, 0]
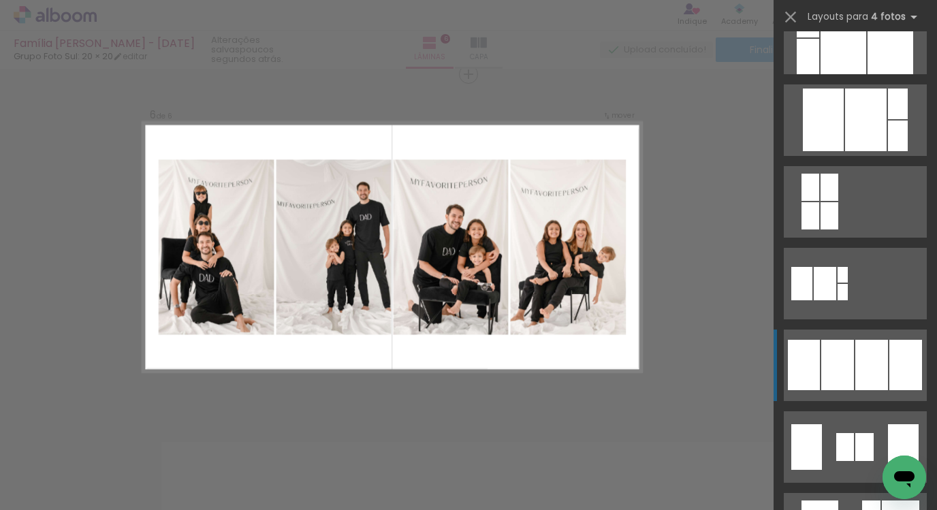
click at [830, 344] on div at bounding box center [837, 365] width 33 height 50
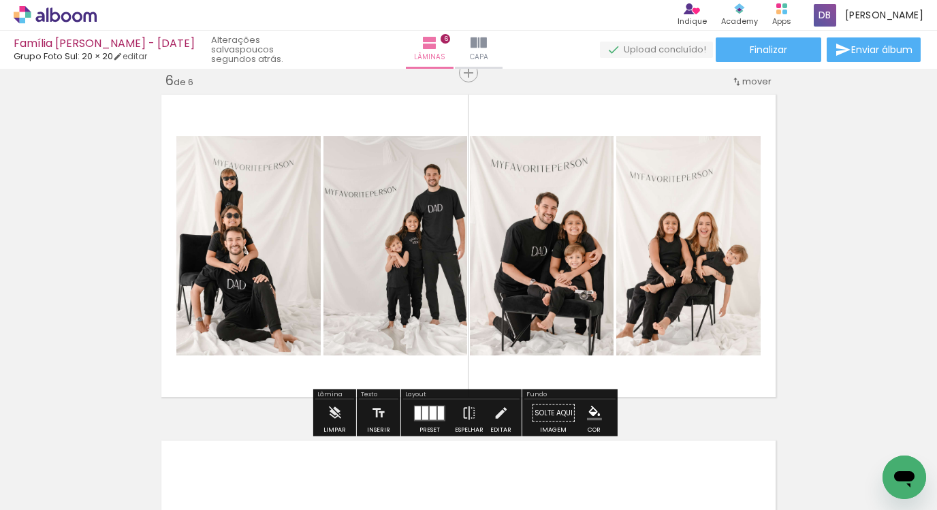
scroll to position [1742, 0]
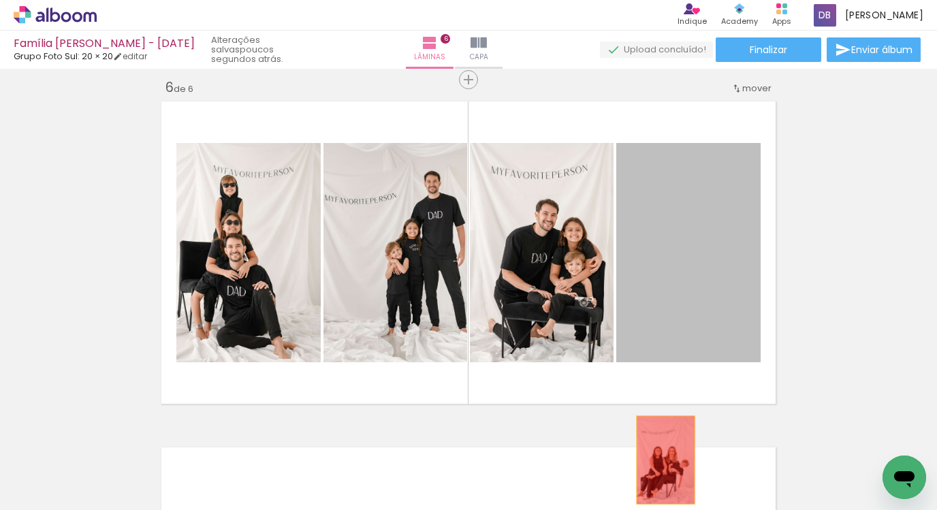
drag, startPoint x: 708, startPoint y: 261, endPoint x: 655, endPoint y: 470, distance: 215.7
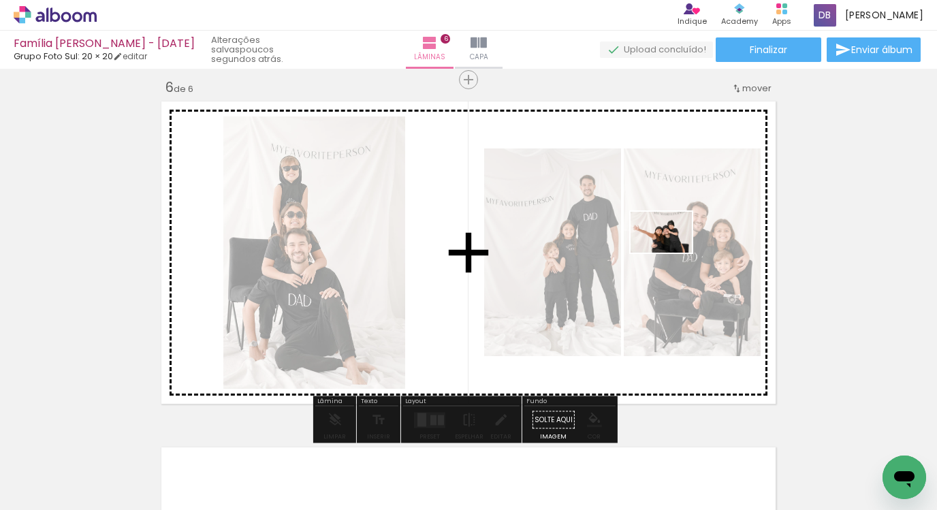
drag, startPoint x: 819, startPoint y: 467, endPoint x: 675, endPoint y: 260, distance: 252.0
click at [672, 253] on quentale-workspace at bounding box center [468, 255] width 937 height 510
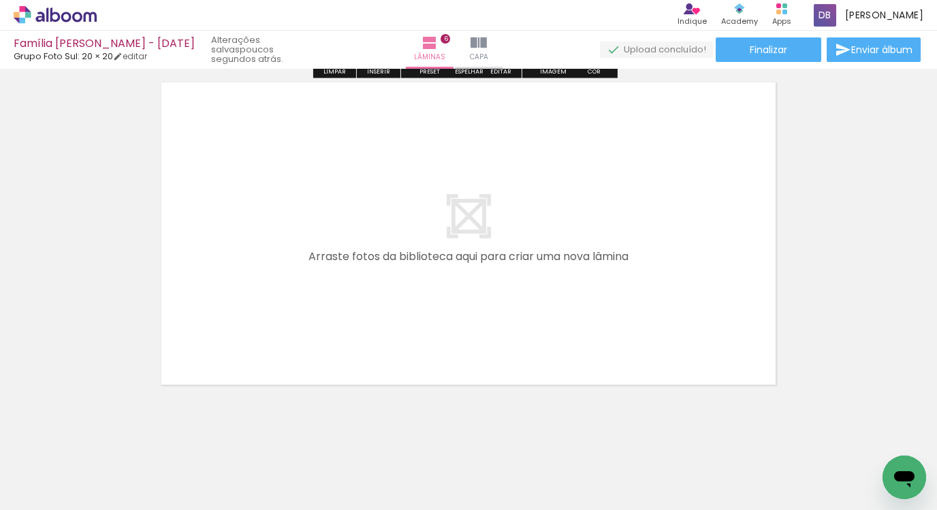
scroll to position [2106, 0]
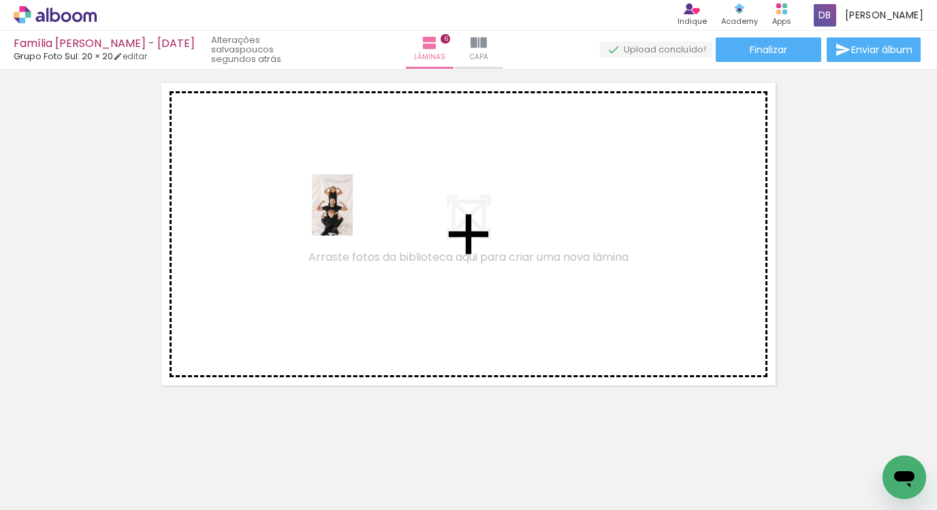
drag, startPoint x: 877, startPoint y: 454, endPoint x: 353, endPoint y: 215, distance: 575.5
click at [353, 215] on quentale-workspace at bounding box center [468, 255] width 937 height 510
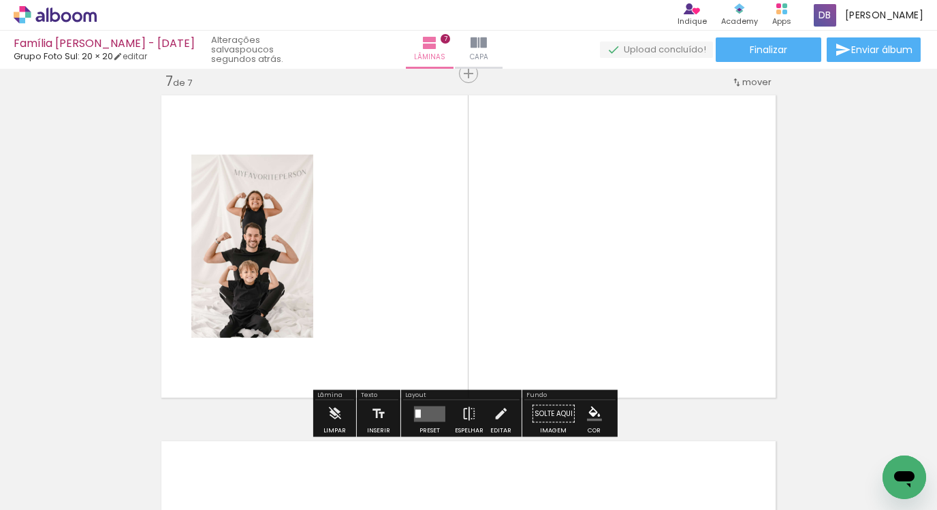
scroll to position [2093, 0]
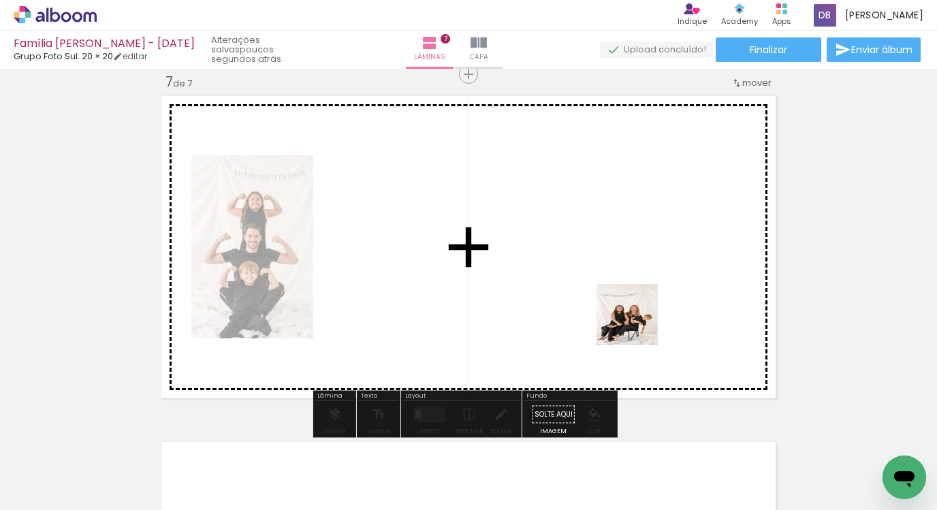
drag, startPoint x: 593, startPoint y: 464, endPoint x: 640, endPoint y: 313, distance: 158.3
click at [640, 313] on quentale-workspace at bounding box center [468, 255] width 937 height 510
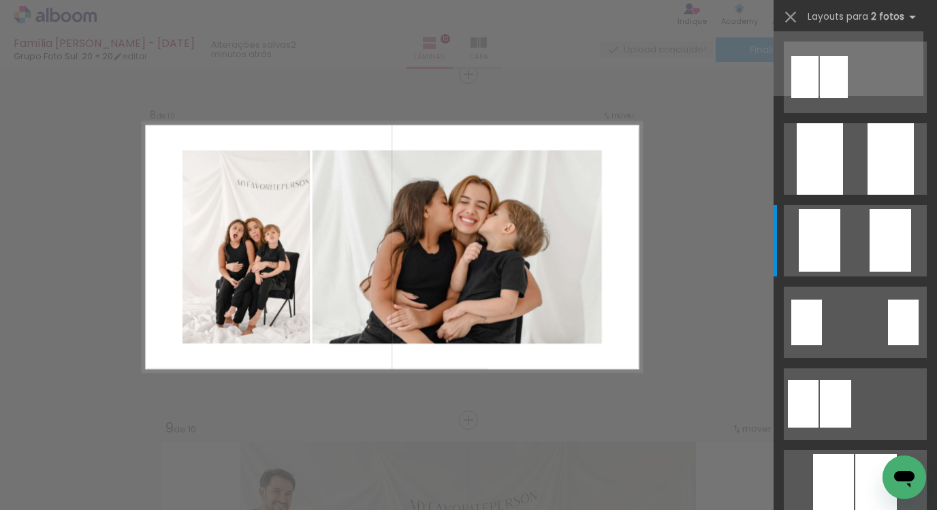
scroll to position [0, 385]
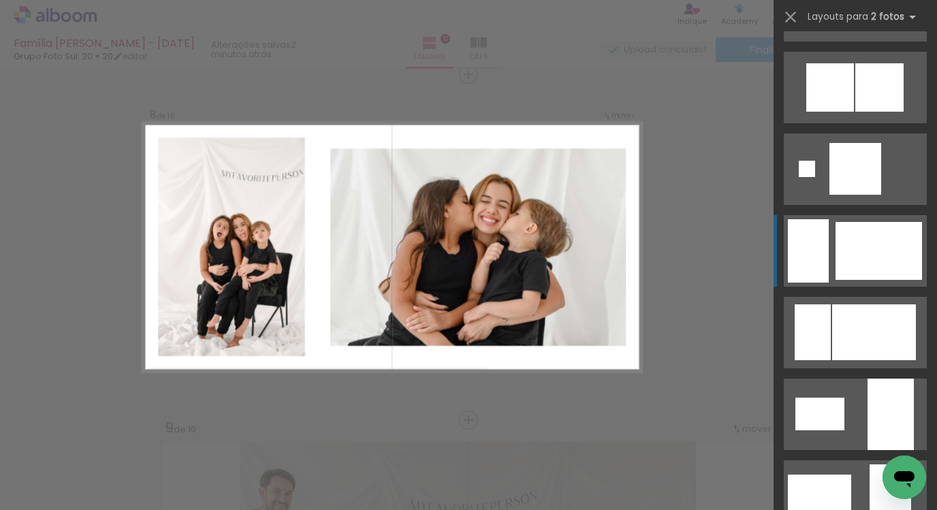
click at [836, 245] on div at bounding box center [879, 251] width 87 height 58
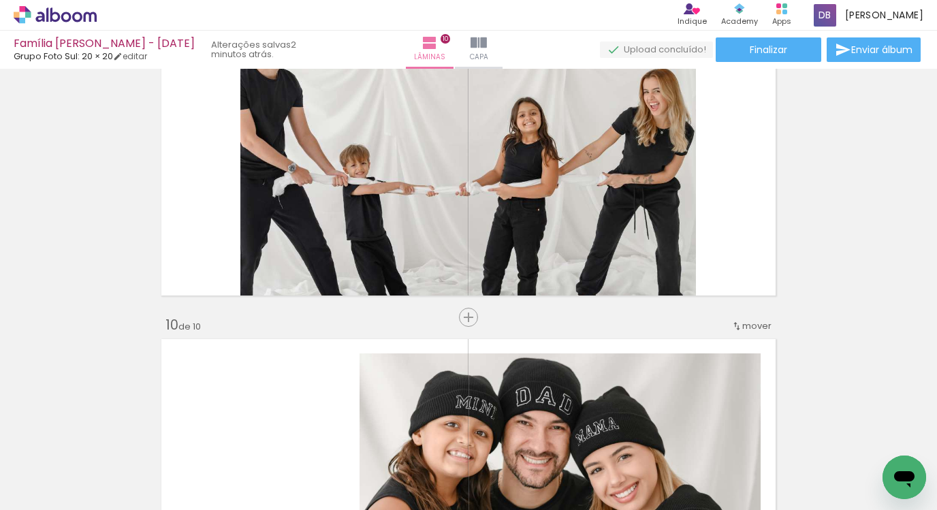
scroll to position [2934, 0]
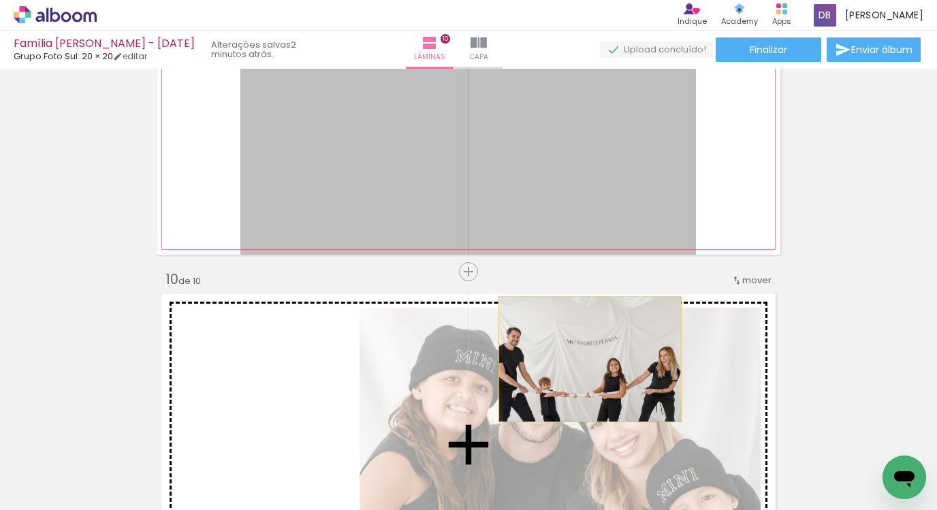
drag, startPoint x: 626, startPoint y: 275, endPoint x: 585, endPoint y: 358, distance: 92.0
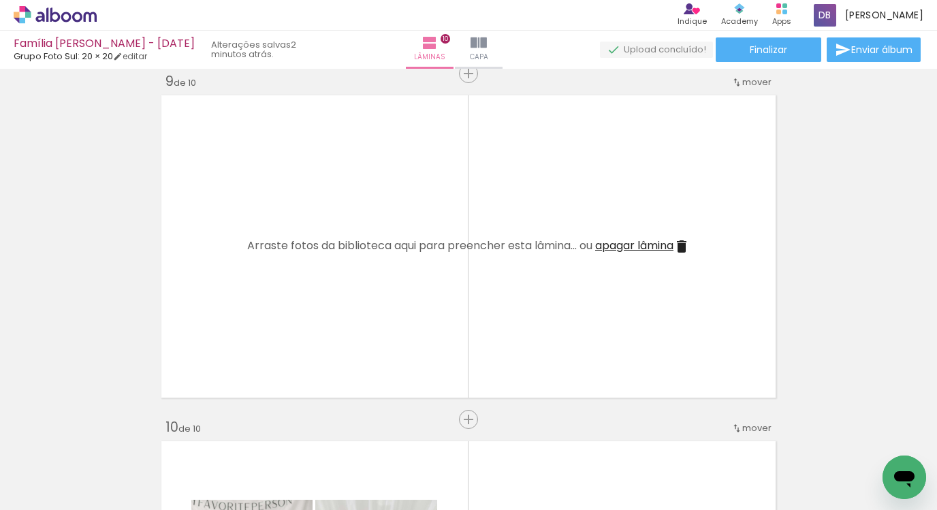
scroll to position [2726, 0]
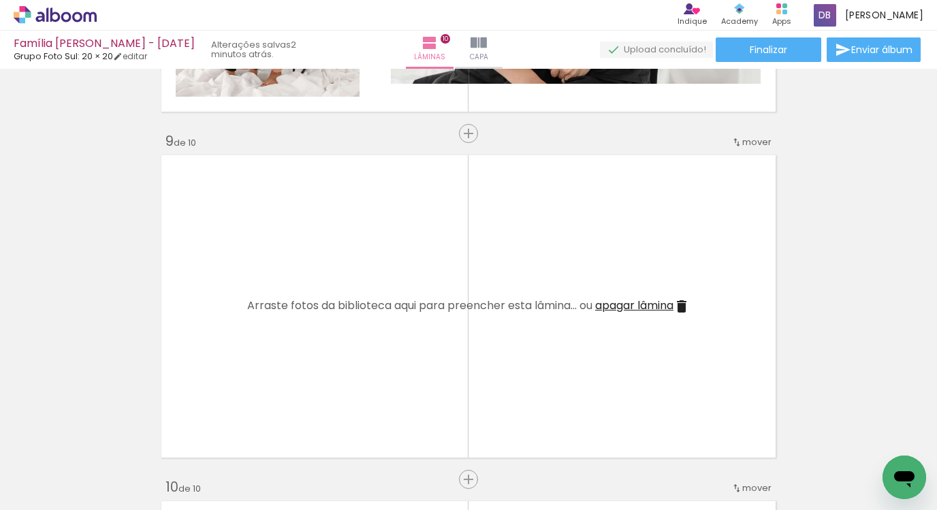
click at [659, 301] on span "apagar lâmina" at bounding box center [634, 306] width 78 height 16
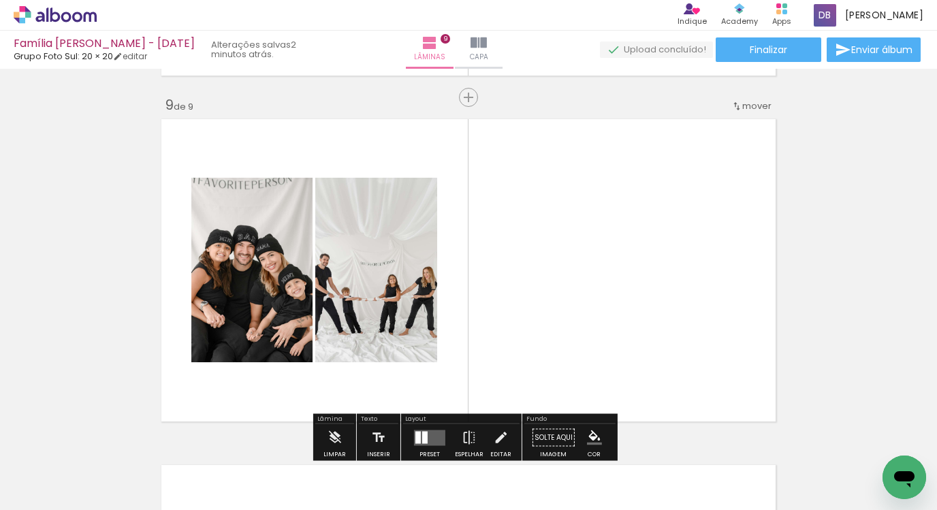
scroll to position [2816, 0]
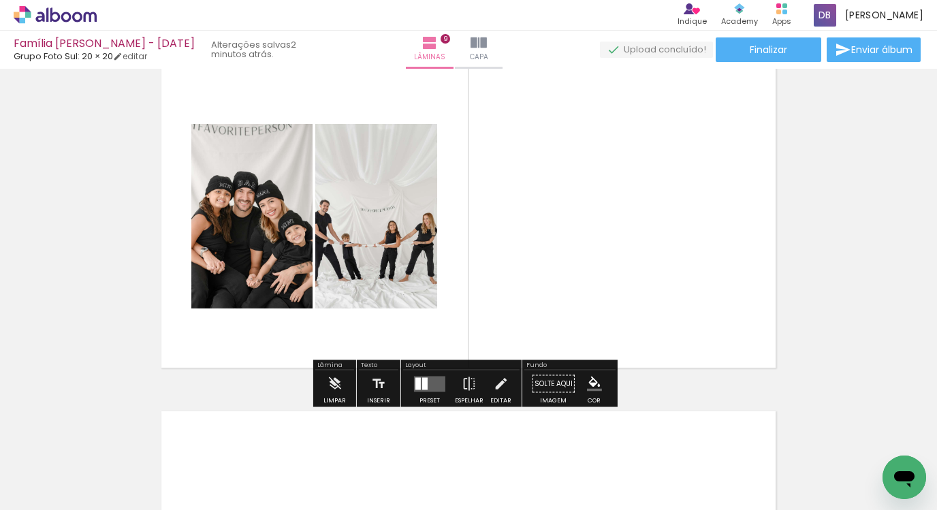
click at [437, 382] on quentale-layouter at bounding box center [429, 384] width 31 height 16
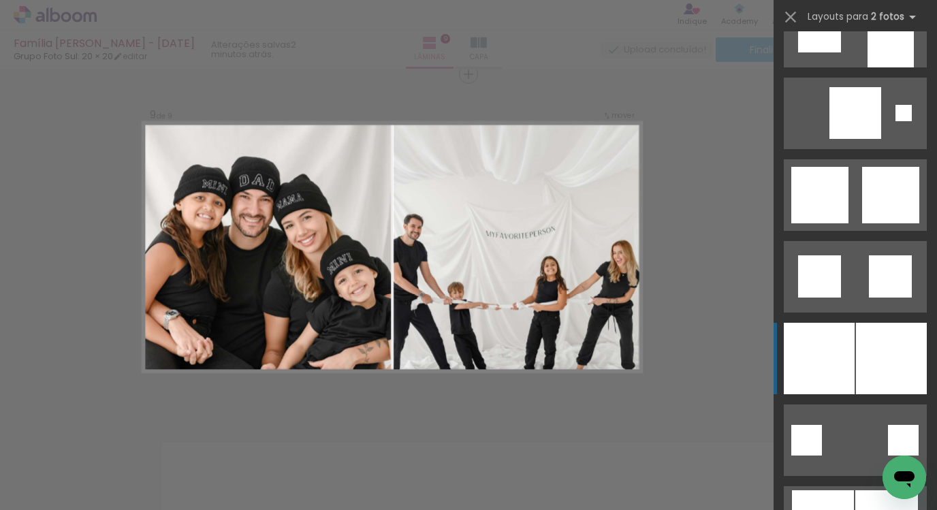
scroll to position [1642, 0]
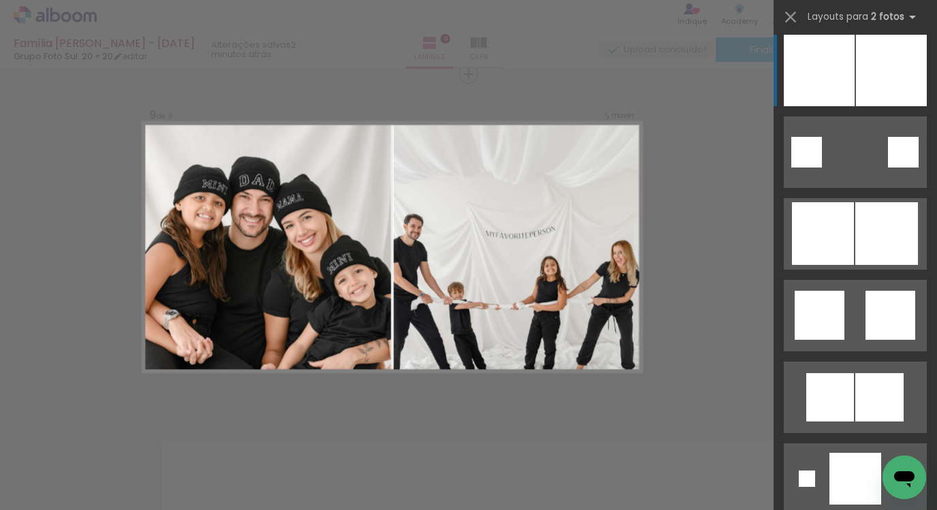
click at [820, 96] on div at bounding box center [819, 71] width 71 height 72
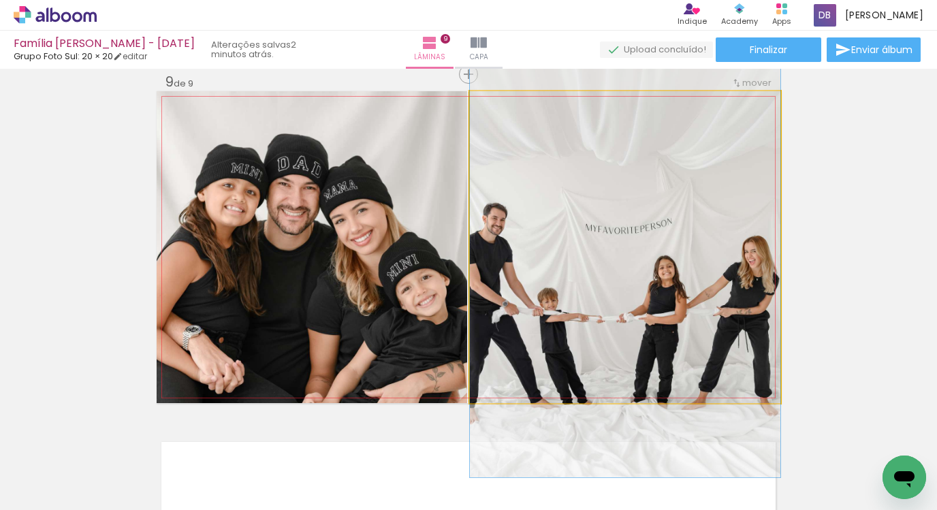
drag, startPoint x: 706, startPoint y: 271, endPoint x: 763, endPoint y: 304, distance: 65.9
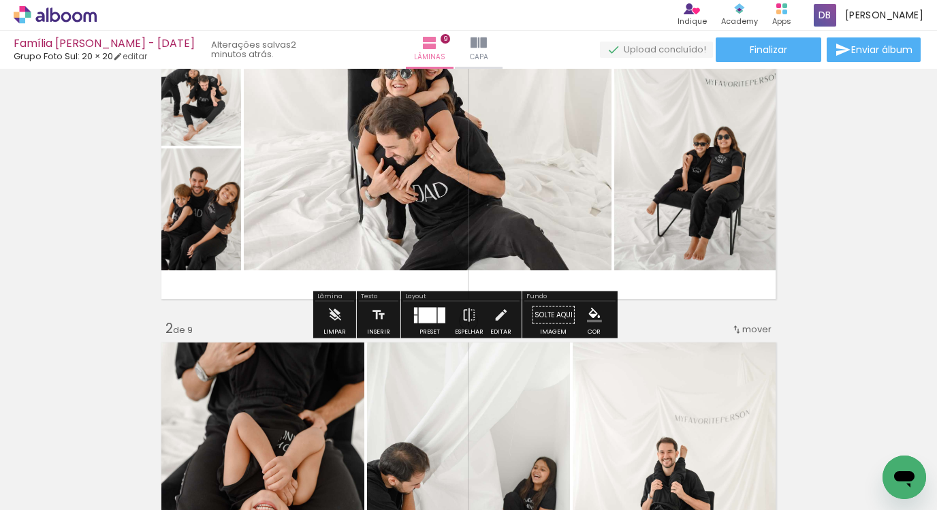
scroll to position [134, 0]
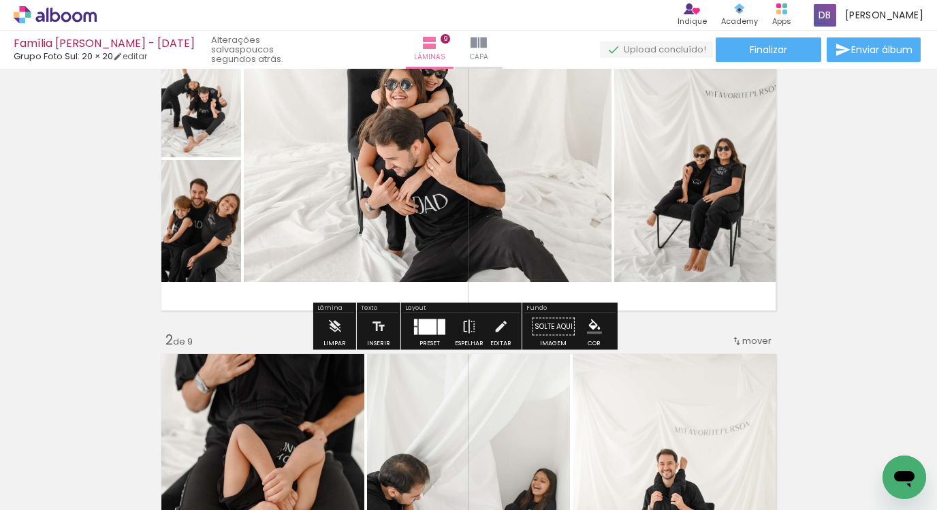
scroll to position [281, 0]
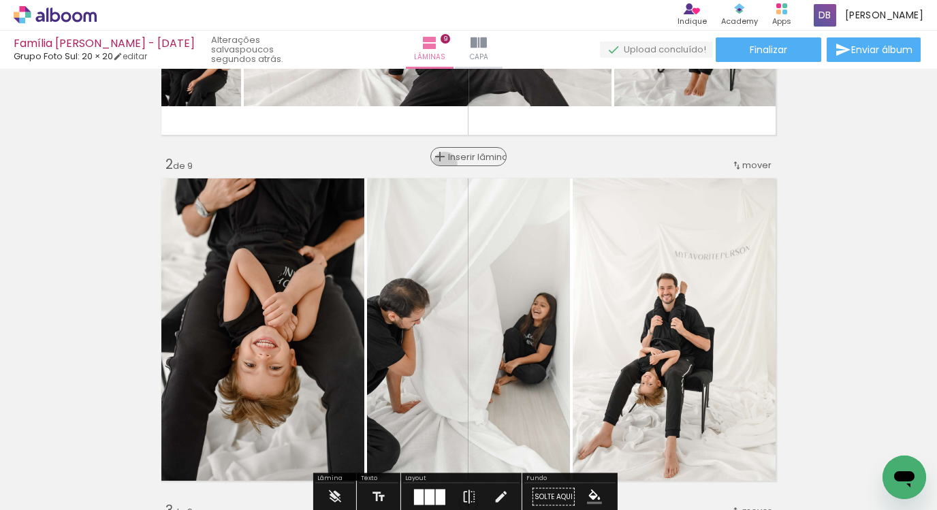
click at [467, 164] on div "Inserir lâmina" at bounding box center [469, 156] width 74 height 16
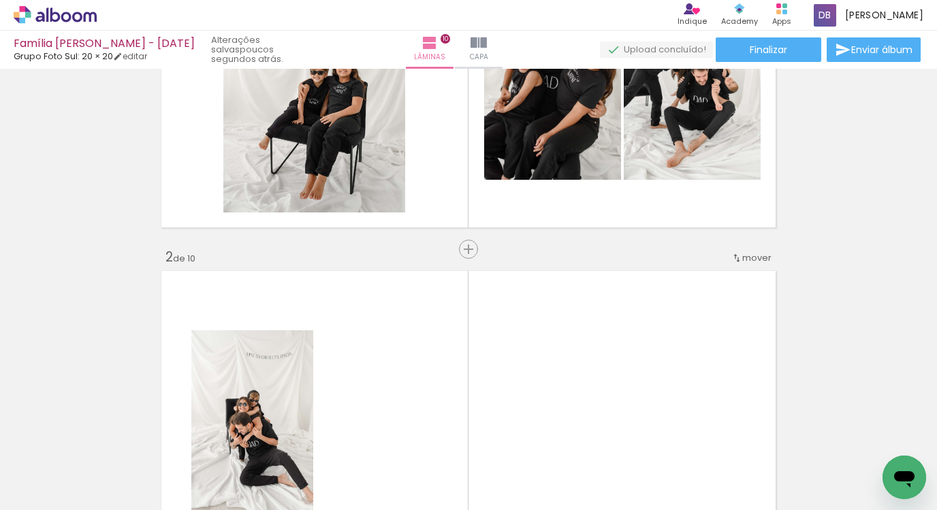
scroll to position [117, 0]
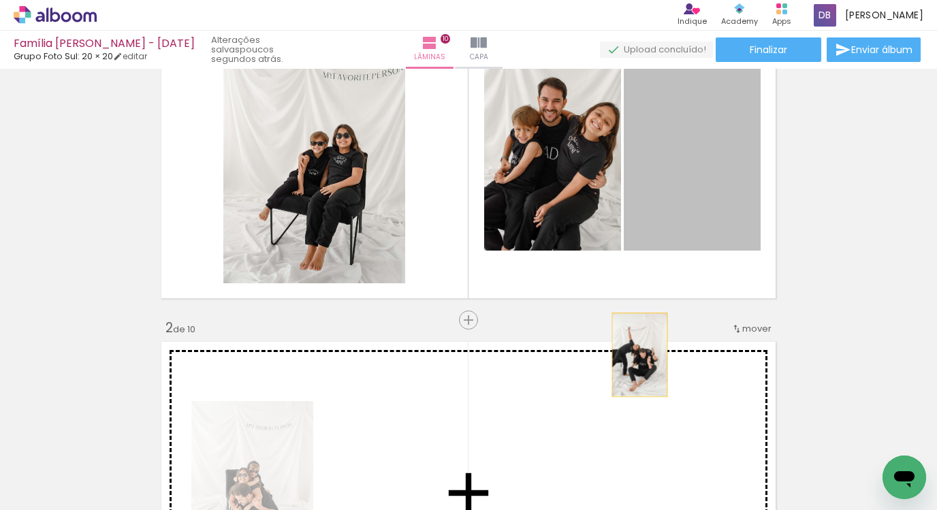
drag, startPoint x: 644, startPoint y: 155, endPoint x: 610, endPoint y: 375, distance: 222.6
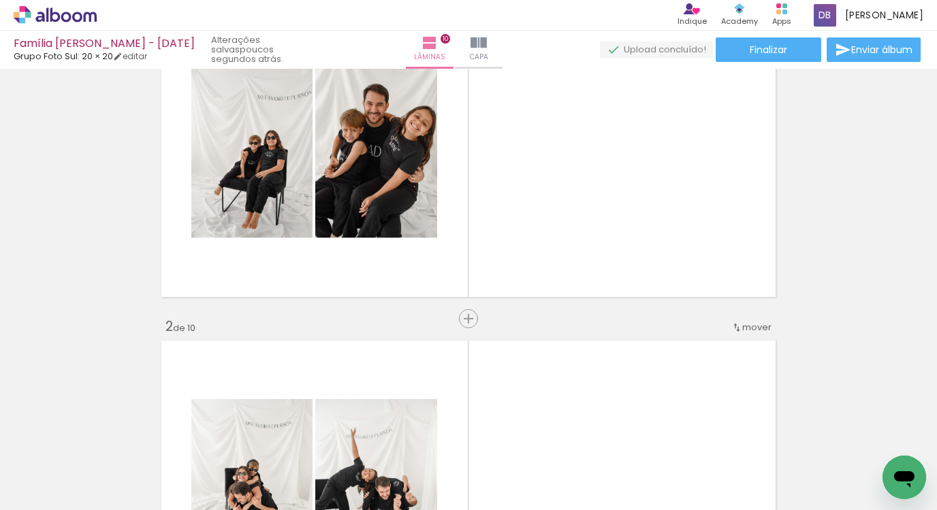
scroll to position [120, 0]
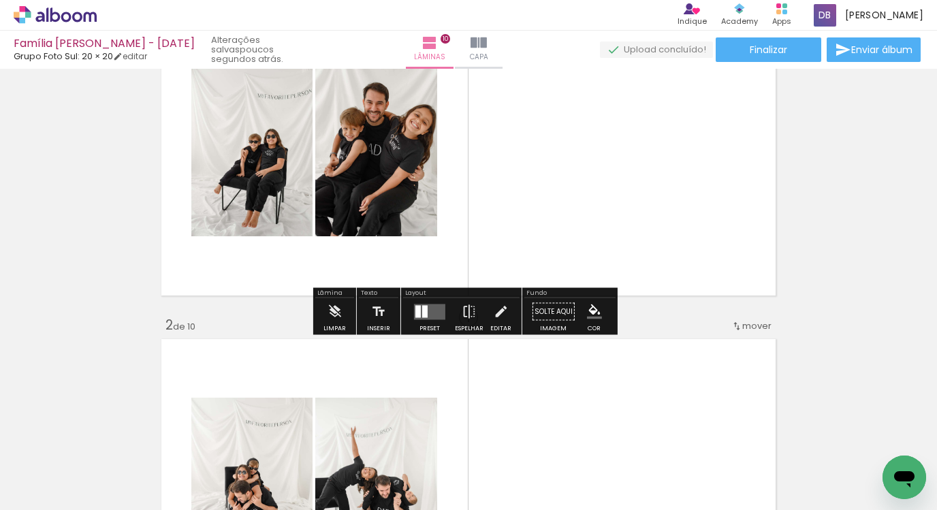
click at [422, 313] on div at bounding box center [424, 311] width 5 height 12
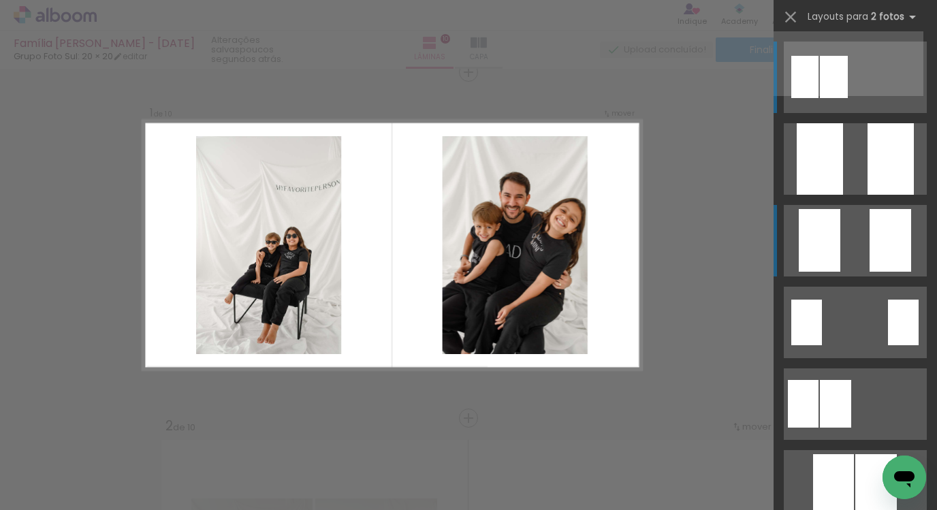
scroll to position [17, 0]
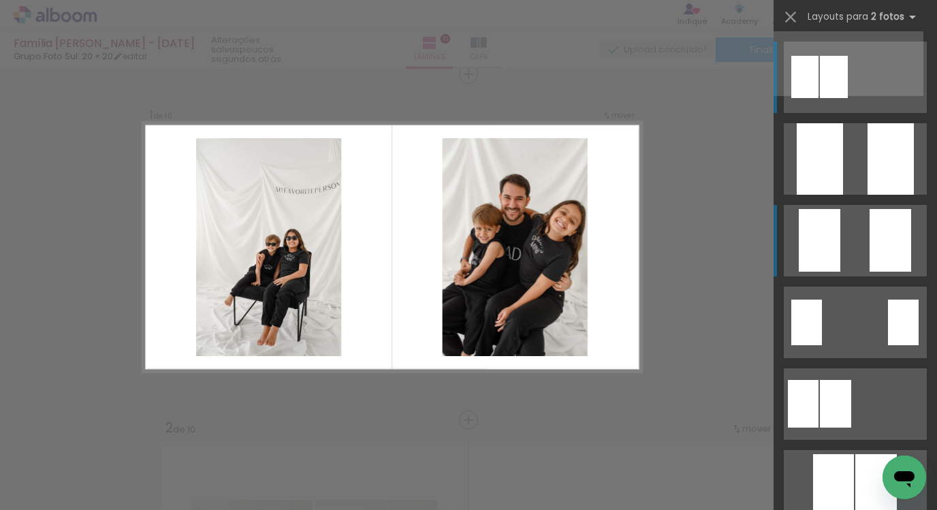
click at [842, 249] on quentale-layouter at bounding box center [855, 241] width 143 height 72
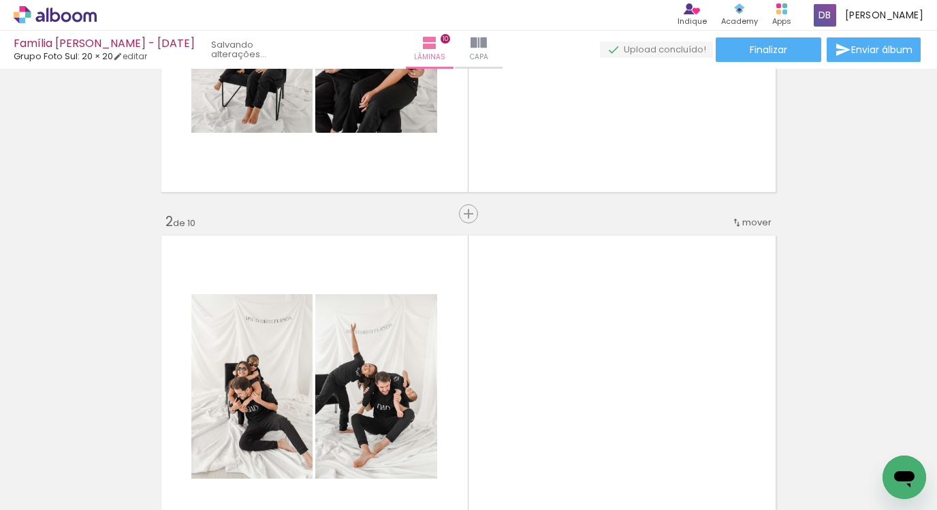
scroll to position [426, 0]
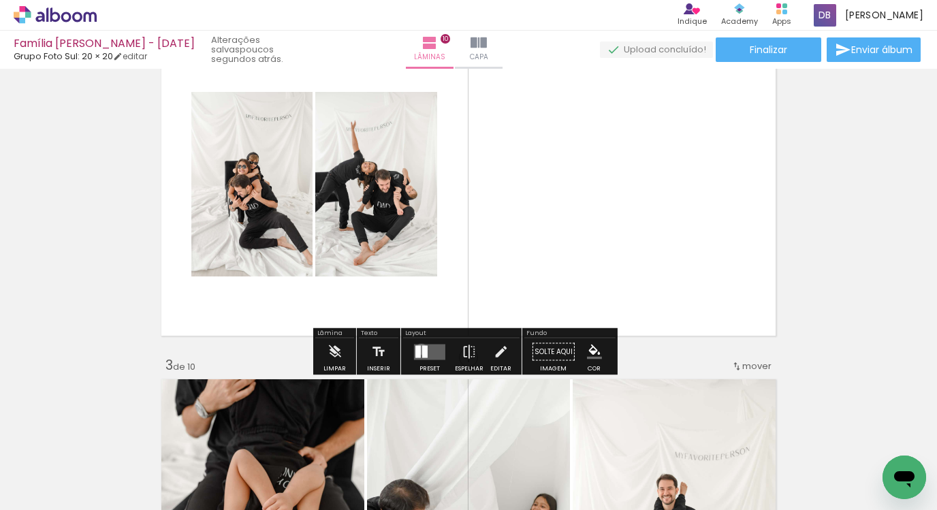
click at [422, 349] on div at bounding box center [424, 351] width 5 height 12
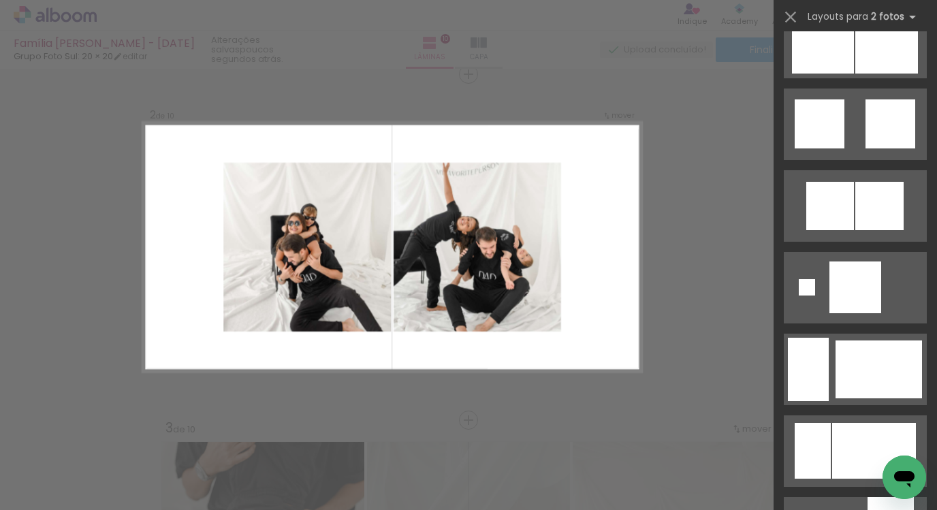
scroll to position [1545, 0]
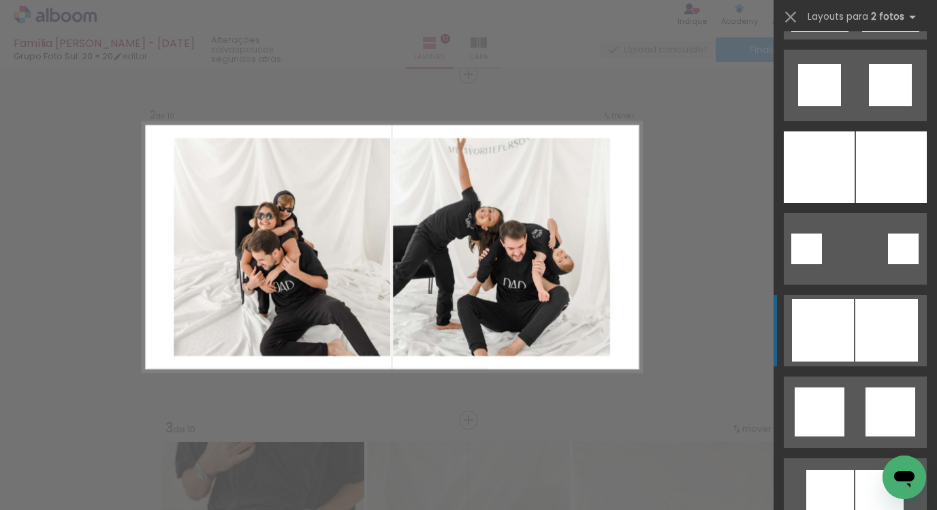
click at [855, 309] on div at bounding box center [886, 330] width 63 height 63
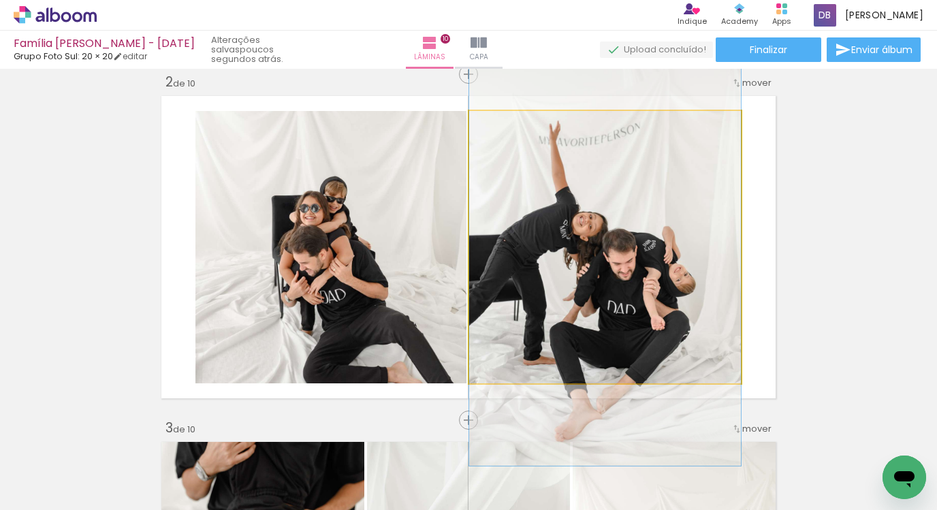
drag, startPoint x: 621, startPoint y: 252, endPoint x: 624, endPoint y: 267, distance: 15.2
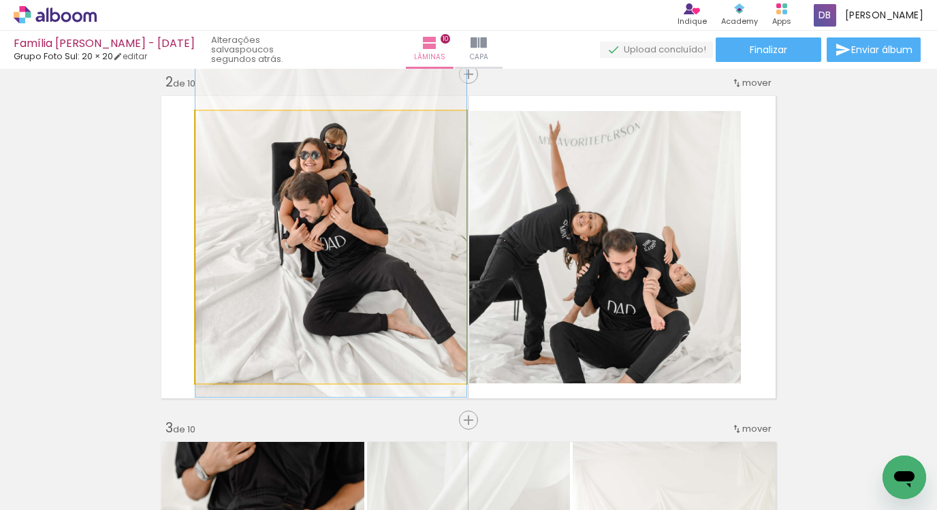
drag, startPoint x: 353, startPoint y: 287, endPoint x: 353, endPoint y: 234, distance: 53.1
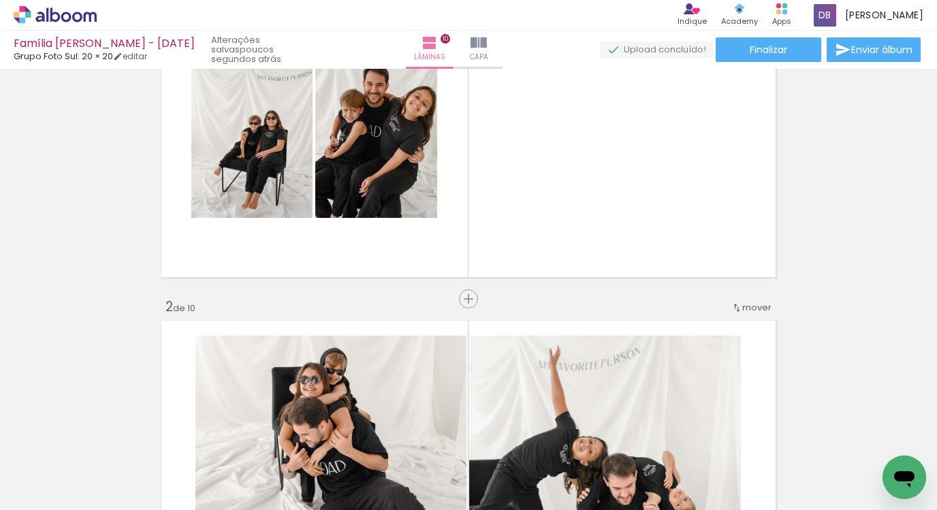
scroll to position [18, 0]
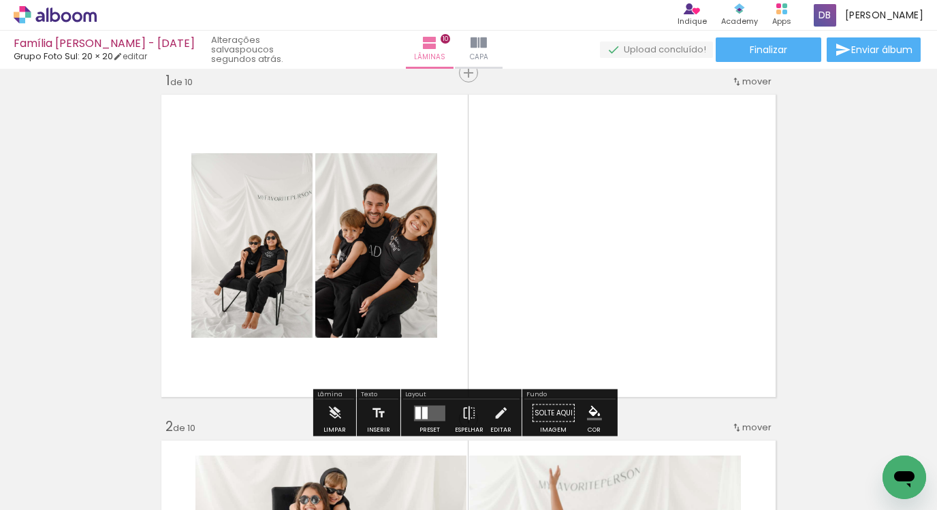
click at [424, 412] on quentale-layouter at bounding box center [429, 413] width 31 height 16
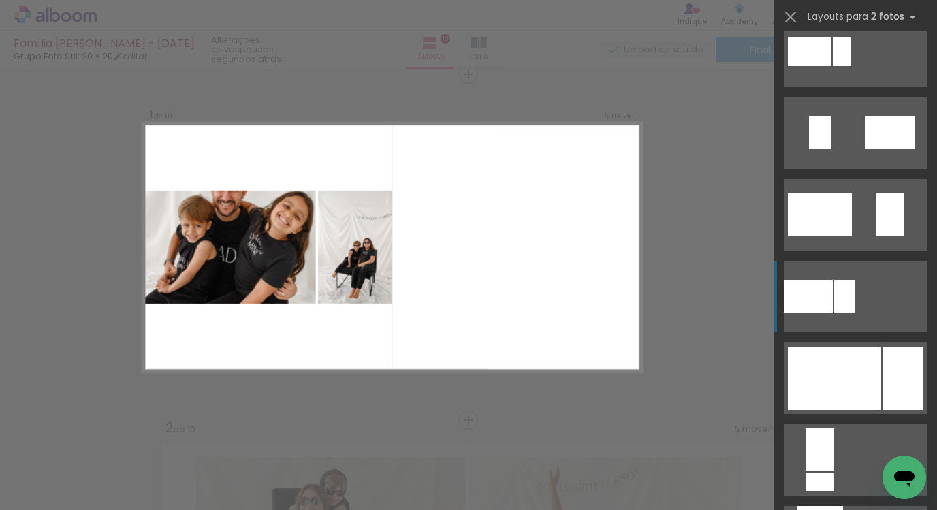
scroll to position [2223, 0]
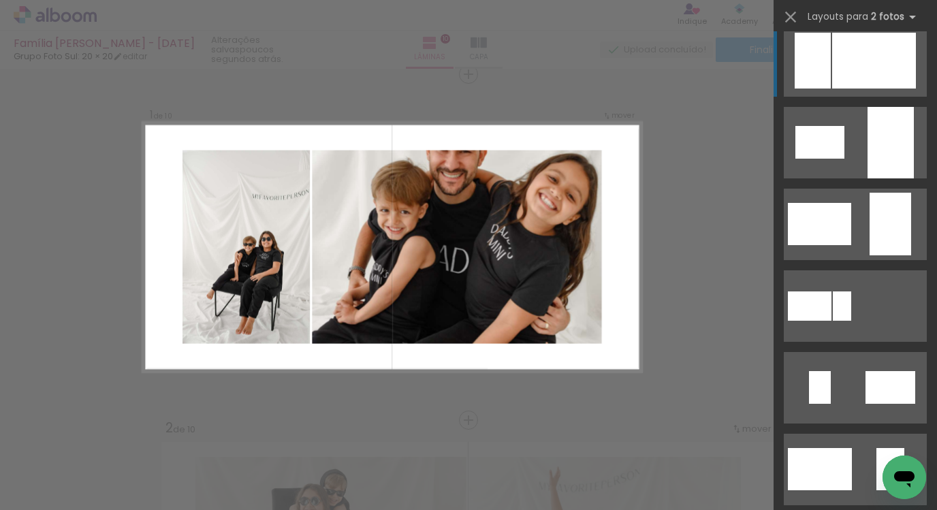
click at [837, 52] on div at bounding box center [874, 61] width 84 height 56
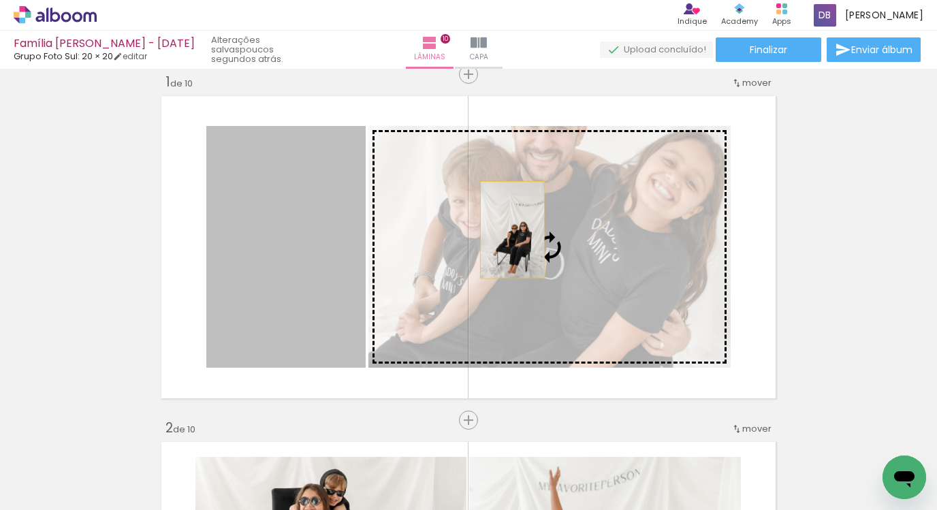
drag, startPoint x: 331, startPoint y: 227, endPoint x: 507, endPoint y: 230, distance: 176.4
click at [0, 0] on slot at bounding box center [0, 0] width 0 height 0
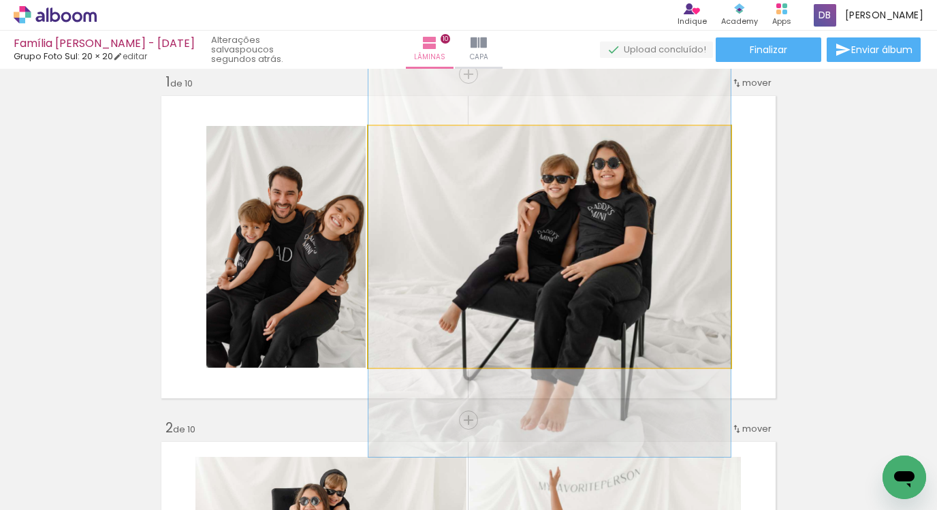
drag, startPoint x: 719, startPoint y: 319, endPoint x: 815, endPoint y: 386, distance: 117.5
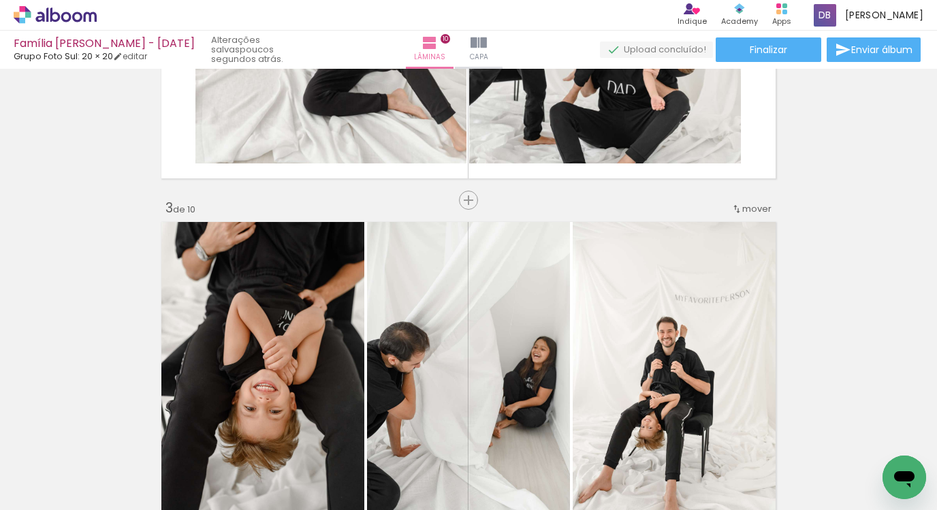
scroll to position [0, 0]
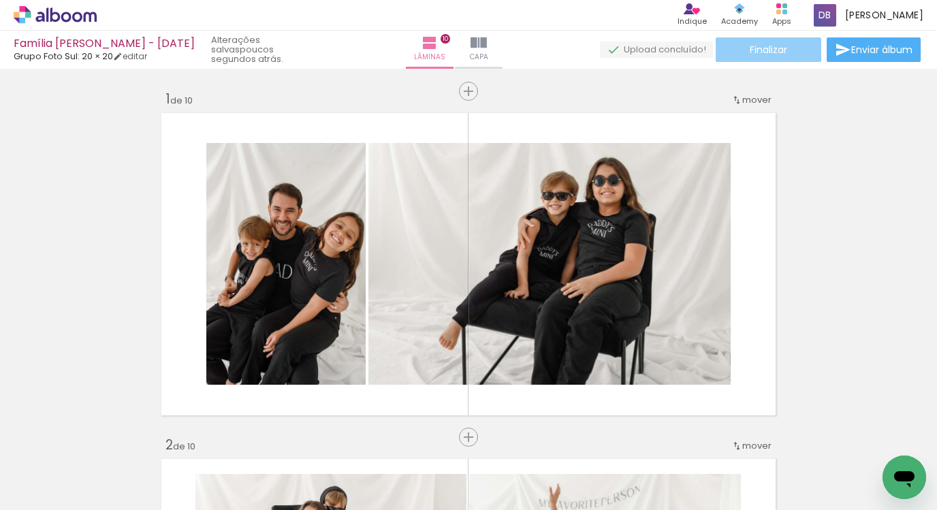
click at [791, 46] on paper-button "Finalizar" at bounding box center [769, 49] width 106 height 25
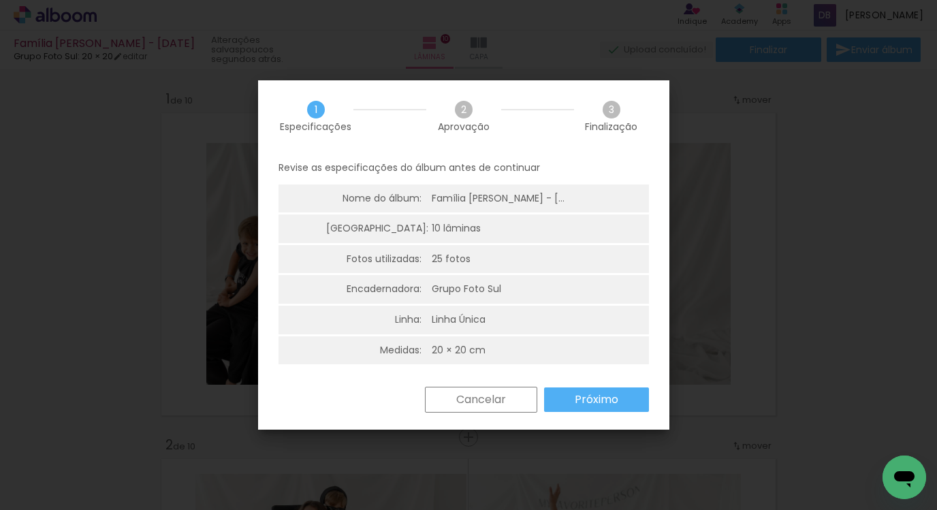
click at [641, 402] on paper-button "Próximo" at bounding box center [596, 400] width 105 height 25
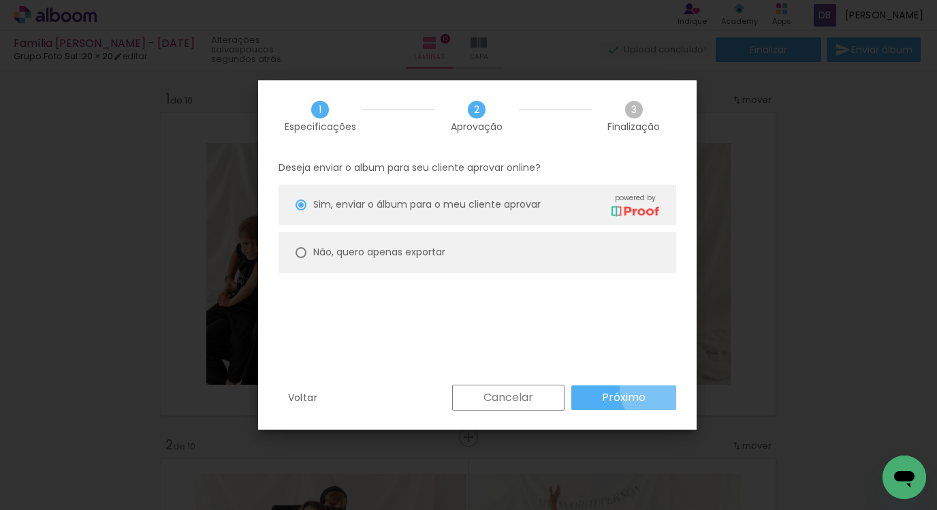
click at [656, 391] on paper-button "Próximo" at bounding box center [623, 398] width 105 height 25
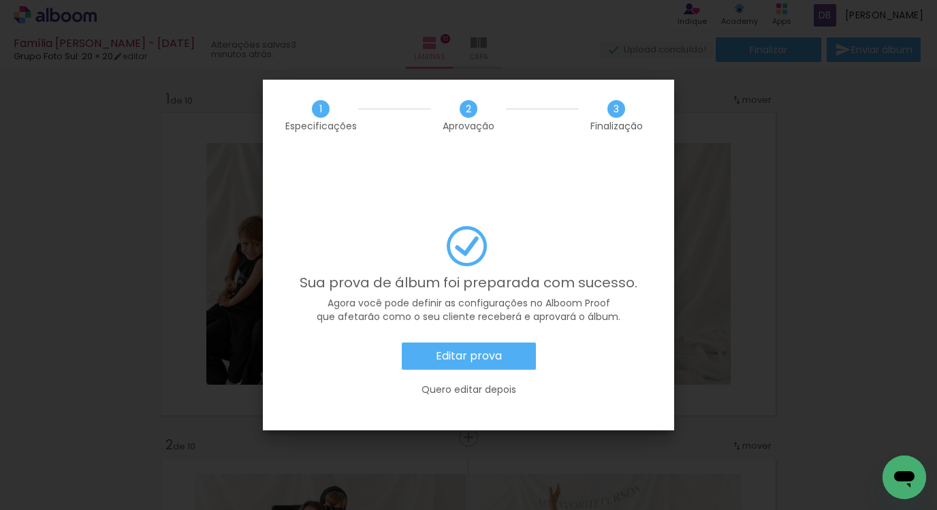
scroll to position [0, 385]
click at [520, 343] on paper-button "Editar prova" at bounding box center [469, 356] width 134 height 27
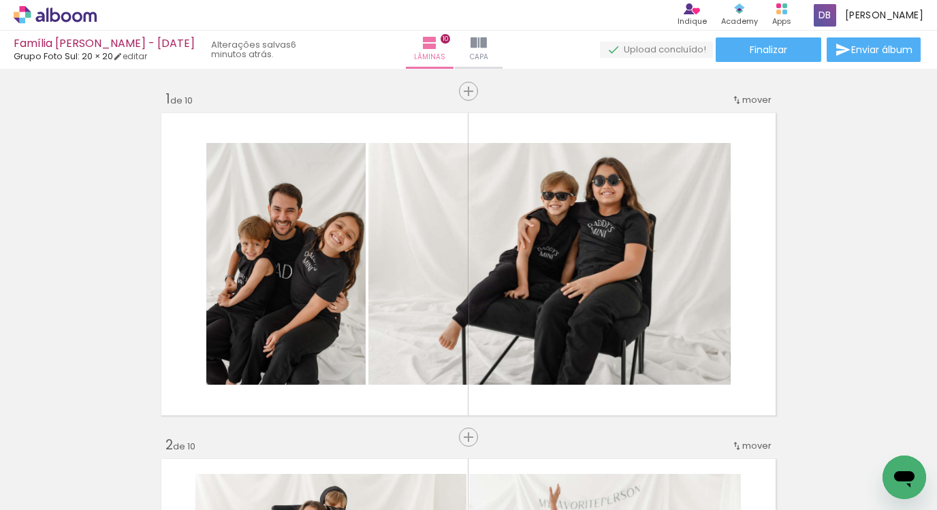
scroll to position [0, 385]
click at [770, 57] on paper-button "Finalizar" at bounding box center [769, 49] width 106 height 25
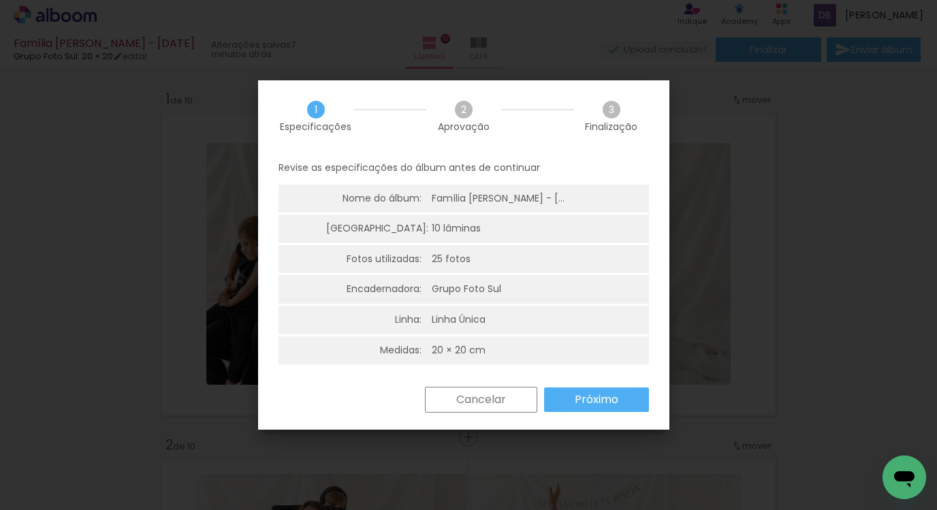
drag, startPoint x: 476, startPoint y: 407, endPoint x: 480, endPoint y: 400, distance: 7.4
click at [0, 0] on slot "Cancelar" at bounding box center [0, 0] width 0 height 0
